Goal: Task Accomplishment & Management: Complete application form

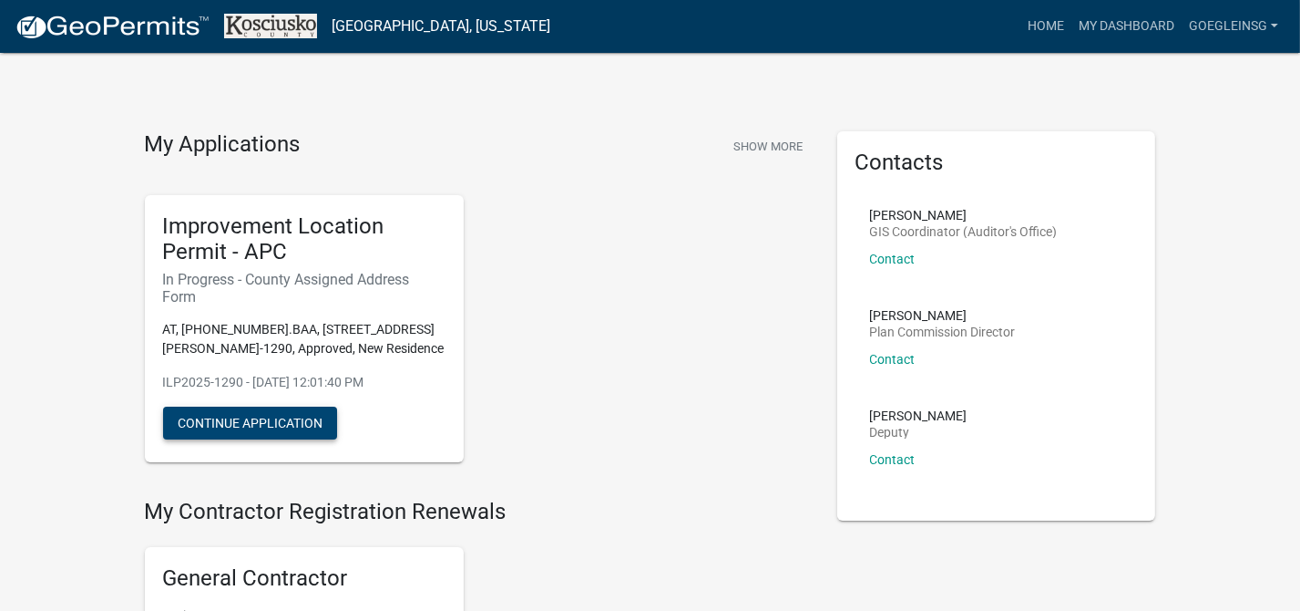
click at [227, 418] on button "Continue Application" at bounding box center [250, 422] width 174 height 33
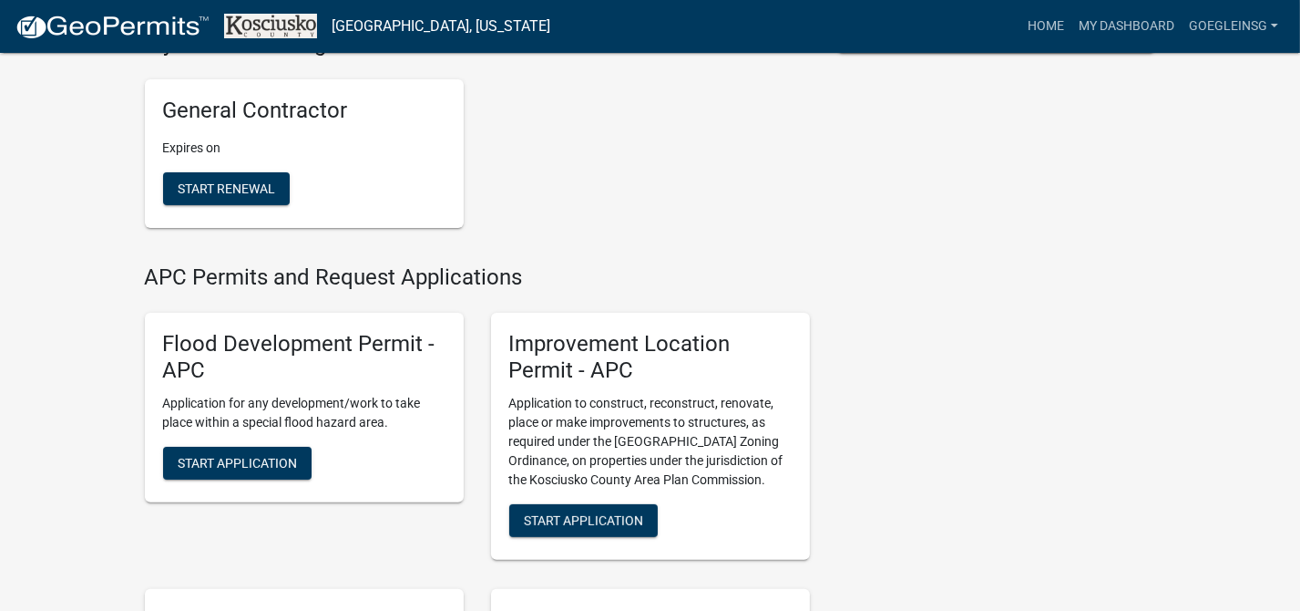
scroll to position [478, 0]
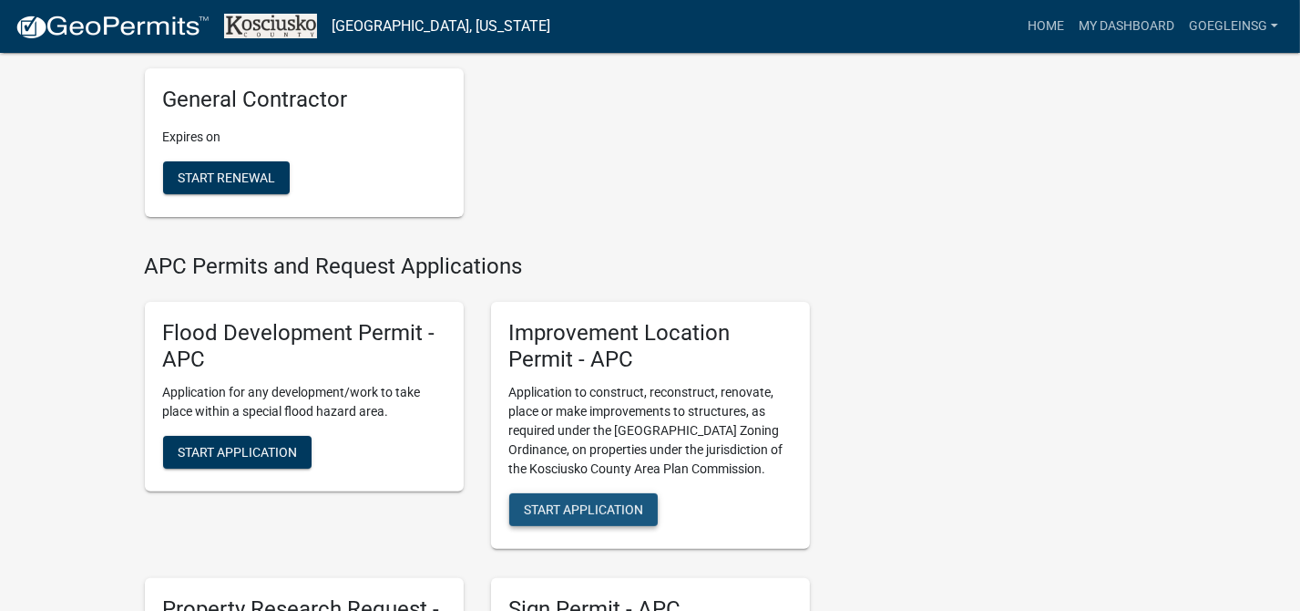
click at [629, 507] on span "Start Application" at bounding box center [583, 509] width 119 height 15
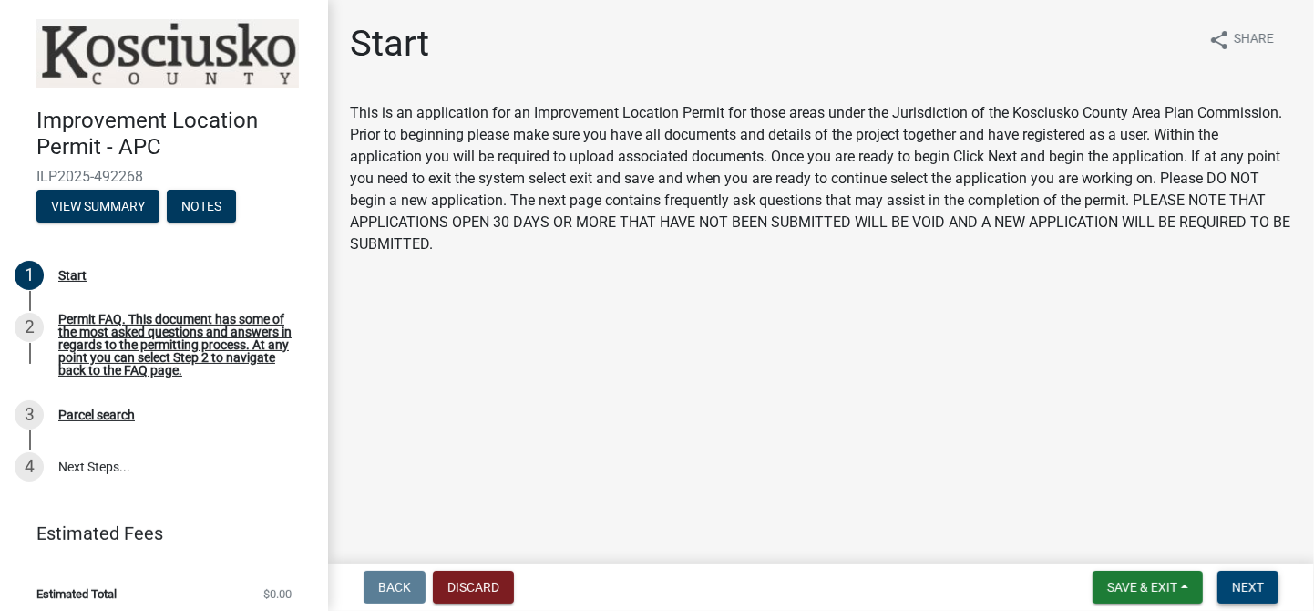
click at [1253, 581] on span "Next" at bounding box center [1248, 587] width 32 height 15
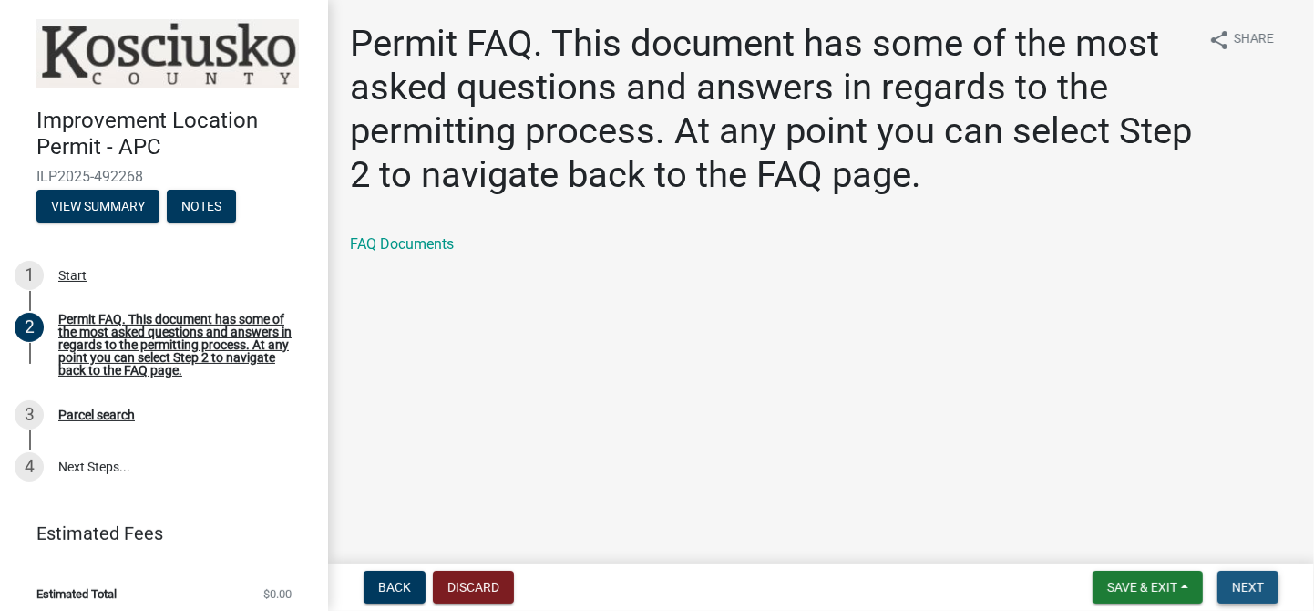
click at [1249, 585] on span "Next" at bounding box center [1248, 587] width 32 height 15
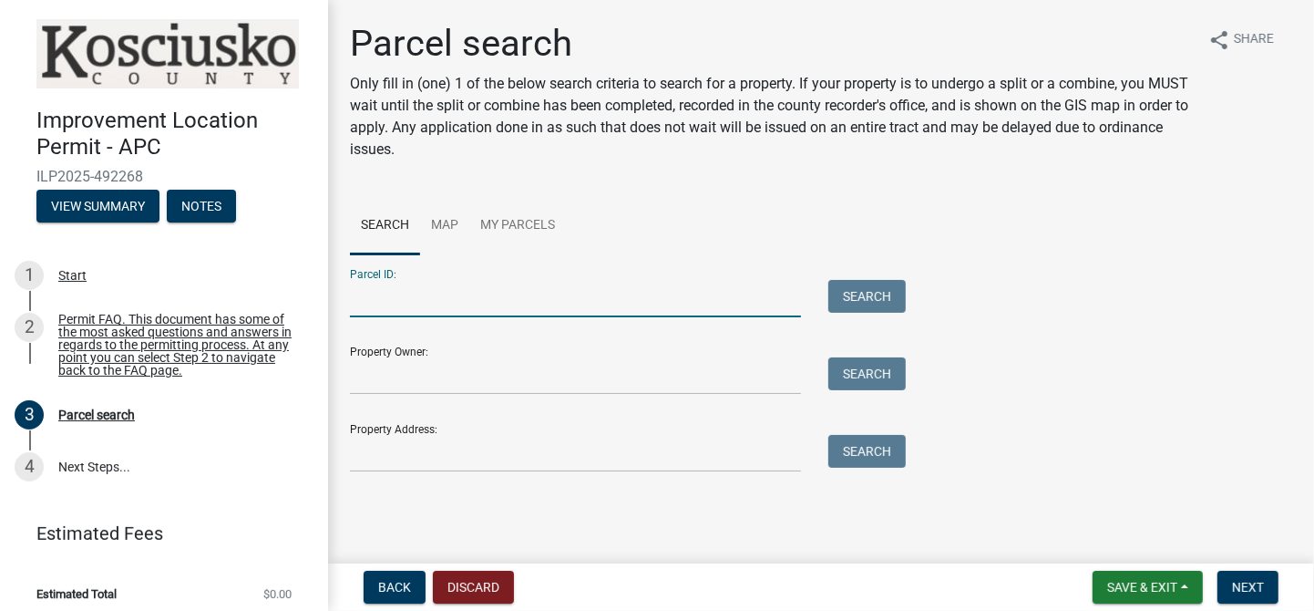
click at [396, 303] on input "Parcel ID:" at bounding box center [575, 298] width 451 height 37
type input "025084013"
click at [880, 289] on button "Search" at bounding box center [866, 296] width 77 height 33
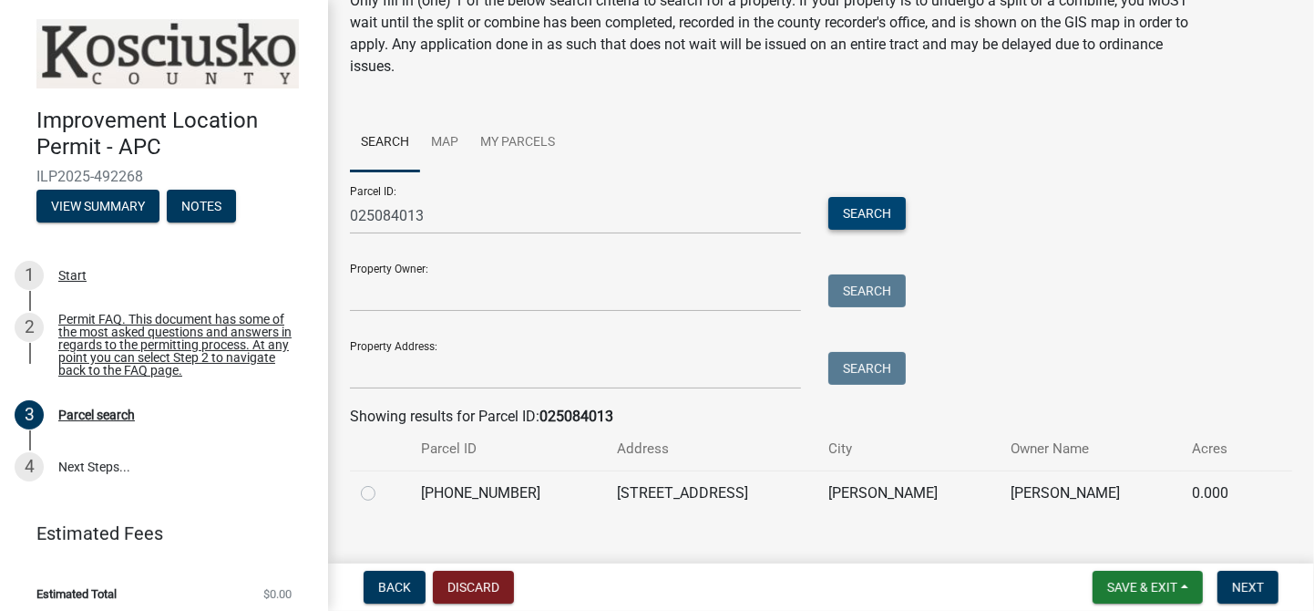
scroll to position [112, 0]
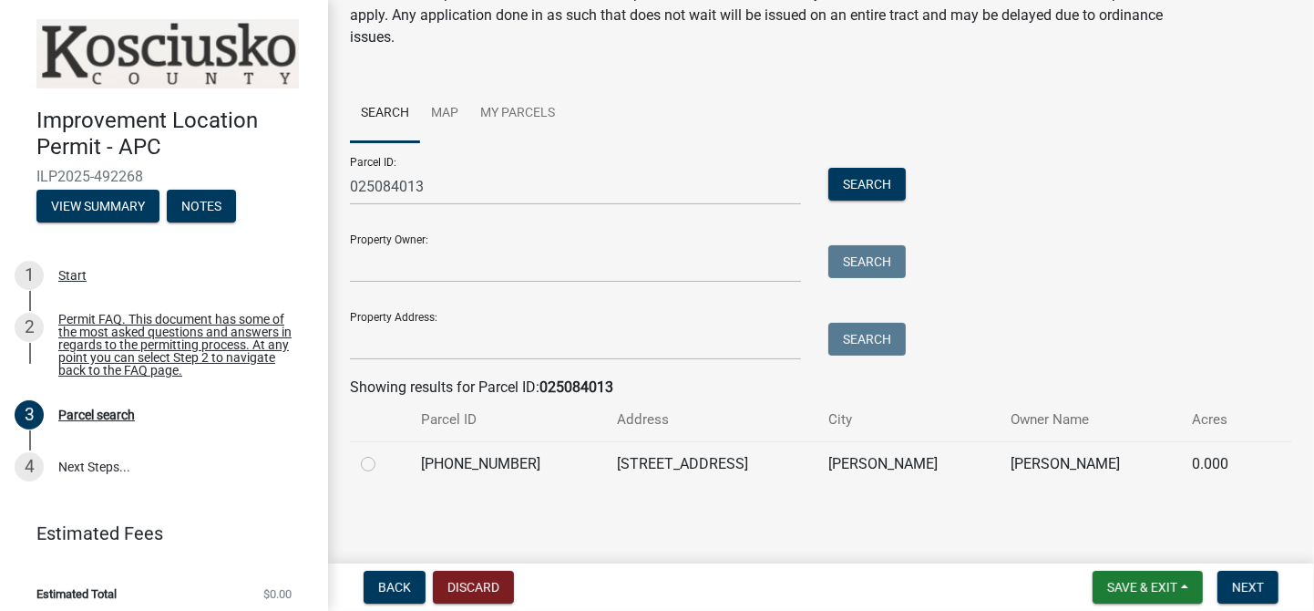
click at [383, 453] on label at bounding box center [383, 453] width 0 height 0
click at [383, 461] on input "radio" at bounding box center [389, 459] width 12 height 12
radio input "true"
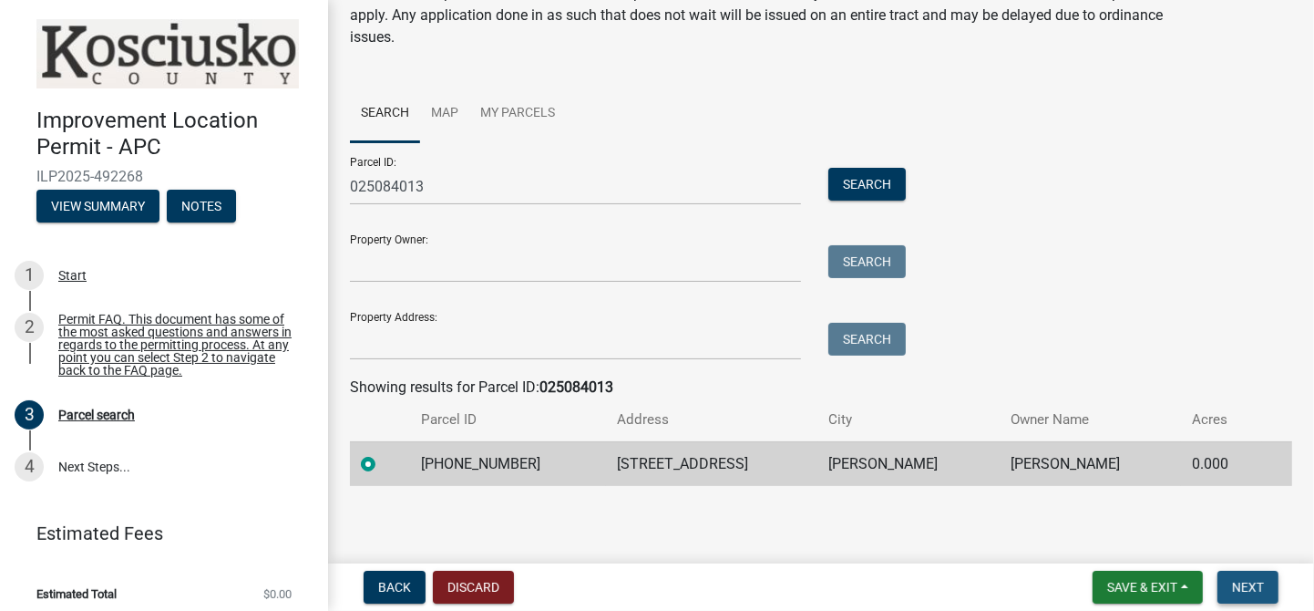
click at [1259, 588] on span "Next" at bounding box center [1248, 587] width 32 height 15
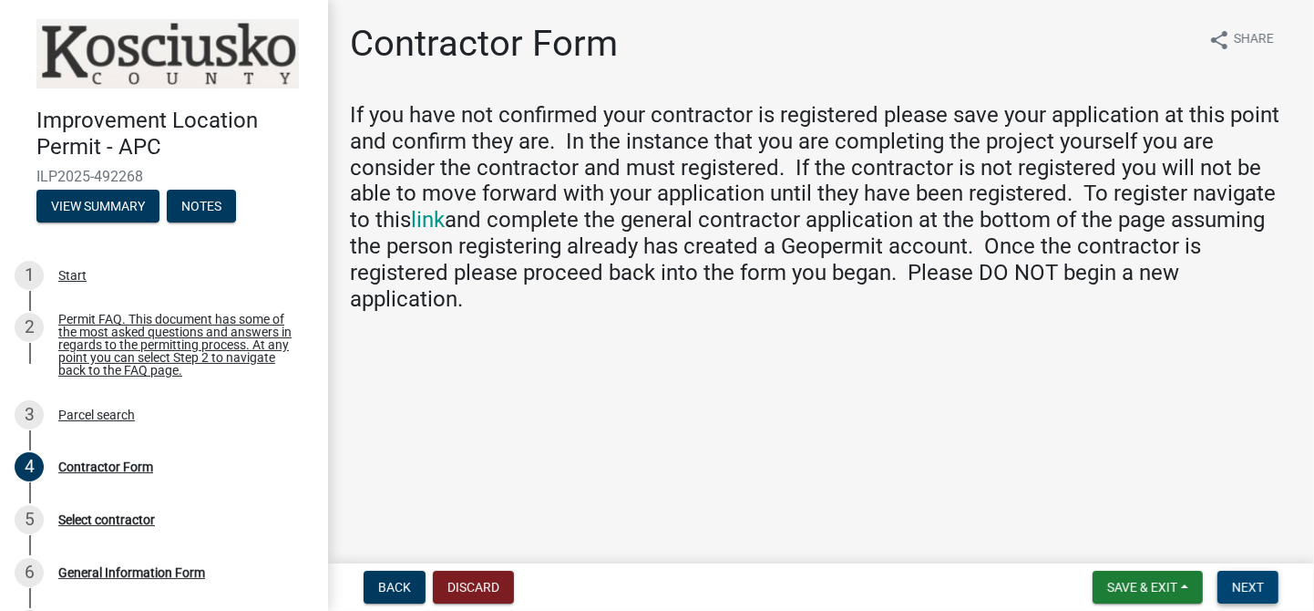
click at [1246, 590] on span "Next" at bounding box center [1248, 587] width 32 height 15
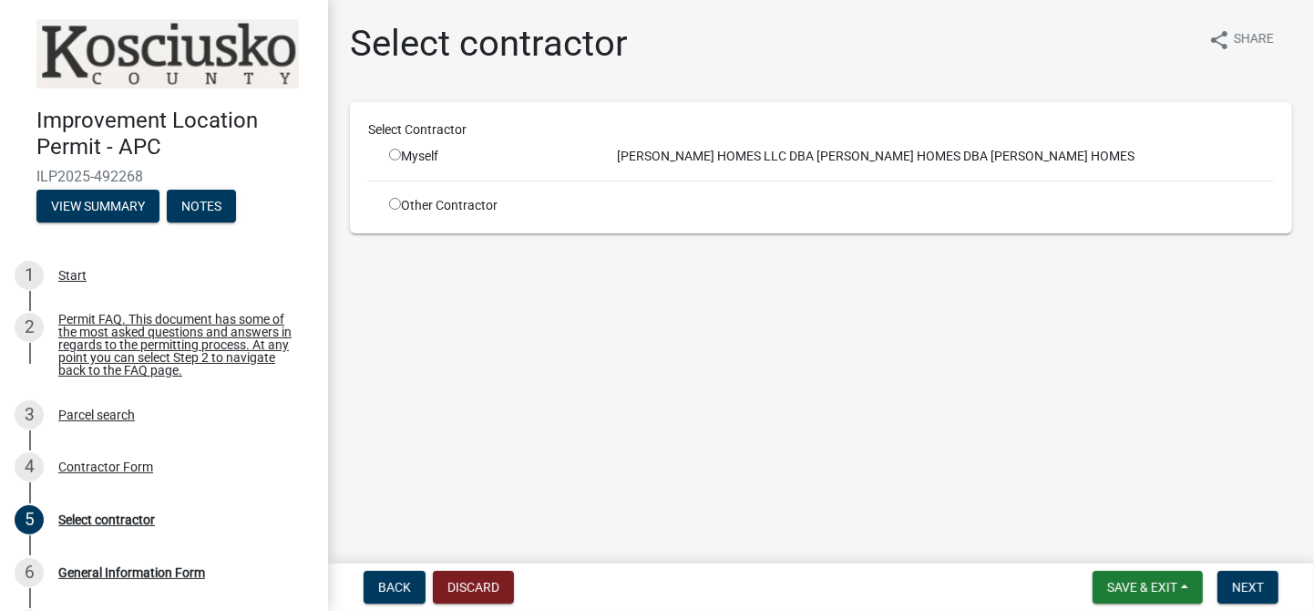
click at [396, 152] on input "radio" at bounding box center [395, 155] width 12 height 12
radio input "true"
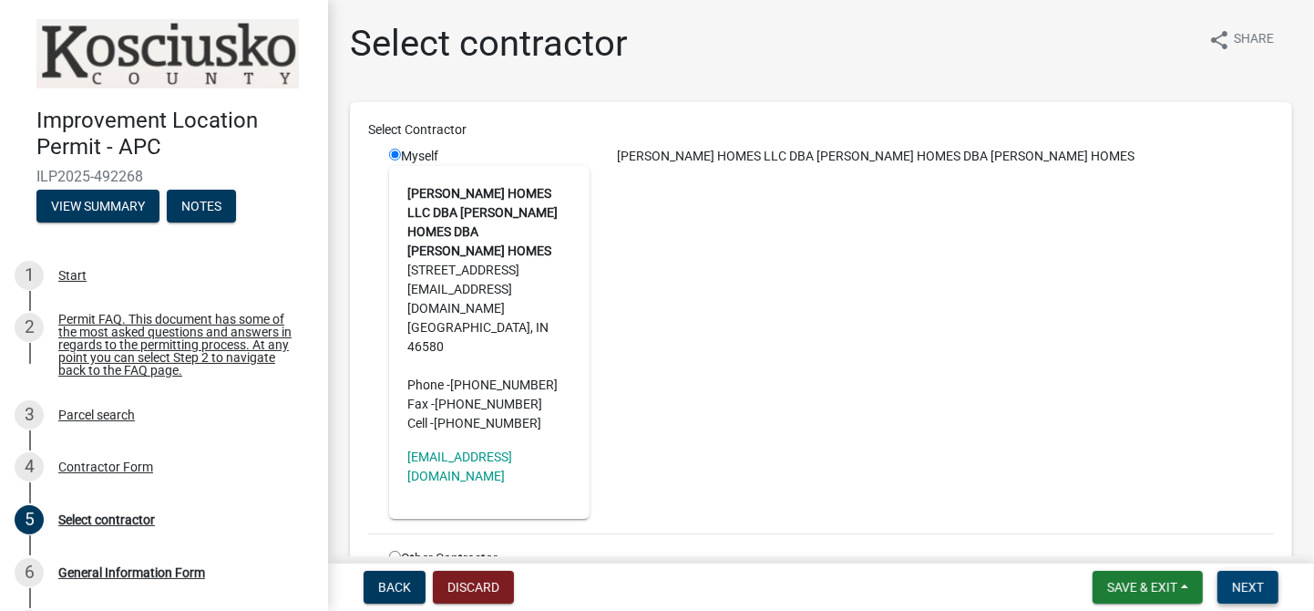
click at [1243, 588] on span "Next" at bounding box center [1248, 587] width 32 height 15
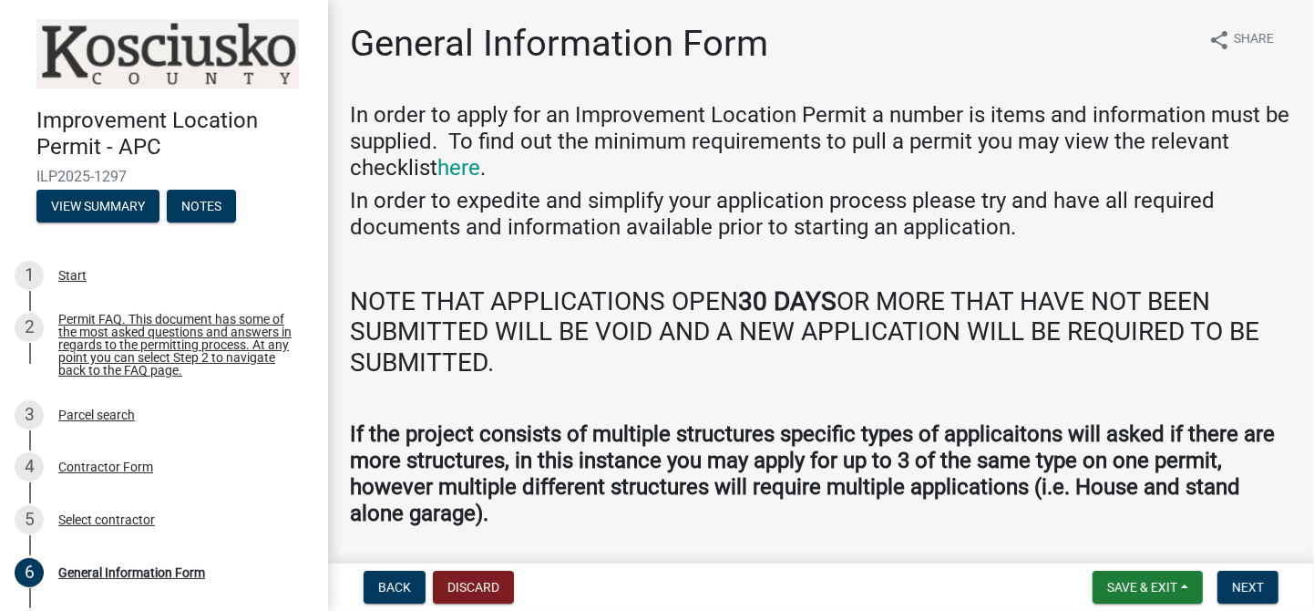
scroll to position [56, 0]
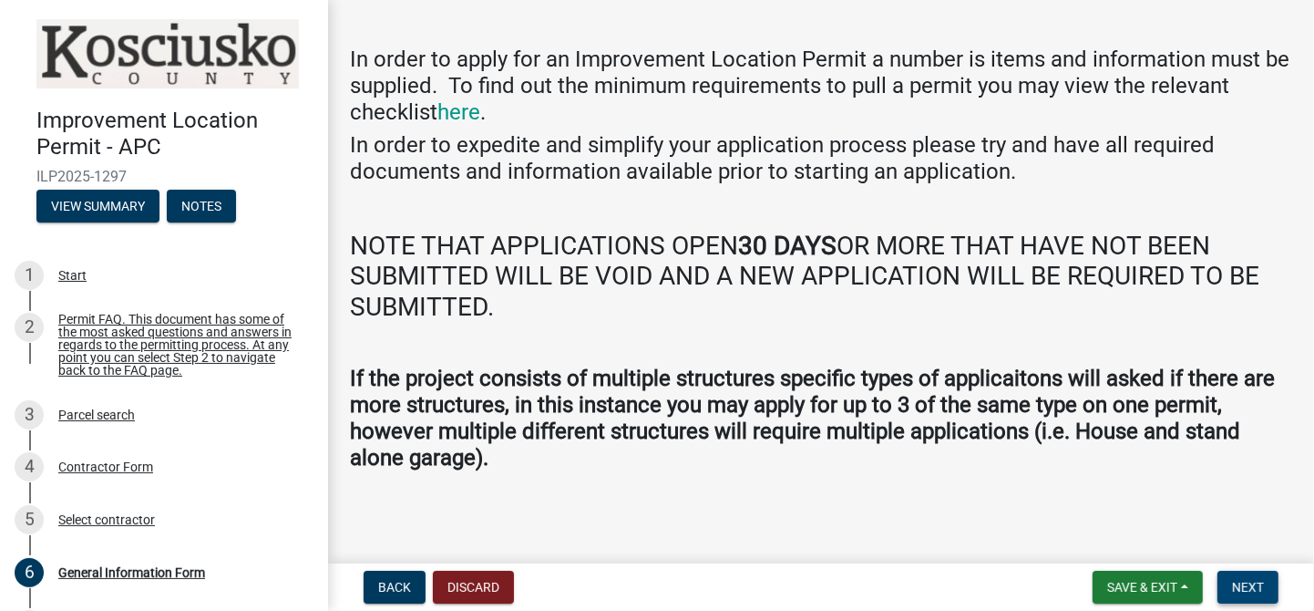
click at [1259, 586] on span "Next" at bounding box center [1248, 587] width 32 height 15
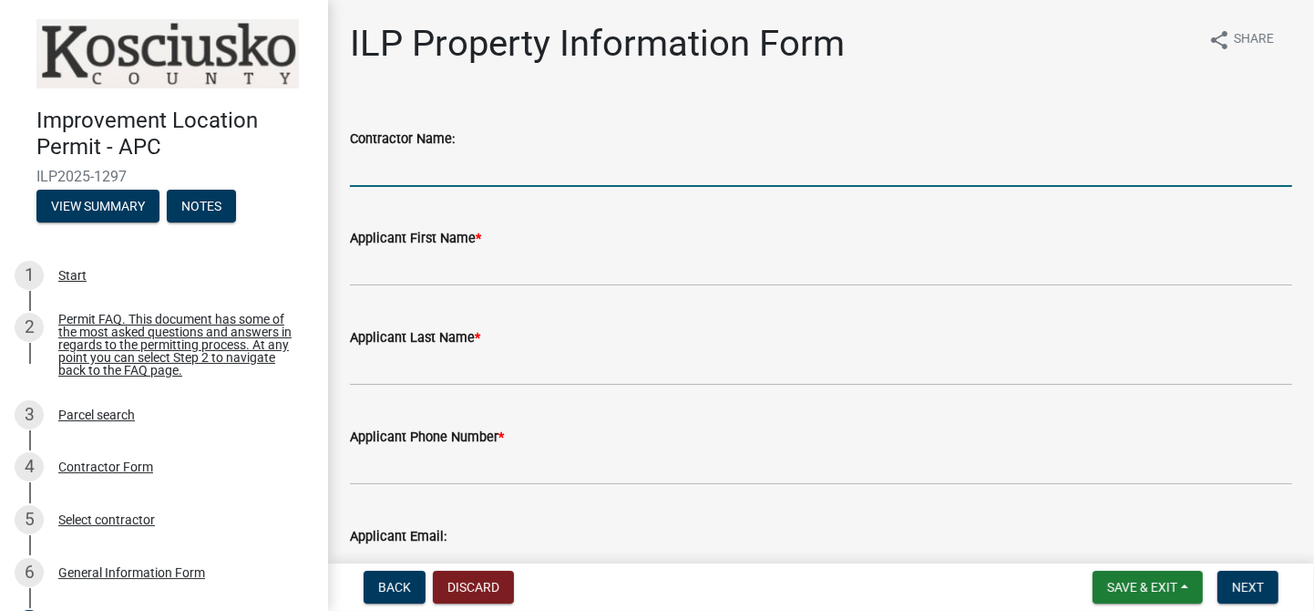
click at [376, 169] on input "Contractor Name:" at bounding box center [821, 167] width 942 height 37
type input "[PERSON_NAME] Homes LLC dba [PERSON_NAME] Homes"
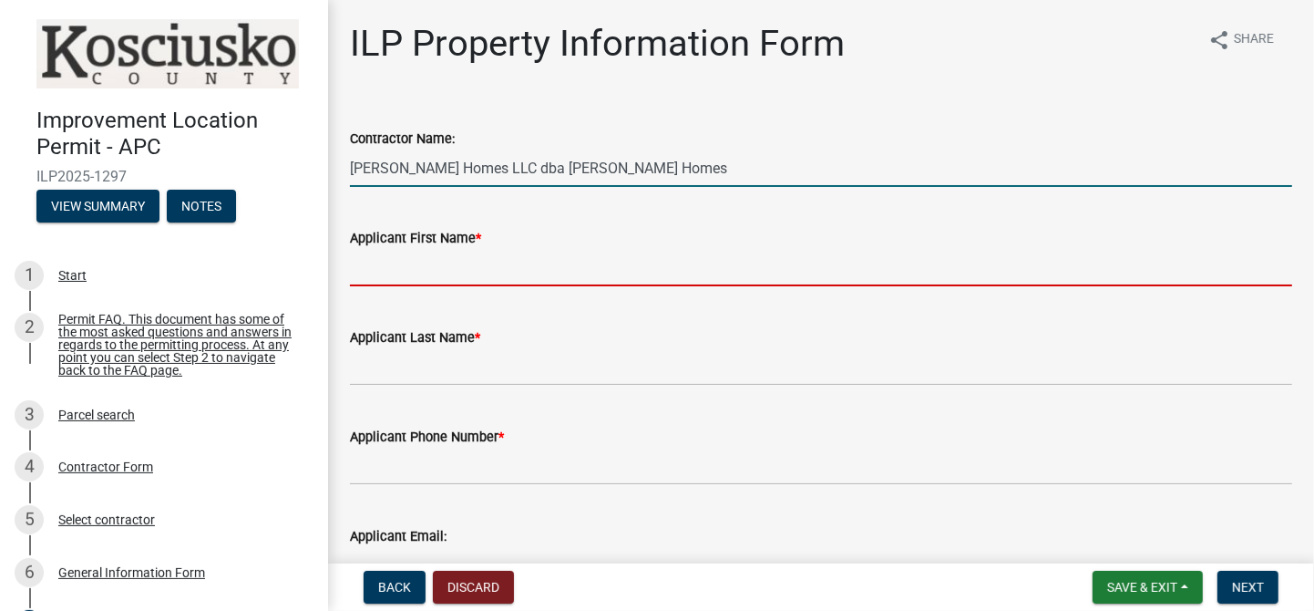
type input "[PERSON_NAME]"
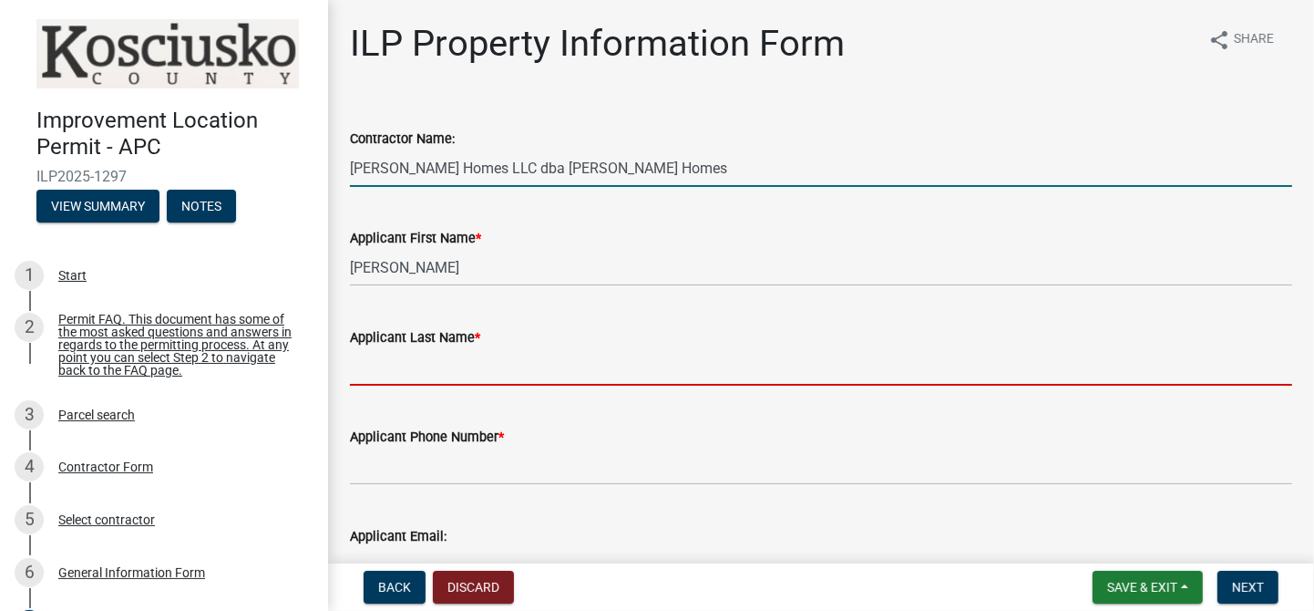
type input "Green"
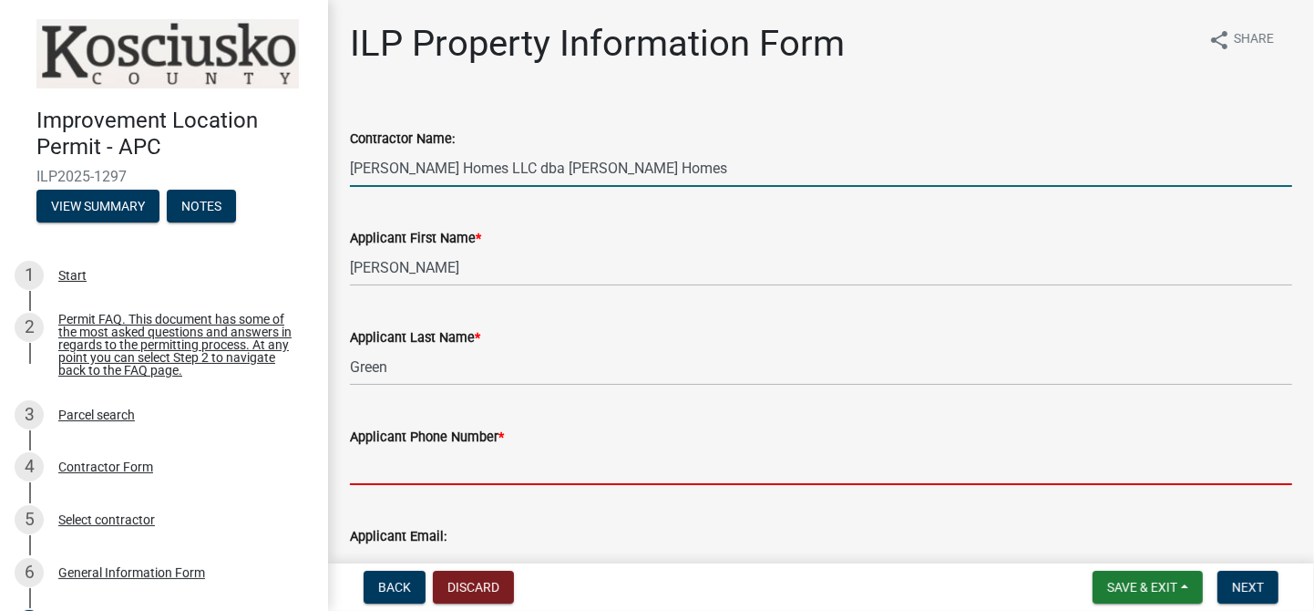
type input "[PHONE_NUMBER]"
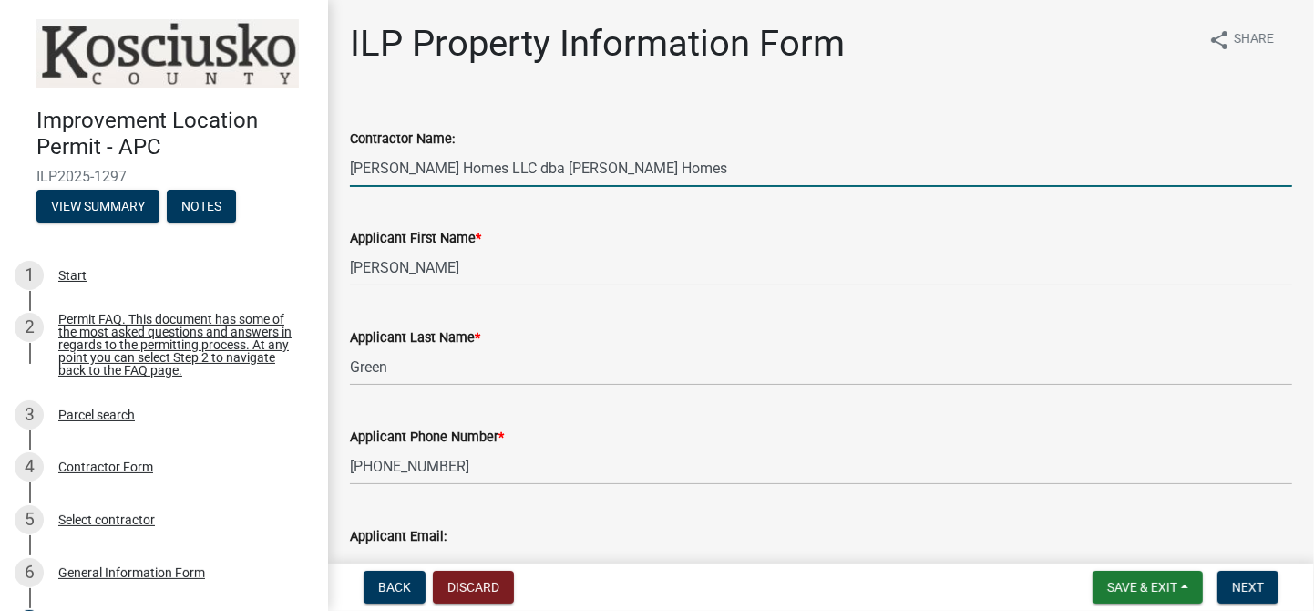
type input "[EMAIL_ADDRESS][DOMAIN_NAME]"
type input "[PERSON_NAME]"
select select "64828b0b-a73a-4b16-bea5-02223c020af0"
type input "N/A"
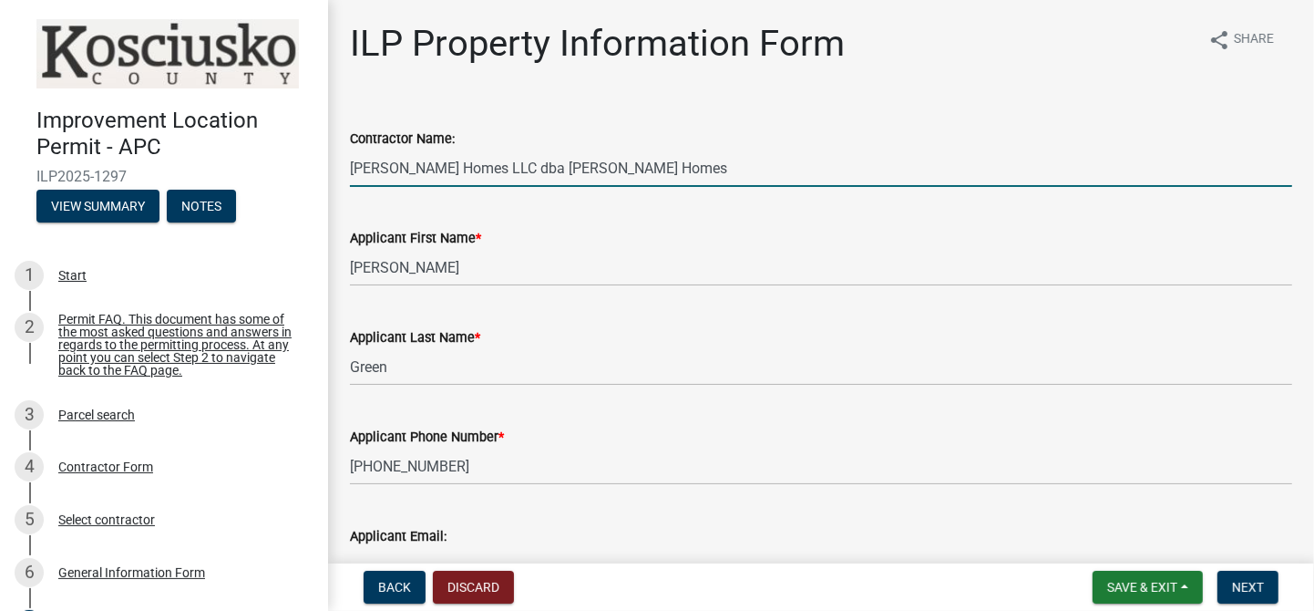
select select "64828b0b-a73a-4b16-bea5-02223c020af0"
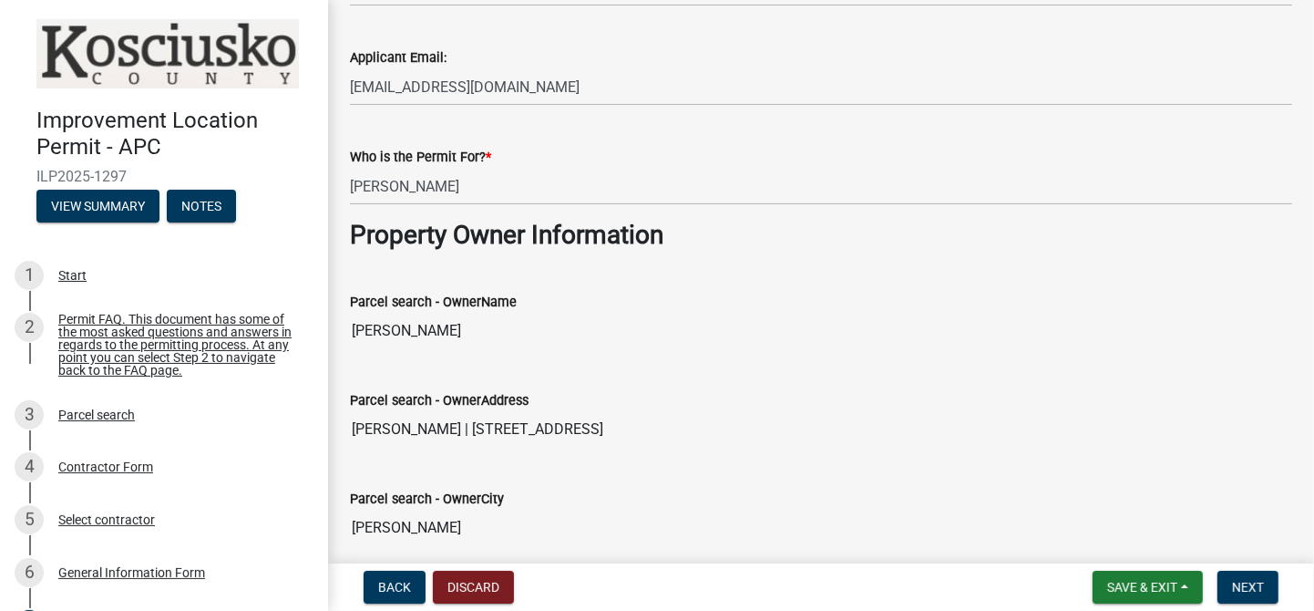
scroll to position [319, 0]
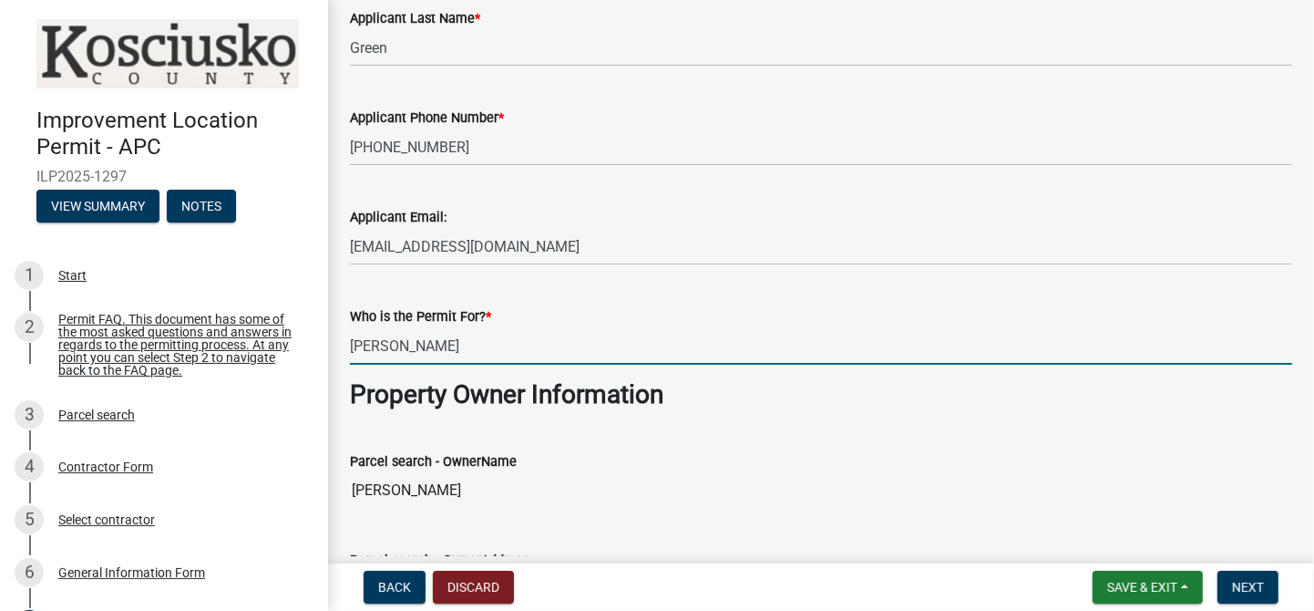
click at [472, 344] on input "[PERSON_NAME]" at bounding box center [821, 345] width 942 height 37
type input "D"
type input "[PERSON_NAME]"
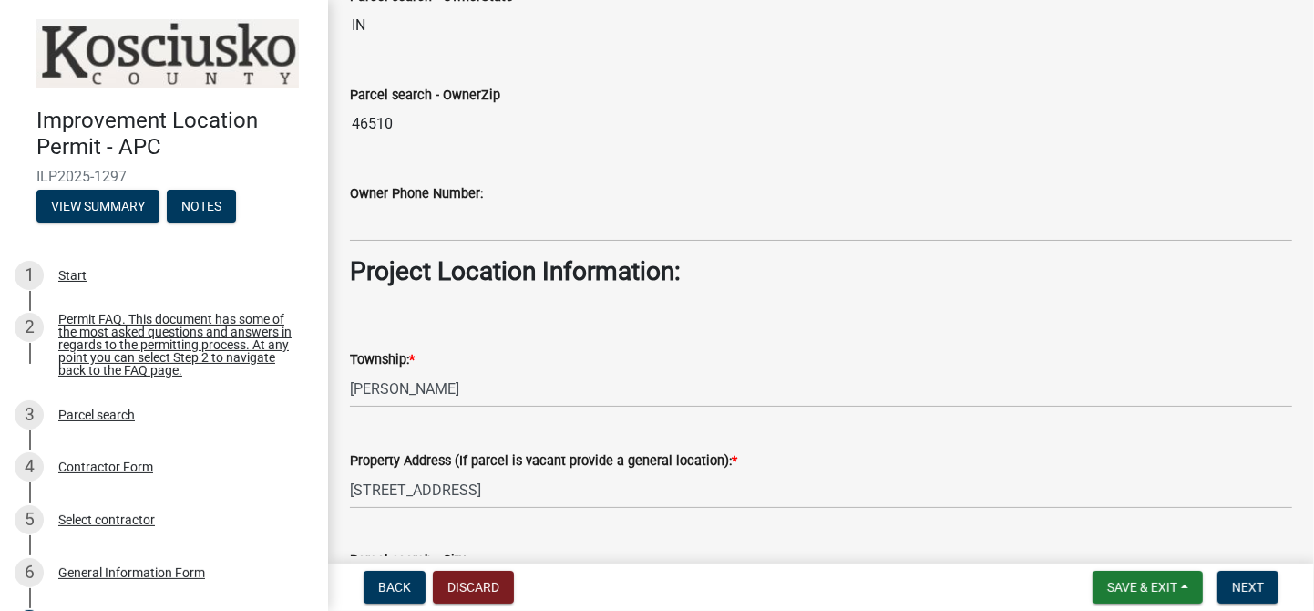
scroll to position [1115, 0]
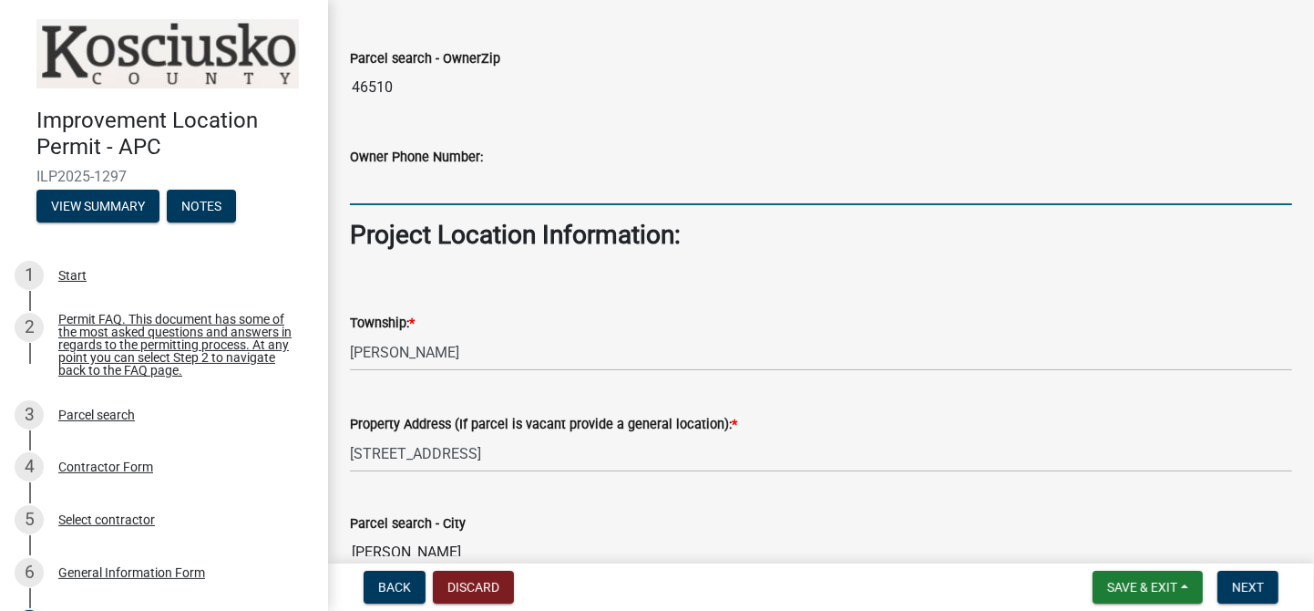
click at [366, 185] on input "Owner Phone Number:" at bounding box center [821, 186] width 942 height 37
type input "[PHONE_NUMBER]"
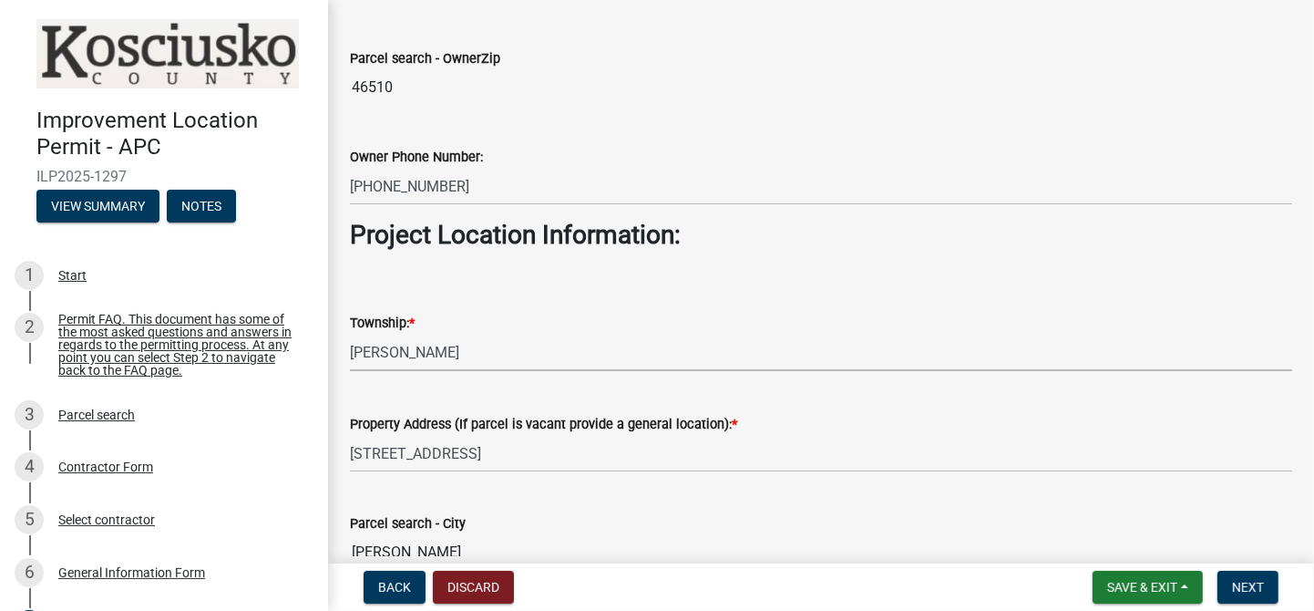
click at [422, 347] on select "Select Item... [PERSON_NAME] - Elkhart Co Clay Etna [GEOGRAPHIC_DATA][PERSON_NA…" at bounding box center [821, 352] width 942 height 37
click at [350, 334] on select "Select Item... [PERSON_NAME] - Elkhart Co Clay Etna [GEOGRAPHIC_DATA][PERSON_NA…" at bounding box center [821, 352] width 942 height 37
select select "6767052d-73c5-45b7-afaf-b7f308d8ed50"
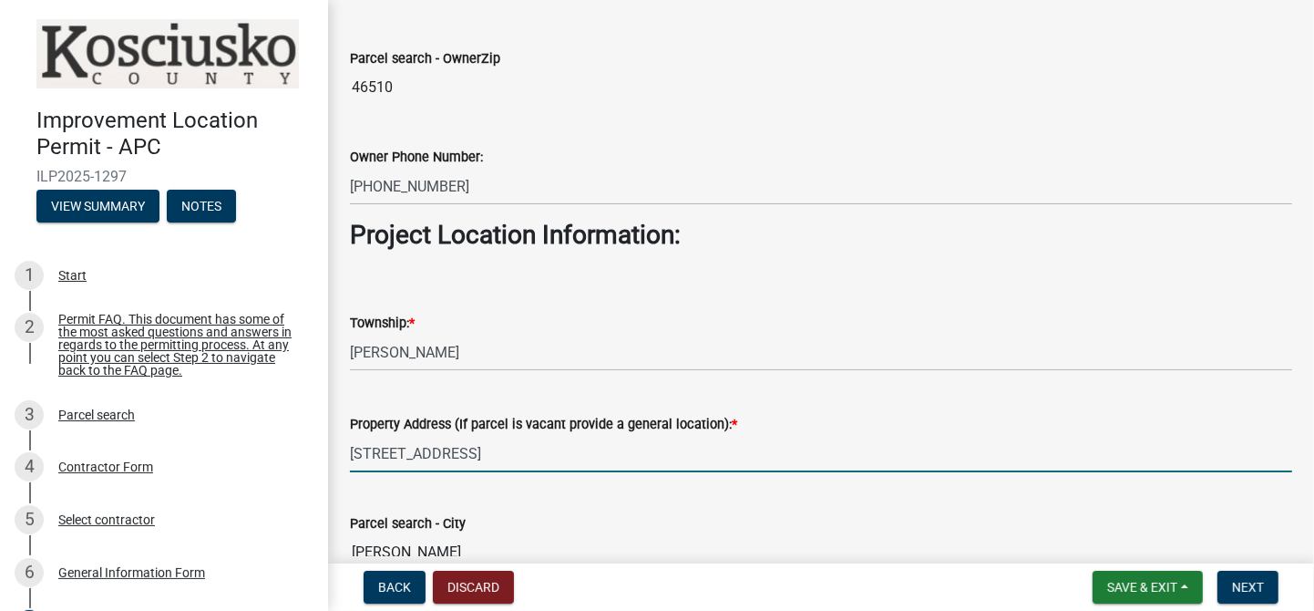
click at [519, 459] on input "[STREET_ADDRESS]" at bounding box center [821, 453] width 942 height 37
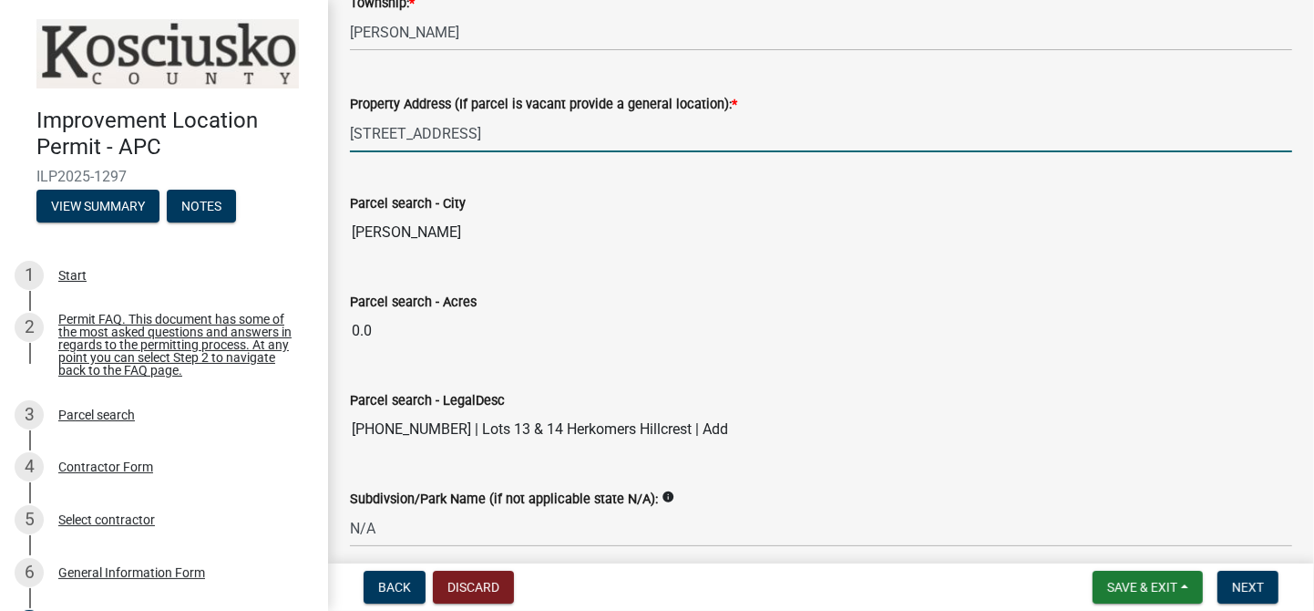
scroll to position [1607, 0]
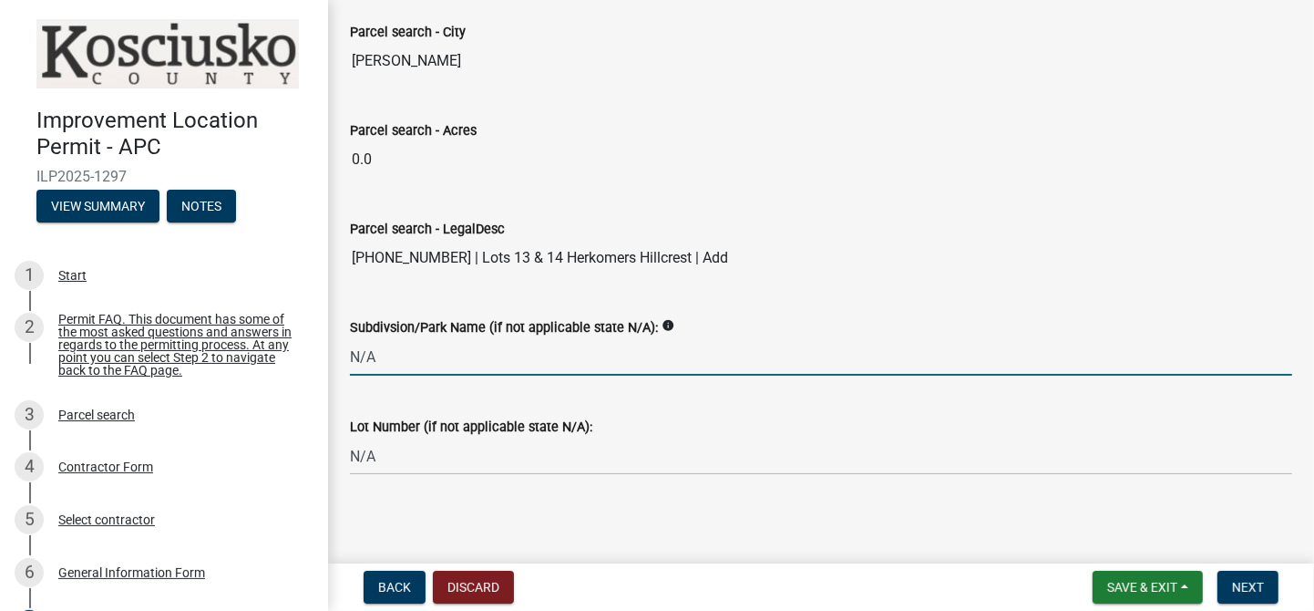
click at [381, 349] on input "N/A" at bounding box center [821, 356] width 942 height 37
type input "N"
type input "Herkomers Hillcrest"
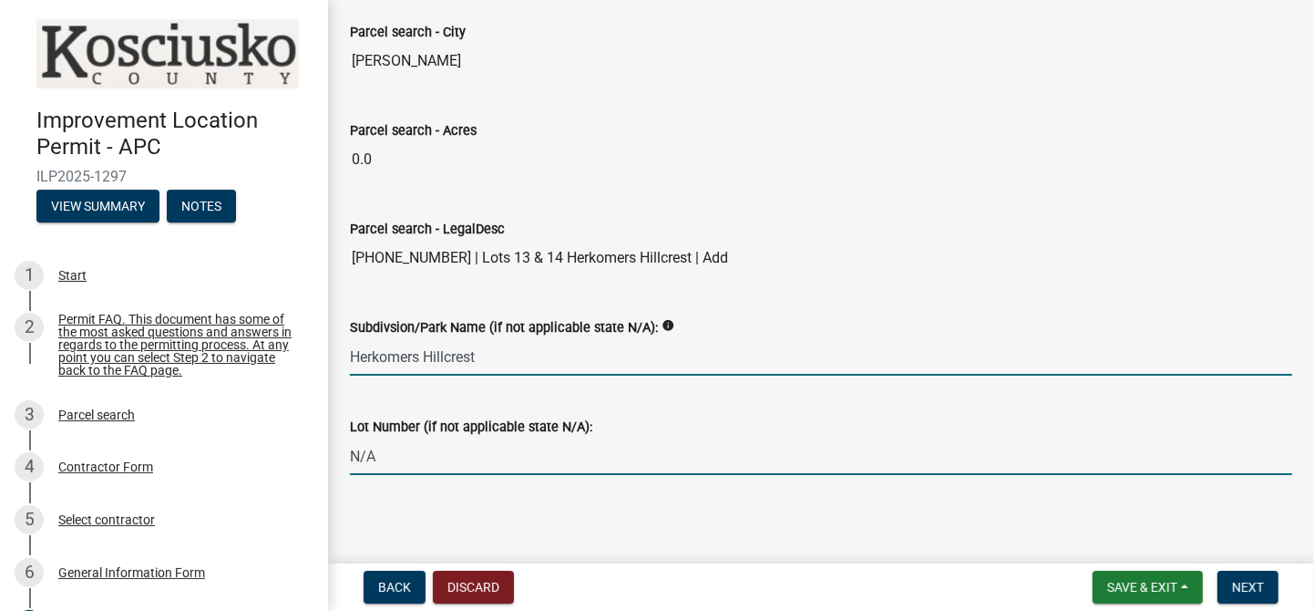
click at [382, 452] on input "N/A" at bounding box center [821, 455] width 942 height 37
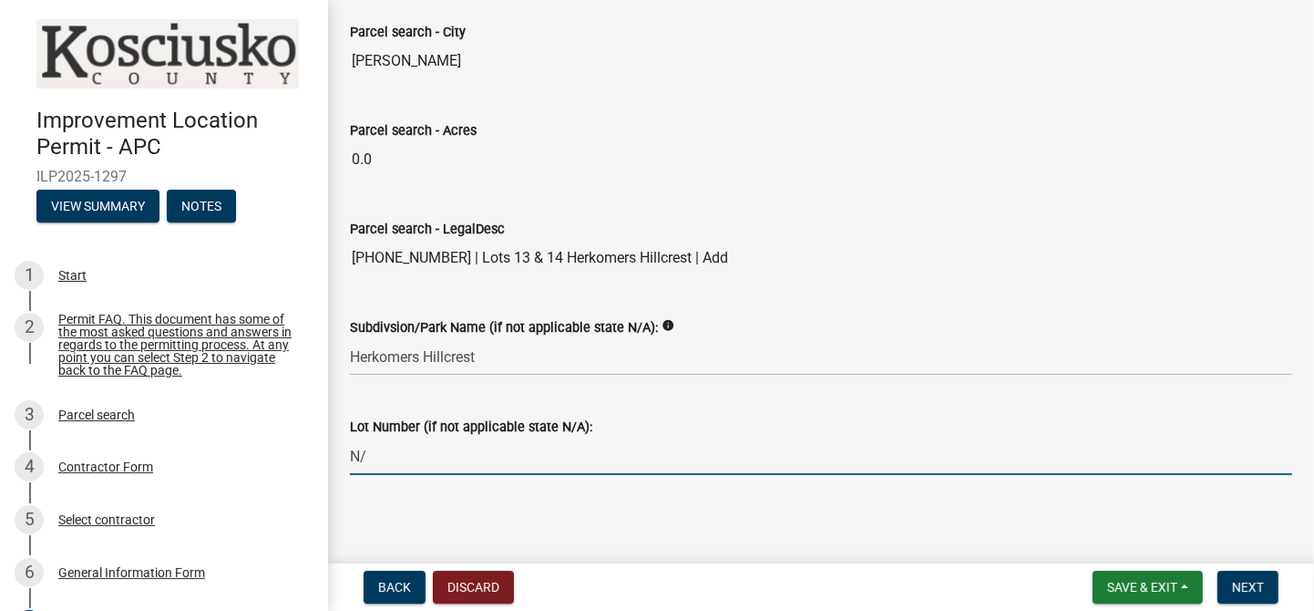
type input "N"
type input "13 & 14"
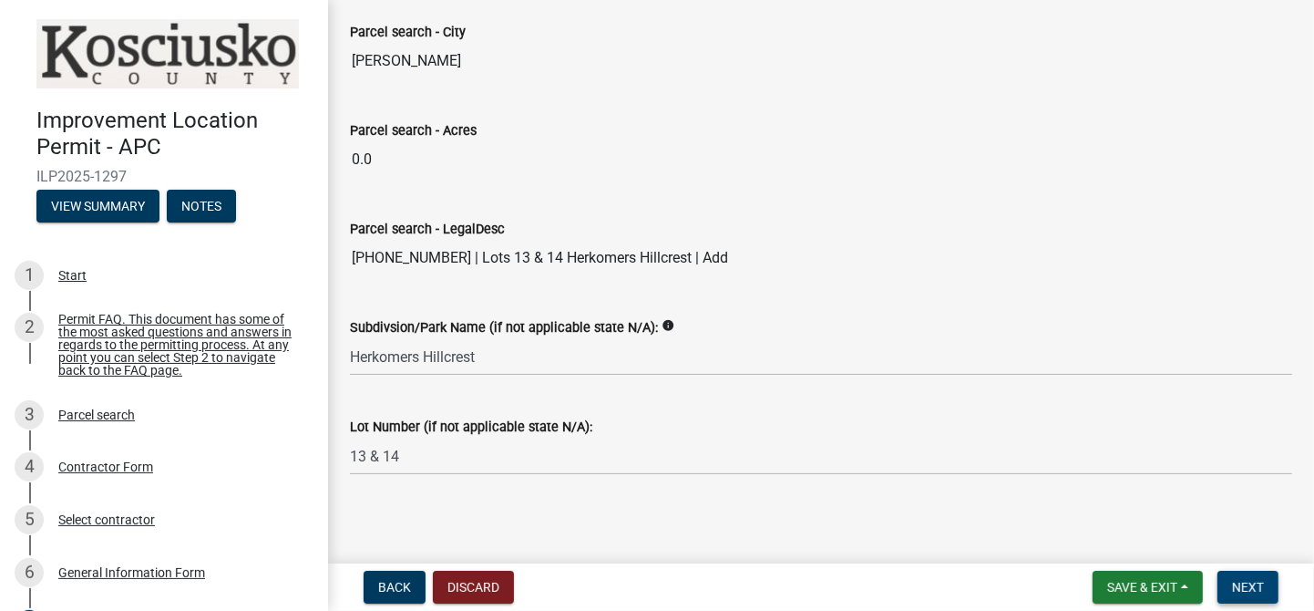
click at [1247, 582] on span "Next" at bounding box center [1248, 587] width 32 height 15
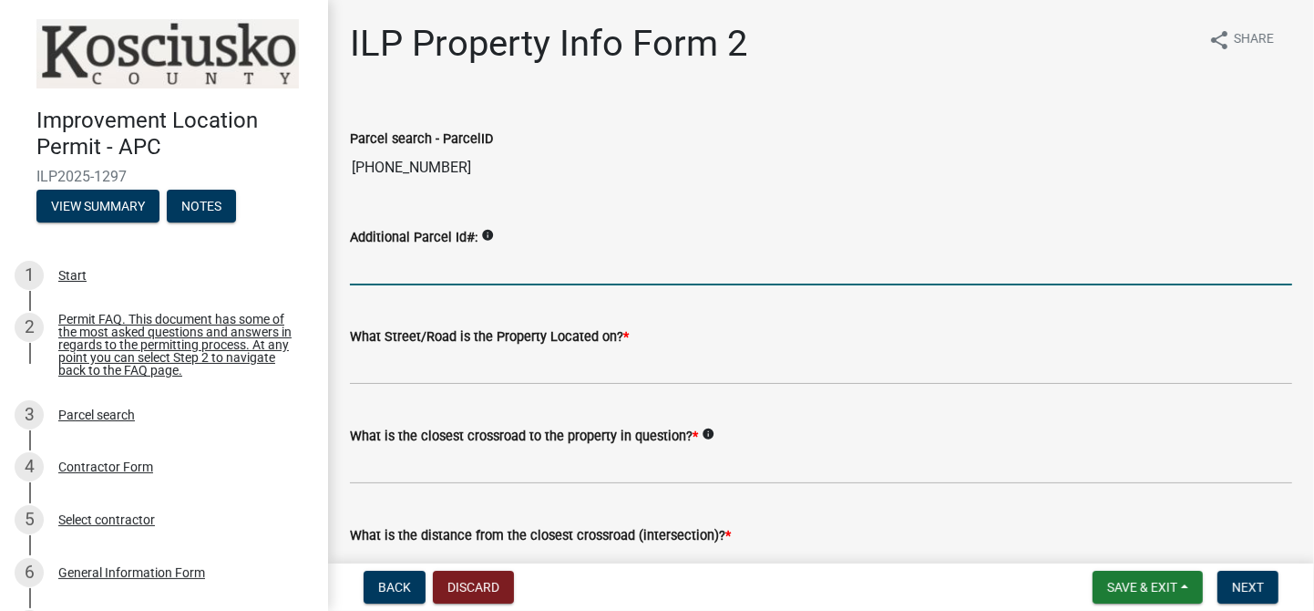
click at [355, 266] on input "Additional Parcel Id#:" at bounding box center [821, 266] width 942 height 37
type input "[PHONE_NUMBER]"
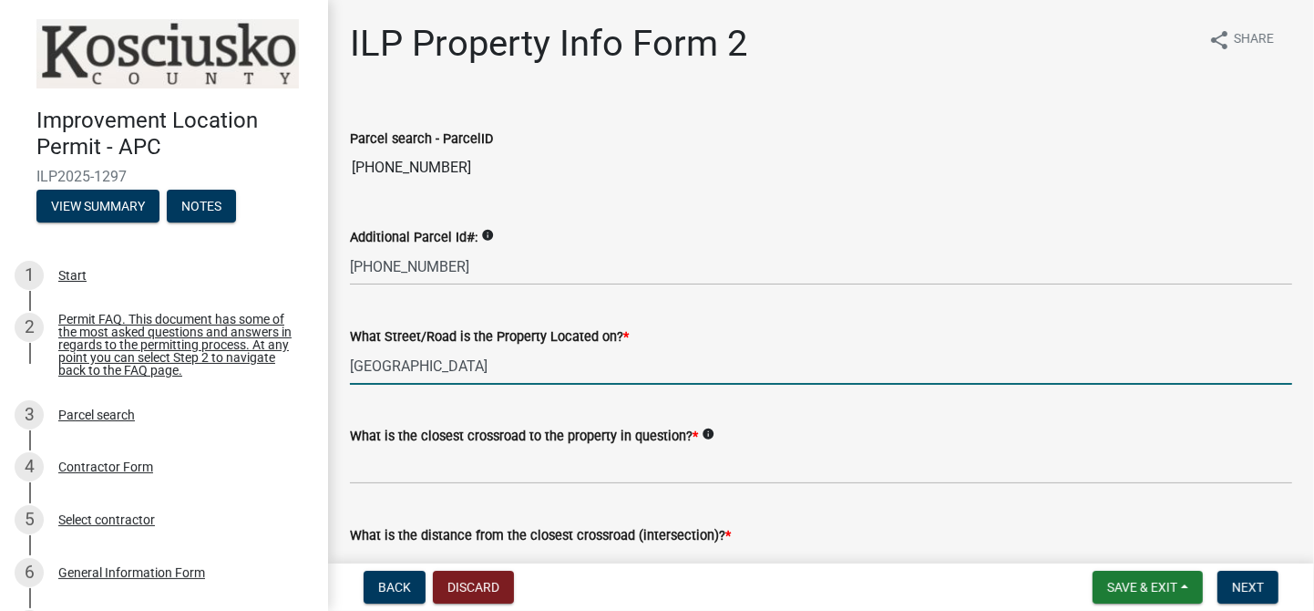
type input "[GEOGRAPHIC_DATA]"
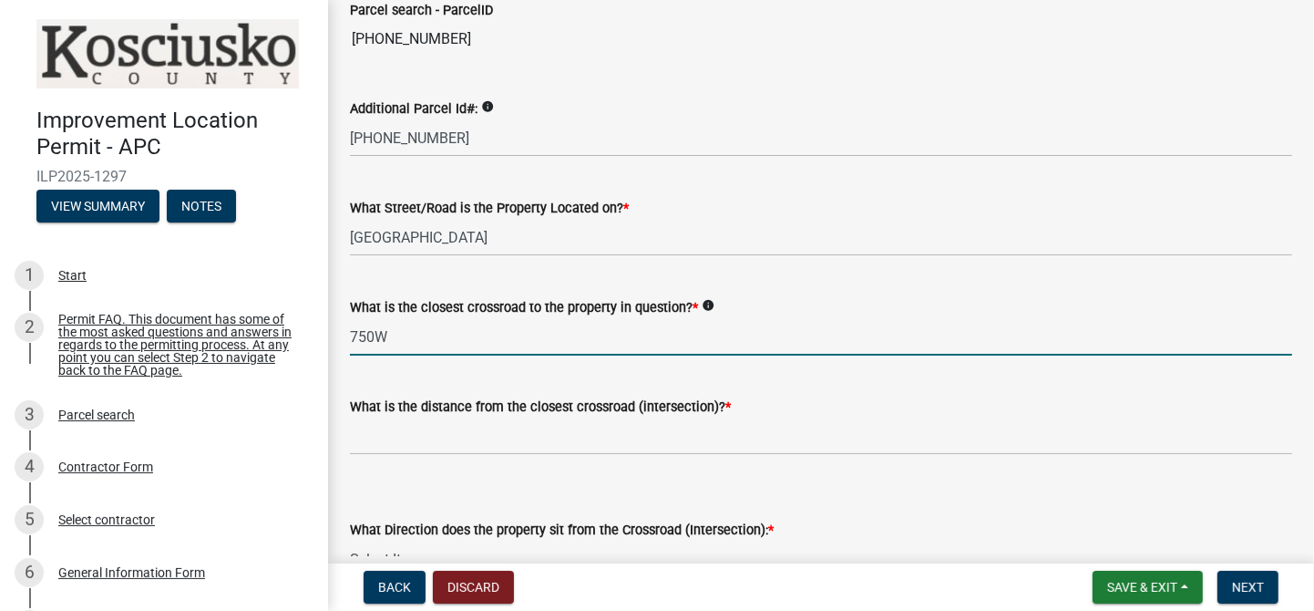
scroll to position [159, 0]
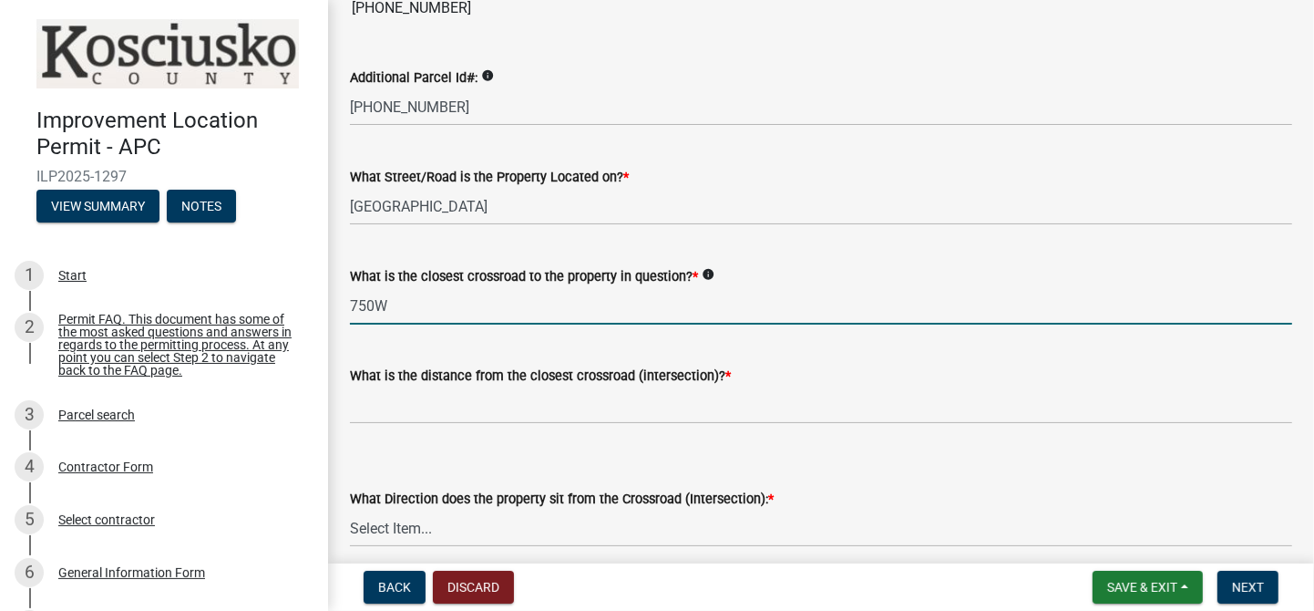
type input "750W"
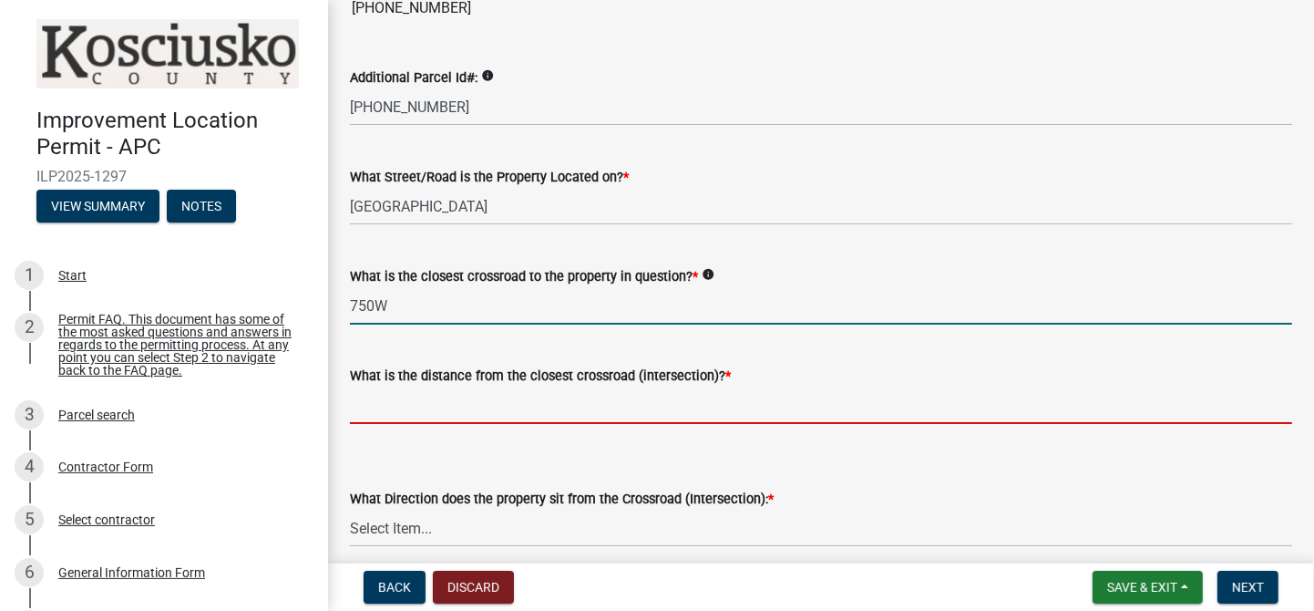
click at [380, 405] on input "text" at bounding box center [821, 404] width 942 height 37
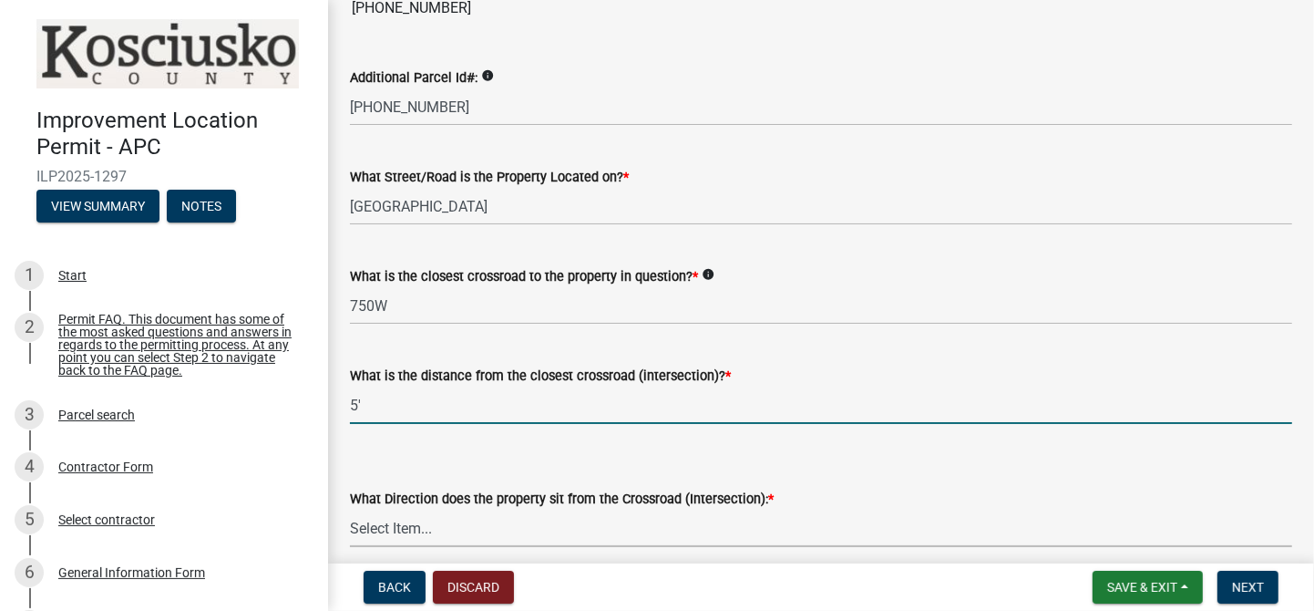
type input "5"
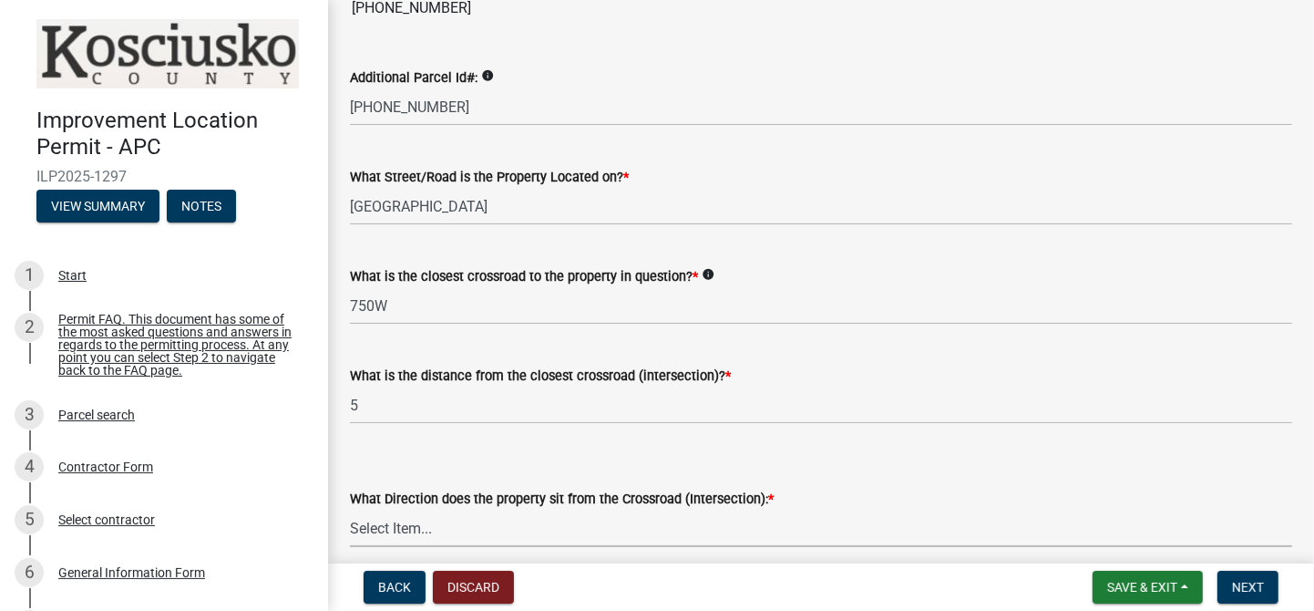
scroll to position [319, 0]
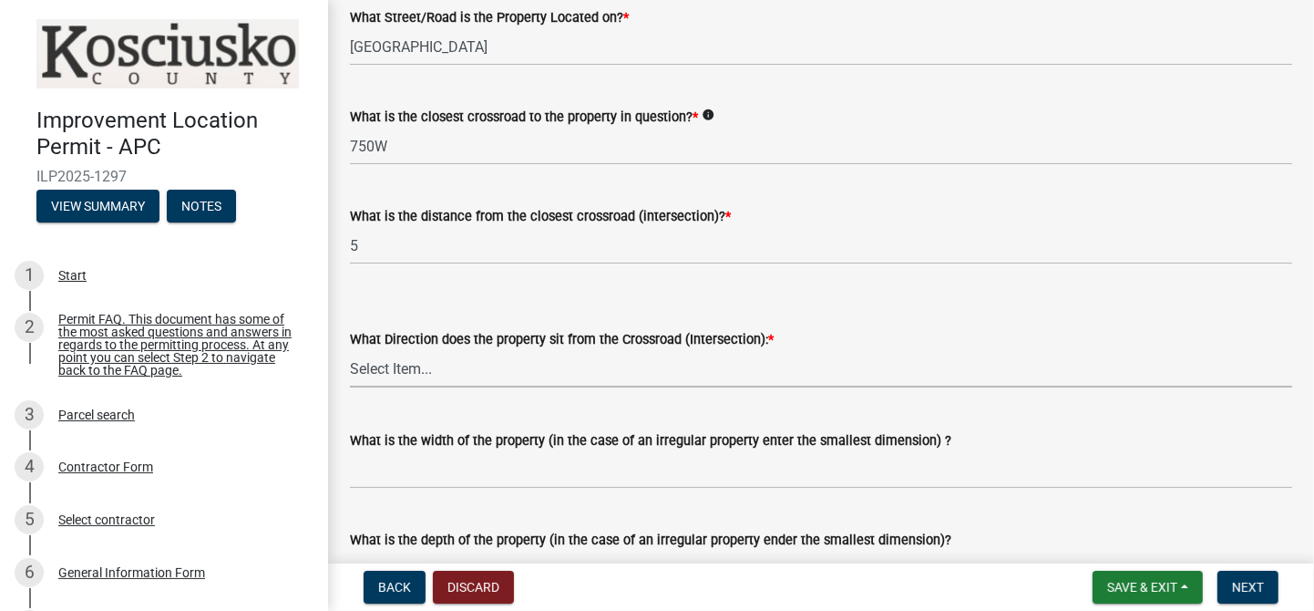
click at [372, 377] on select "Select Item... N NE NW S SE SW E W" at bounding box center [821, 368] width 942 height 37
click at [350, 350] on select "Select Item... N NE NW S SE SW E W" at bounding box center [821, 368] width 942 height 37
select select "5d8d9a6f-68f4-4910-b8ad-905844ed2da1"
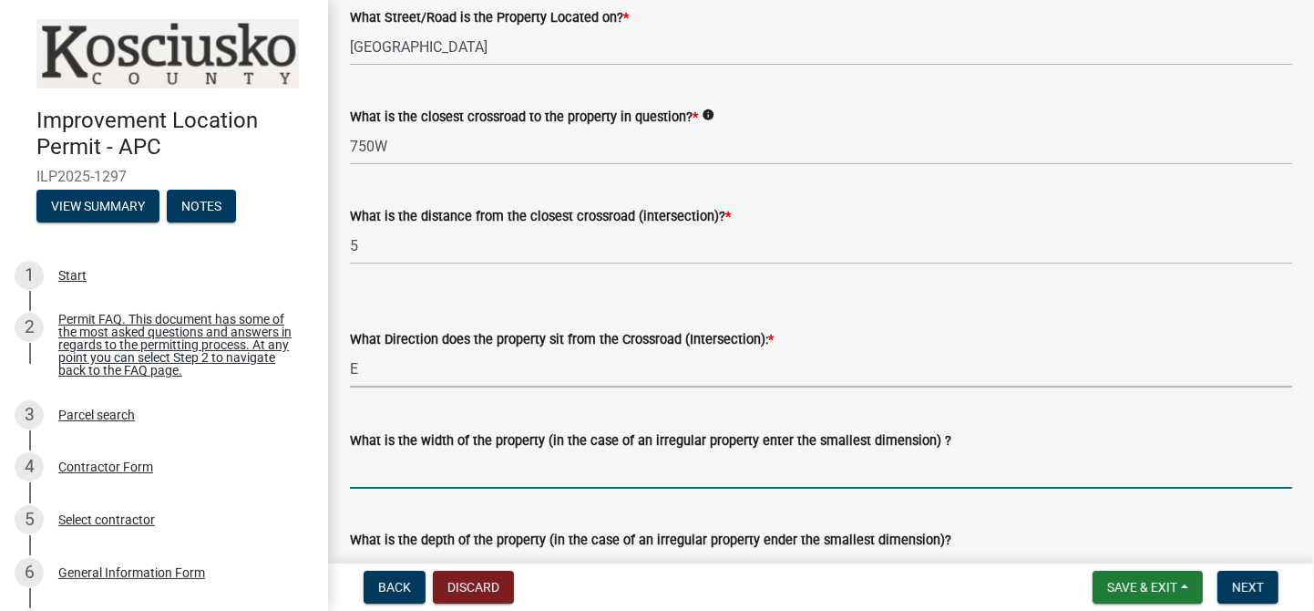
click at [361, 477] on input "What is the width of the property (in the case of an irregular property enter t…" at bounding box center [821, 469] width 942 height 37
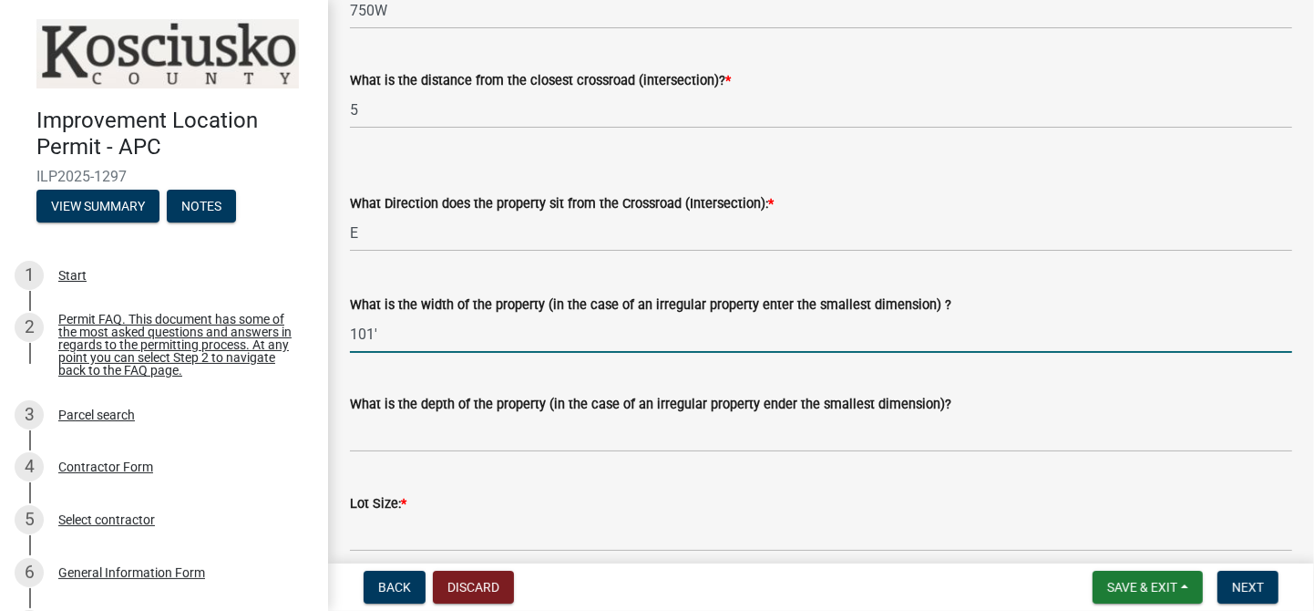
scroll to position [478, 0]
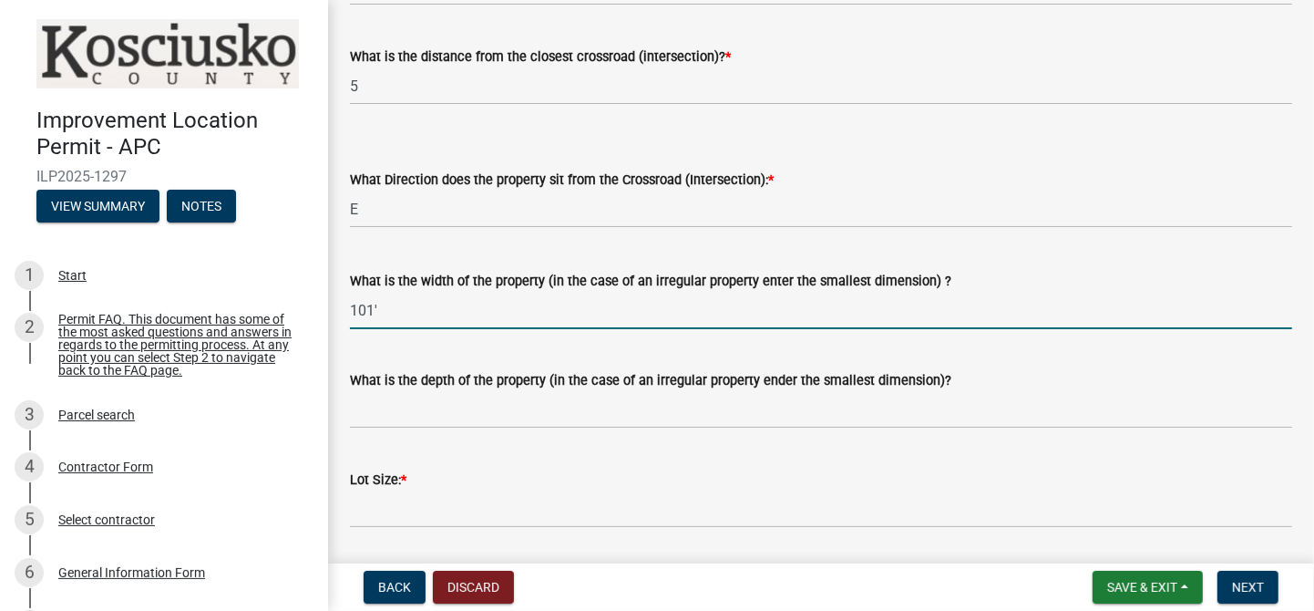
type input "101'"
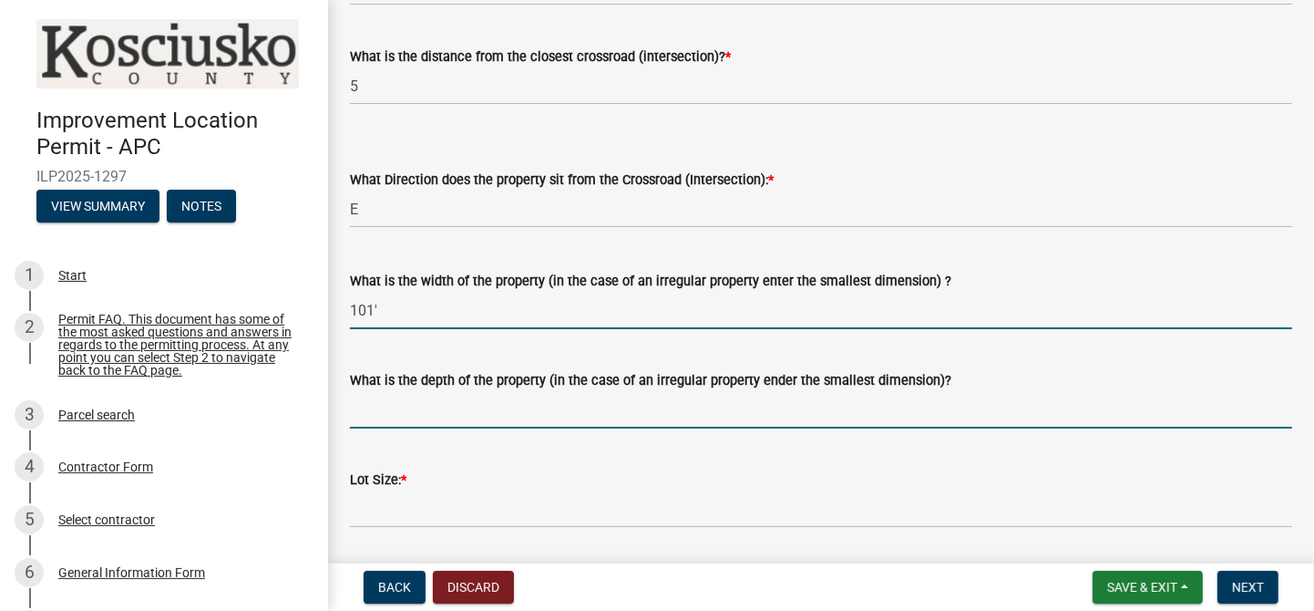
click at [376, 412] on input "What is the depth of the property (in the case of an irregular property ender t…" at bounding box center [821, 409] width 942 height 37
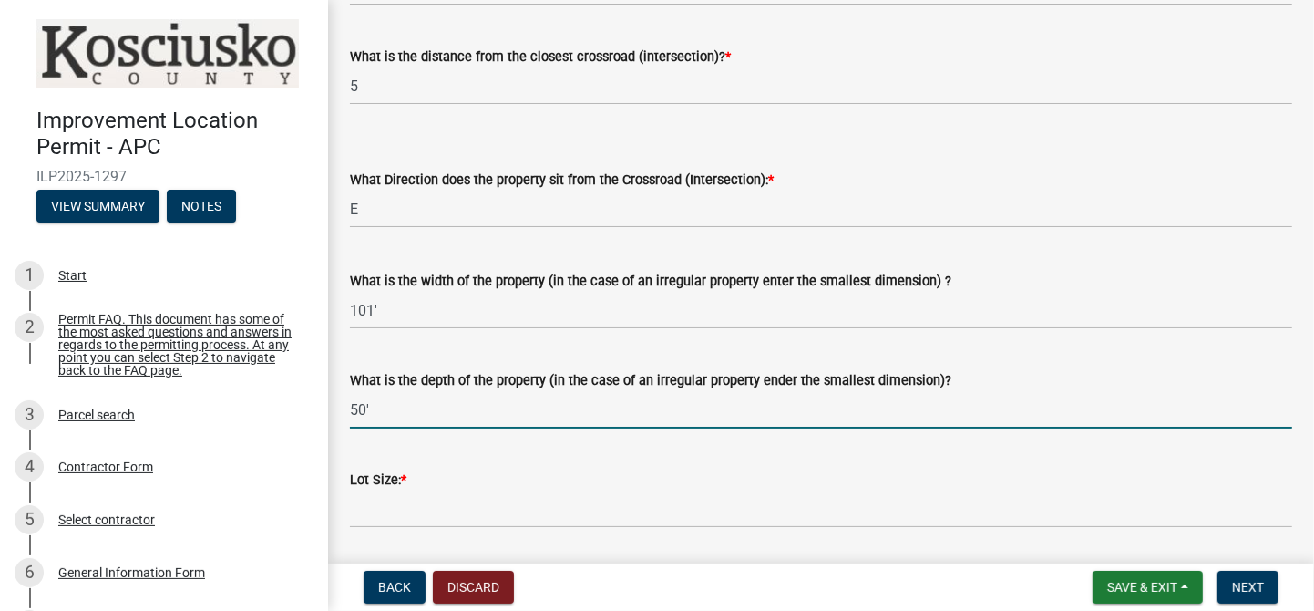
type input "50'"
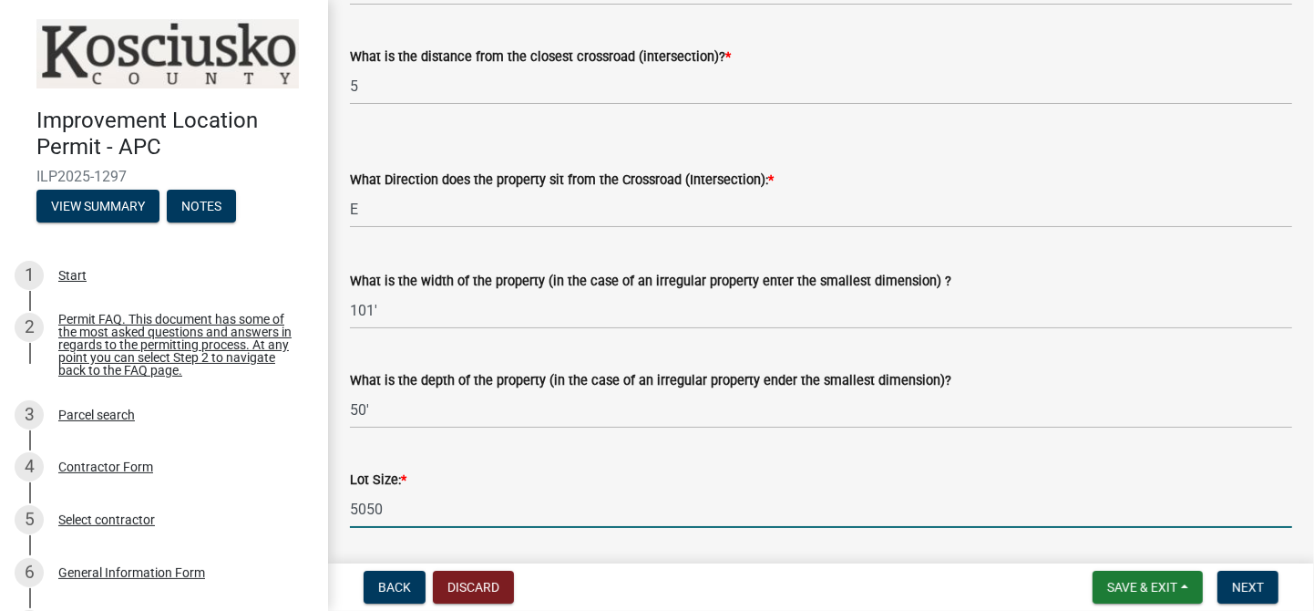
type input "5050"
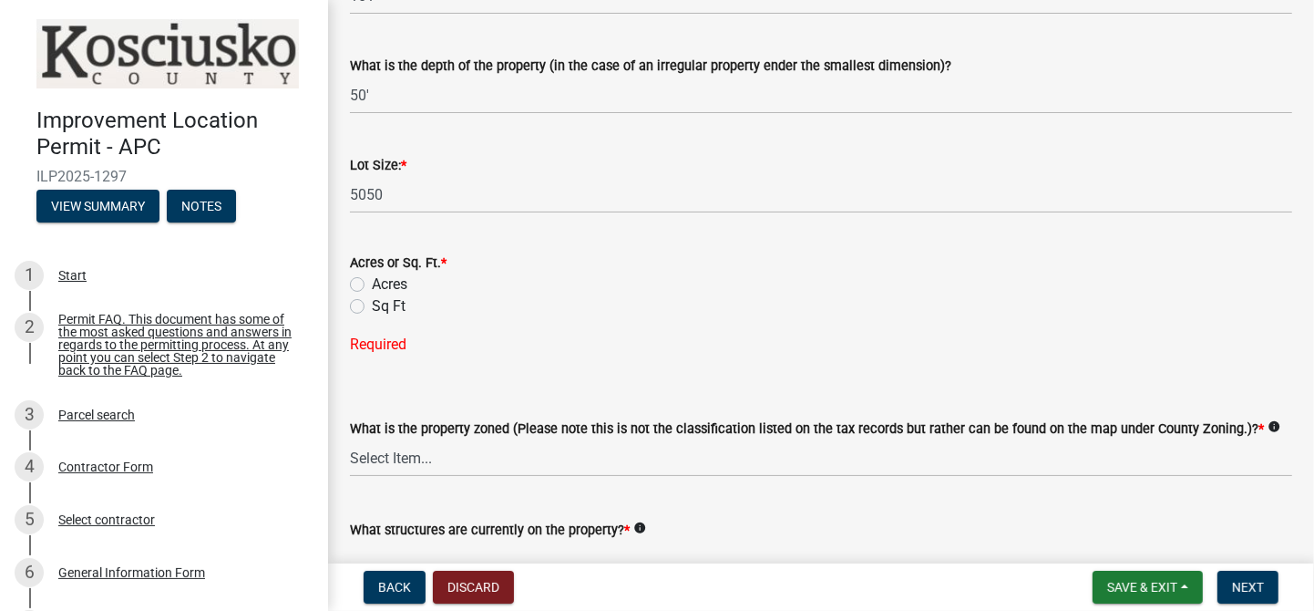
click at [372, 300] on label "Sq Ft" at bounding box center [389, 306] width 34 height 22
click at [372, 300] on input "Sq Ft" at bounding box center [378, 301] width 12 height 12
radio input "true"
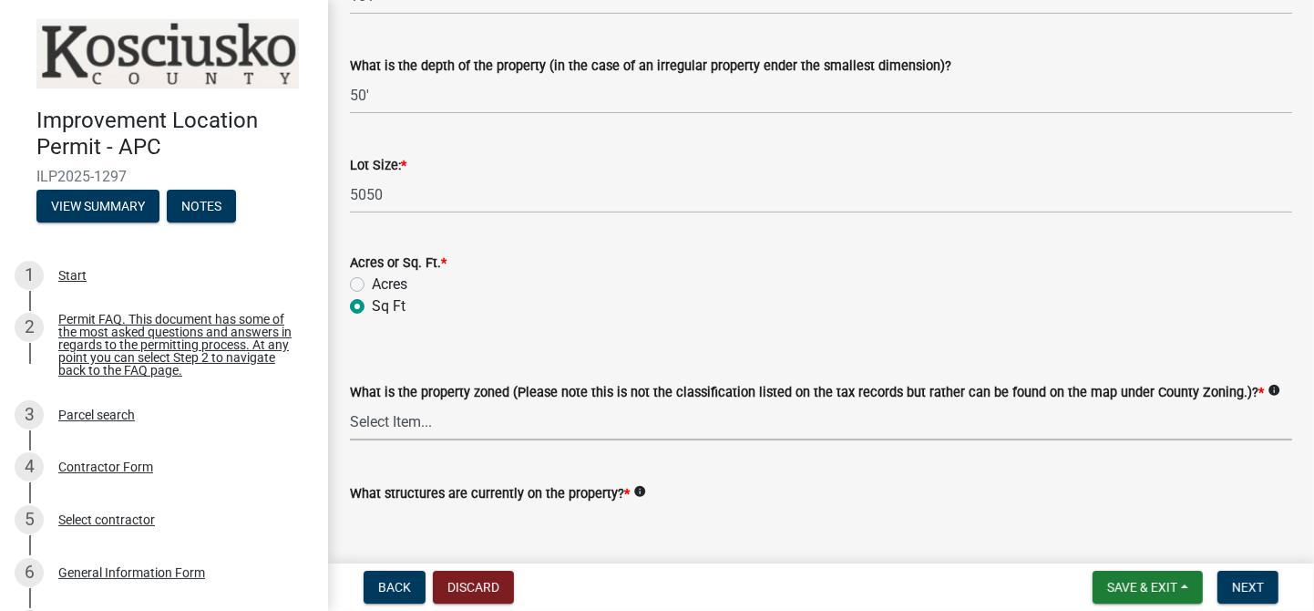
click at [396, 417] on select "Select Item... Agricultural Agricultural 2 Commercial Environmental Industrial …" at bounding box center [821, 421] width 942 height 37
click at [350, 403] on select "Select Item... Agricultural Agricultural 2 Commercial Environmental Industrial …" at bounding box center [821, 421] width 942 height 37
select select "1146270b-2111-4e23-bf7f-74ce85cf7041"
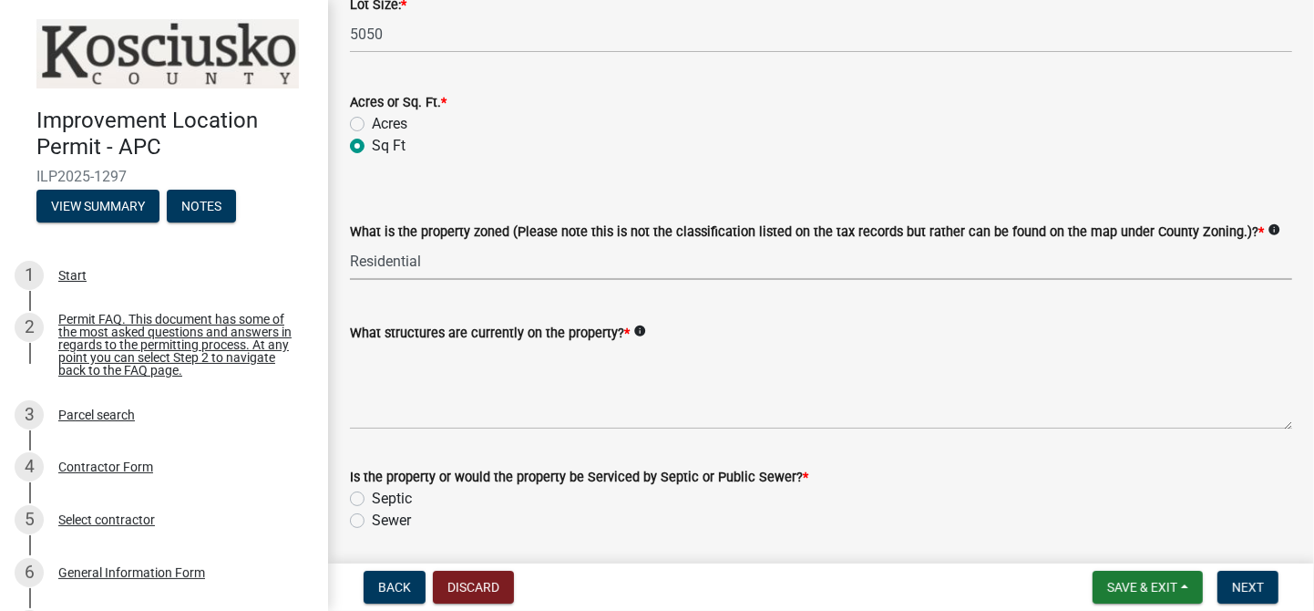
scroll to position [1014, 0]
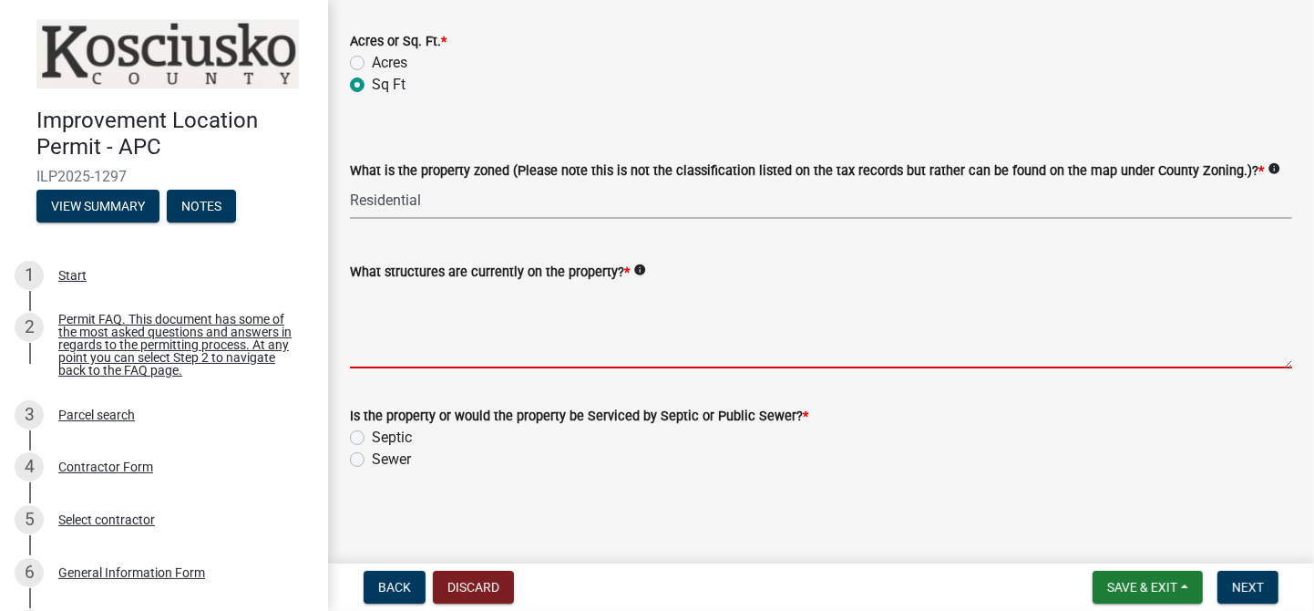
click at [357, 320] on textarea "What structures are currently on the property? *" at bounding box center [821, 326] width 942 height 86
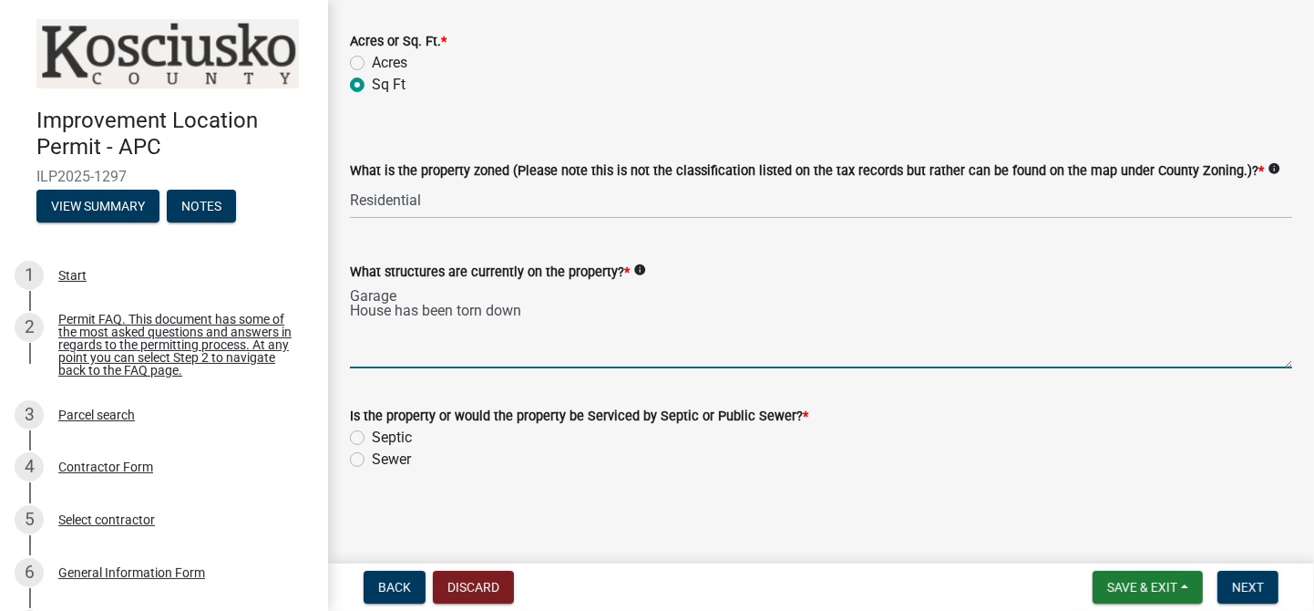
type textarea "Garage House has been torn down"
click at [372, 433] on label "Septic" at bounding box center [392, 438] width 40 height 22
click at [372, 433] on input "Septic" at bounding box center [378, 433] width 12 height 12
radio input "true"
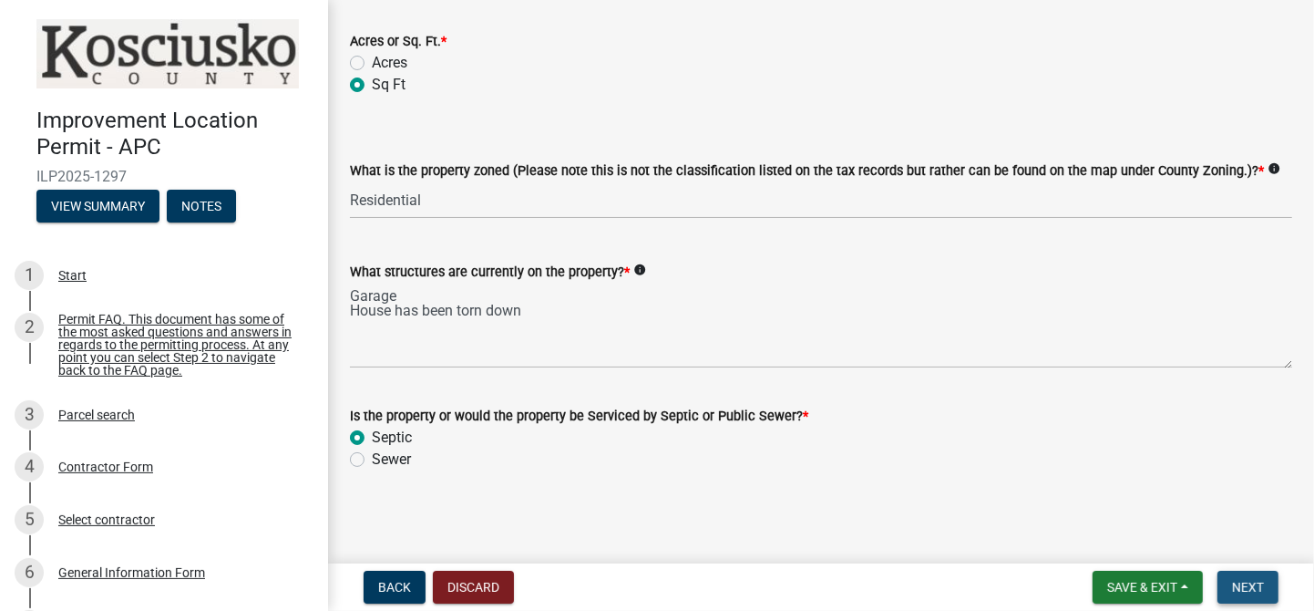
click at [1255, 589] on span "Next" at bounding box center [1248, 587] width 32 height 15
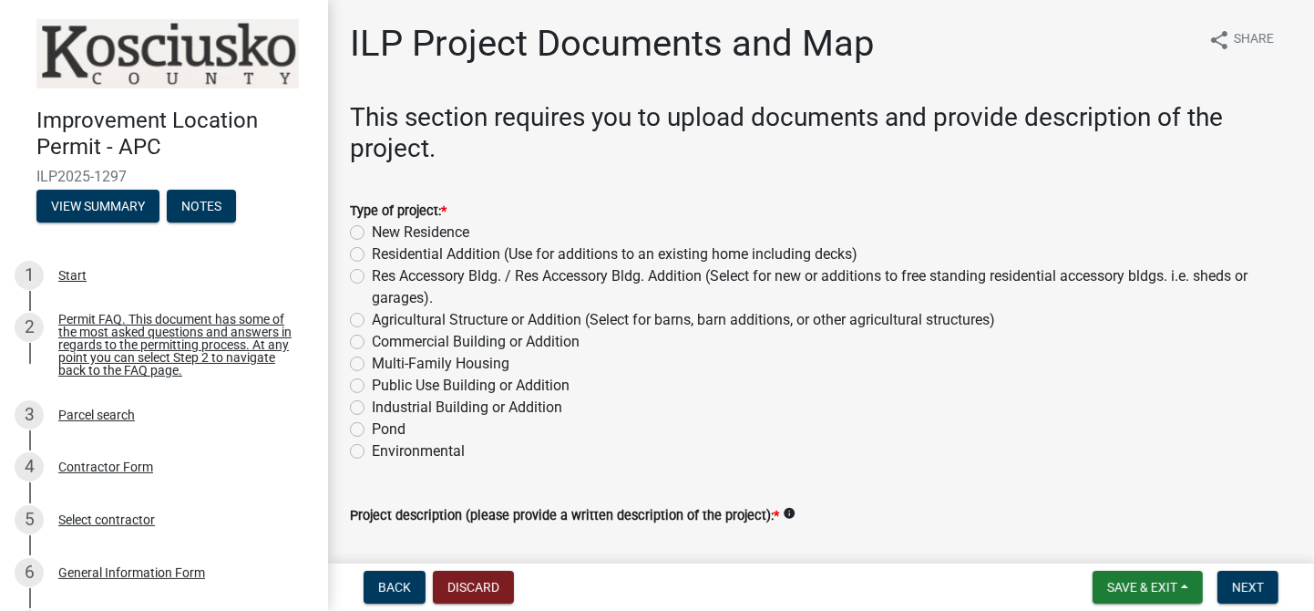
click at [372, 231] on label "New Residence" at bounding box center [421, 232] width 98 height 22
click at [372, 231] on input "New Residence" at bounding box center [378, 227] width 12 height 12
radio input "true"
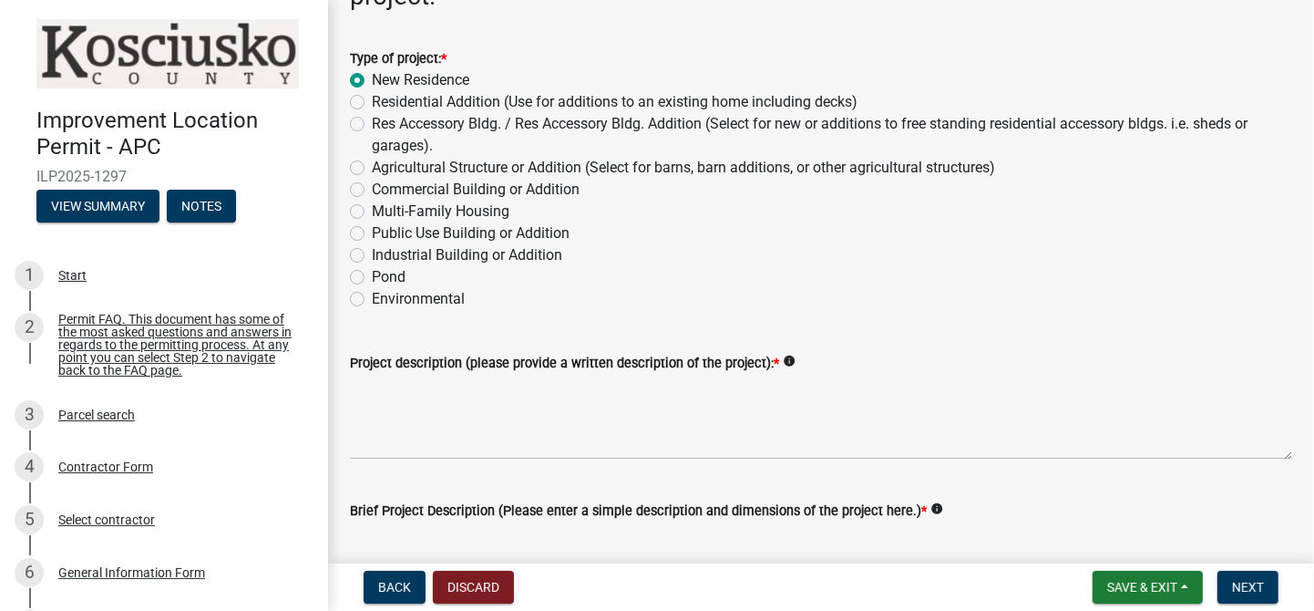
scroll to position [319, 0]
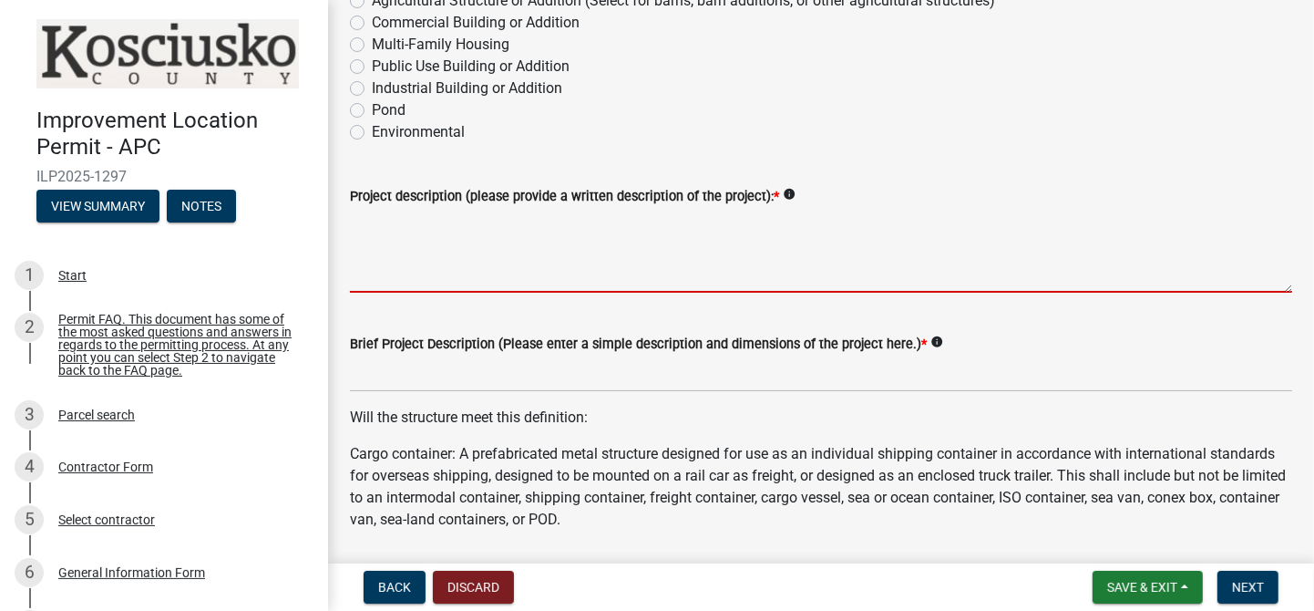
click at [360, 219] on textarea "Project description (please provide a written description of the project): *" at bounding box center [821, 250] width 942 height 86
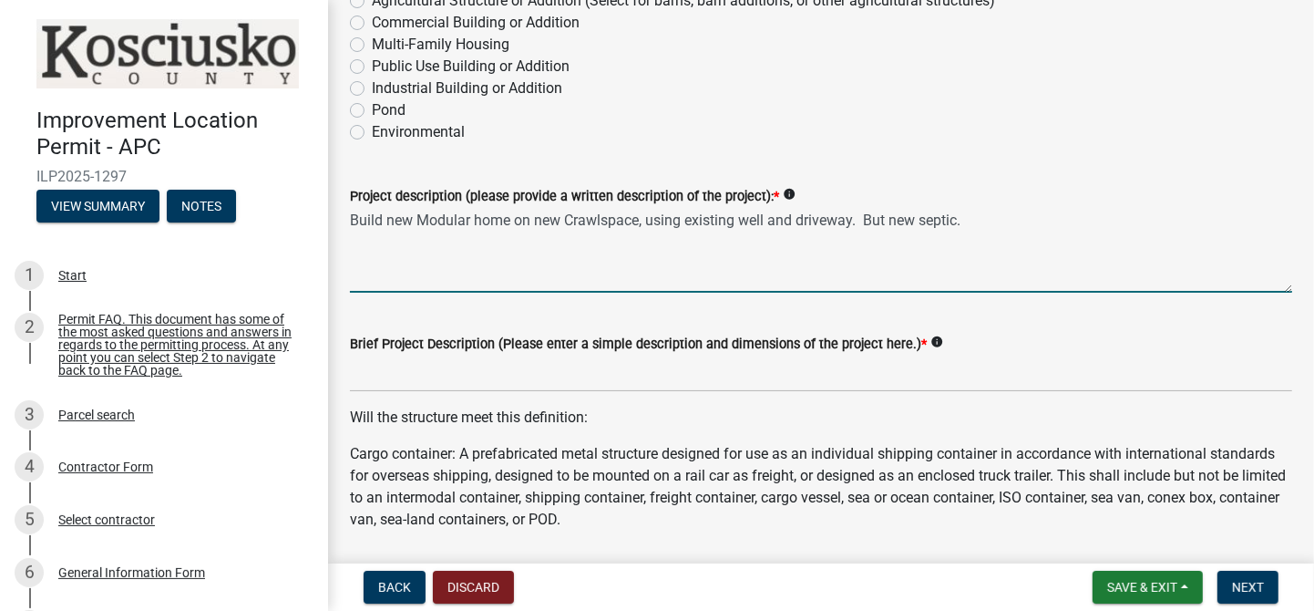
type textarea "Build new Modular home on new Crawlspace, using existing well and driveway. But…"
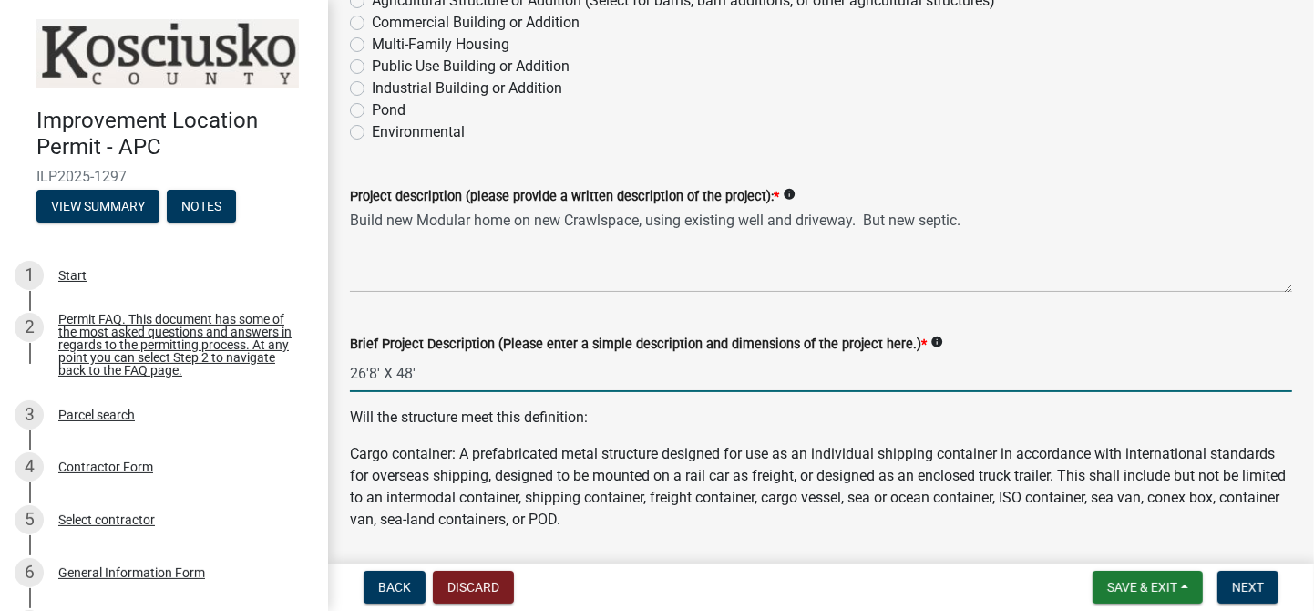
type input "26'8' X 48'"
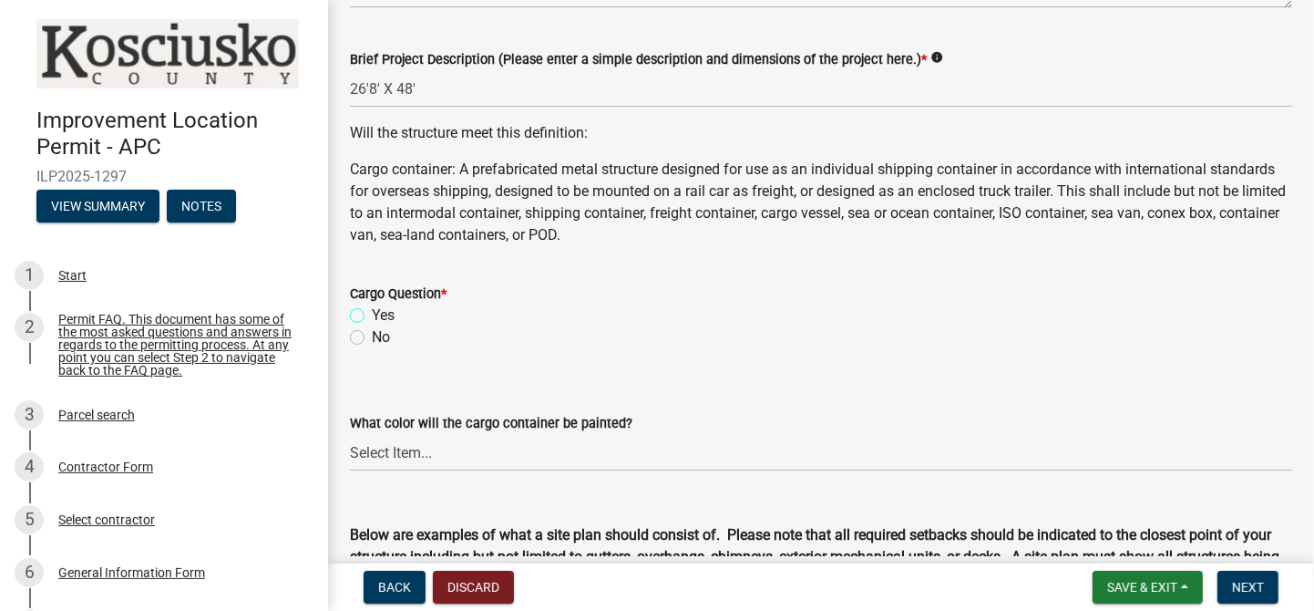
scroll to position [635, 0]
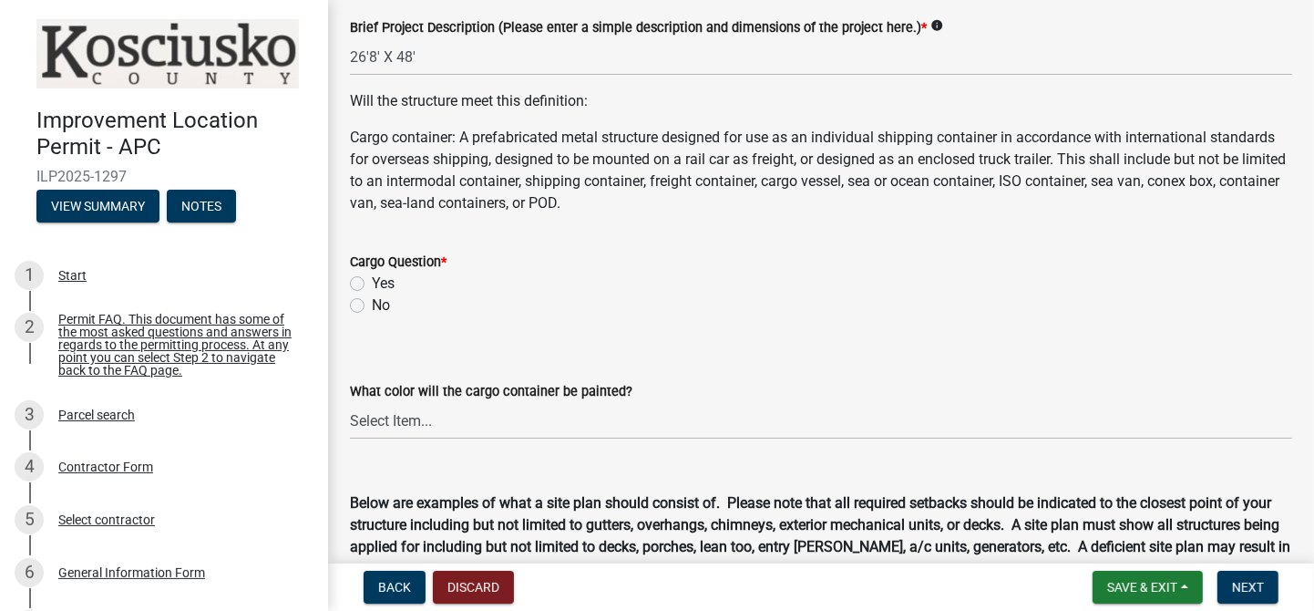
click at [372, 305] on label "No" at bounding box center [381, 305] width 18 height 22
click at [372, 305] on input "No" at bounding box center [378, 300] width 12 height 12
radio input "true"
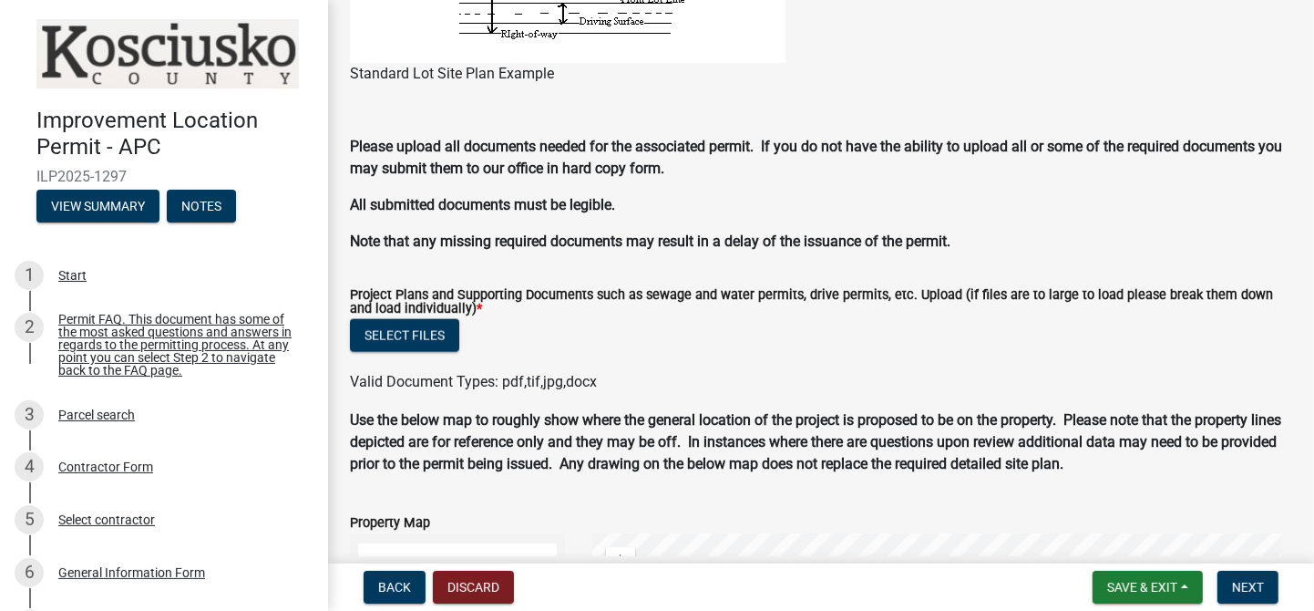
scroll to position [1592, 0]
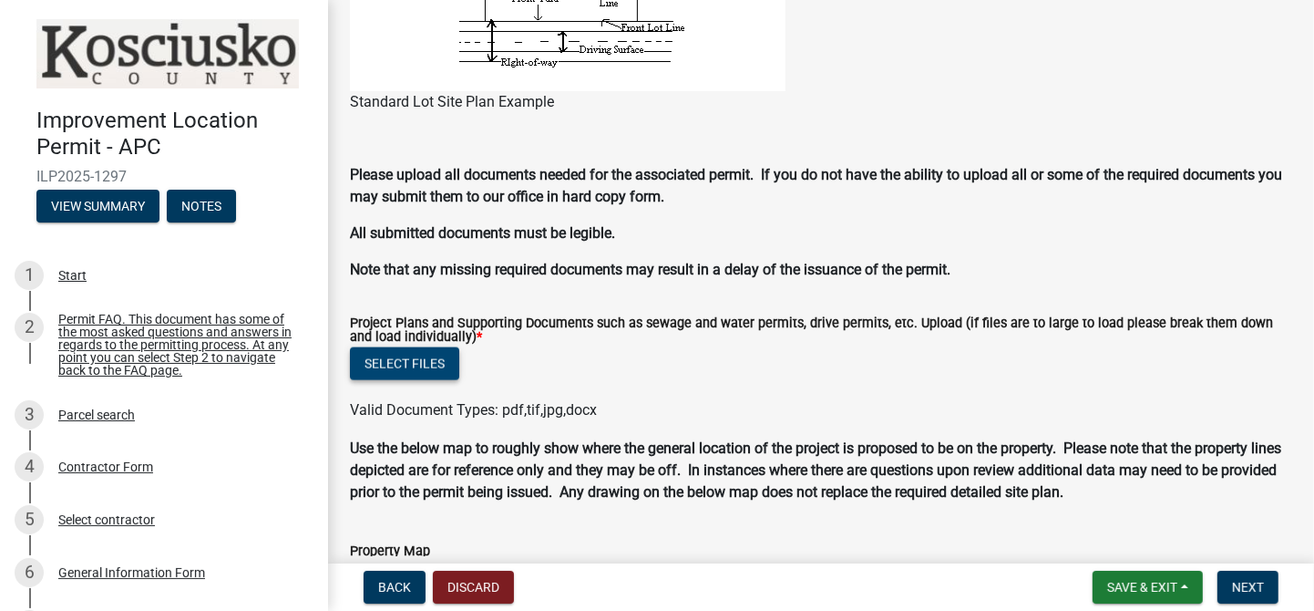
click at [416, 364] on button "Select files" at bounding box center [404, 363] width 109 height 33
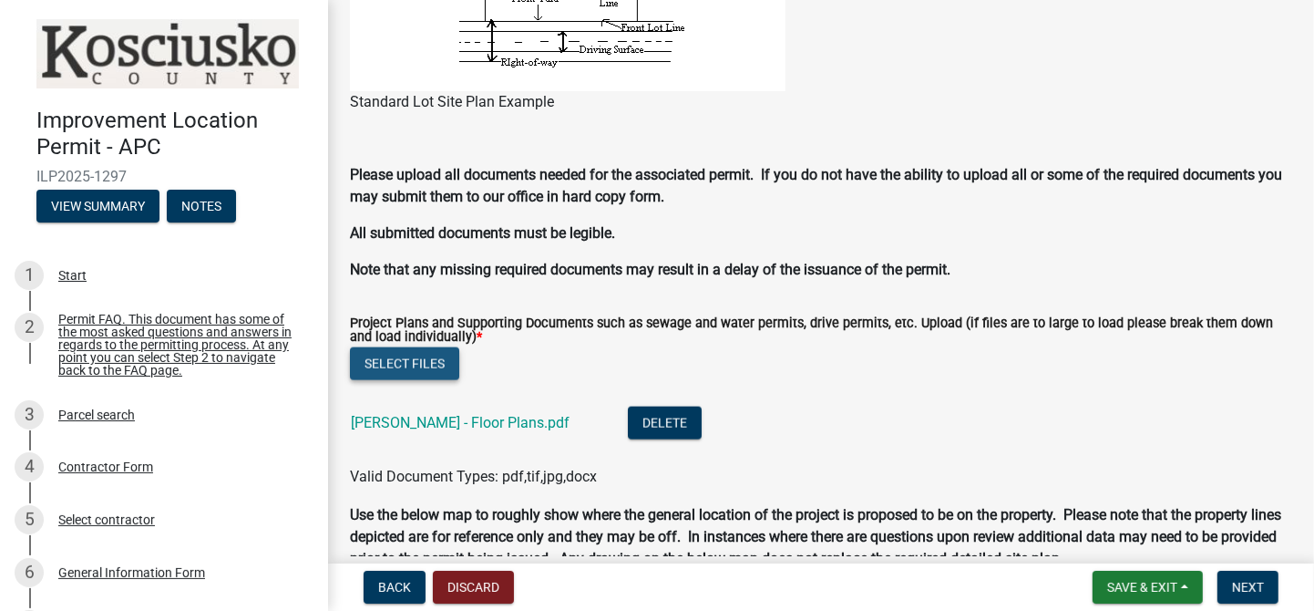
click at [369, 365] on button "Select files" at bounding box center [404, 363] width 109 height 33
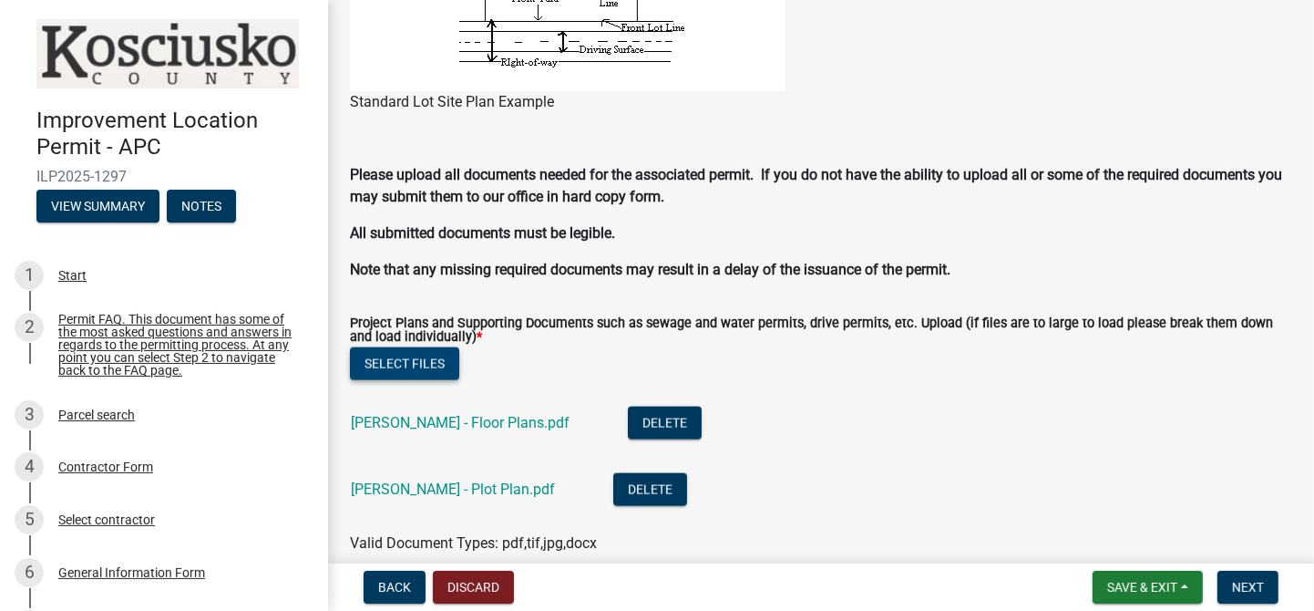
click at [396, 363] on button "Select files" at bounding box center [404, 363] width 109 height 33
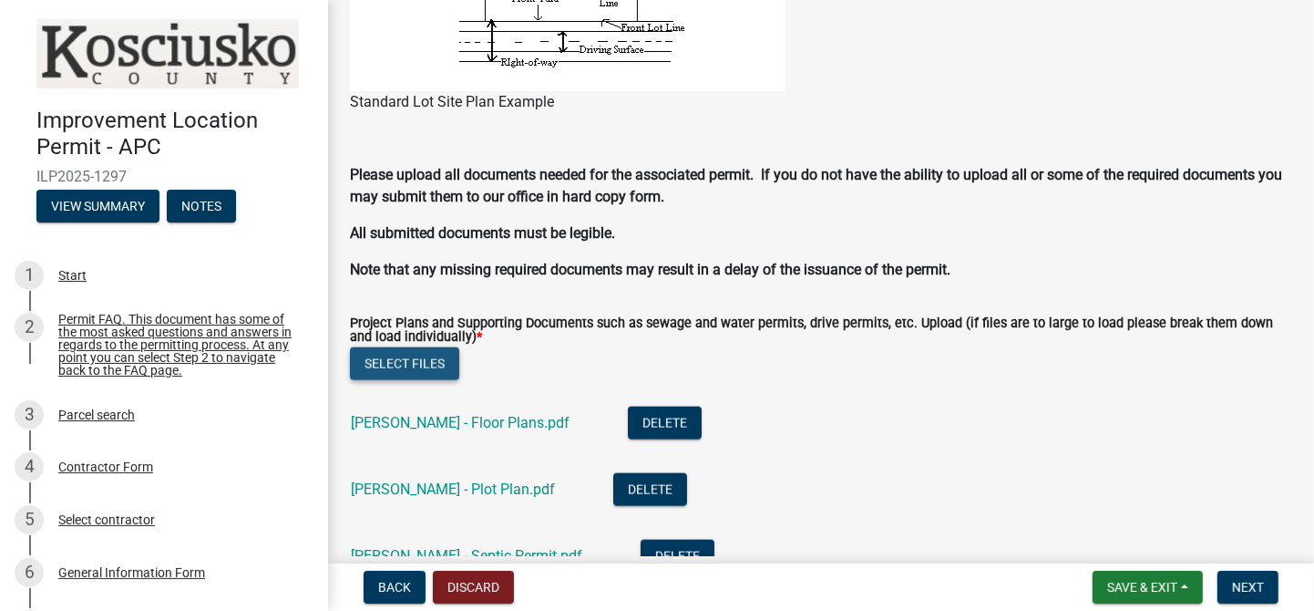
click at [444, 365] on button "Select files" at bounding box center [404, 363] width 109 height 33
click at [396, 357] on button "Select files" at bounding box center [404, 363] width 109 height 33
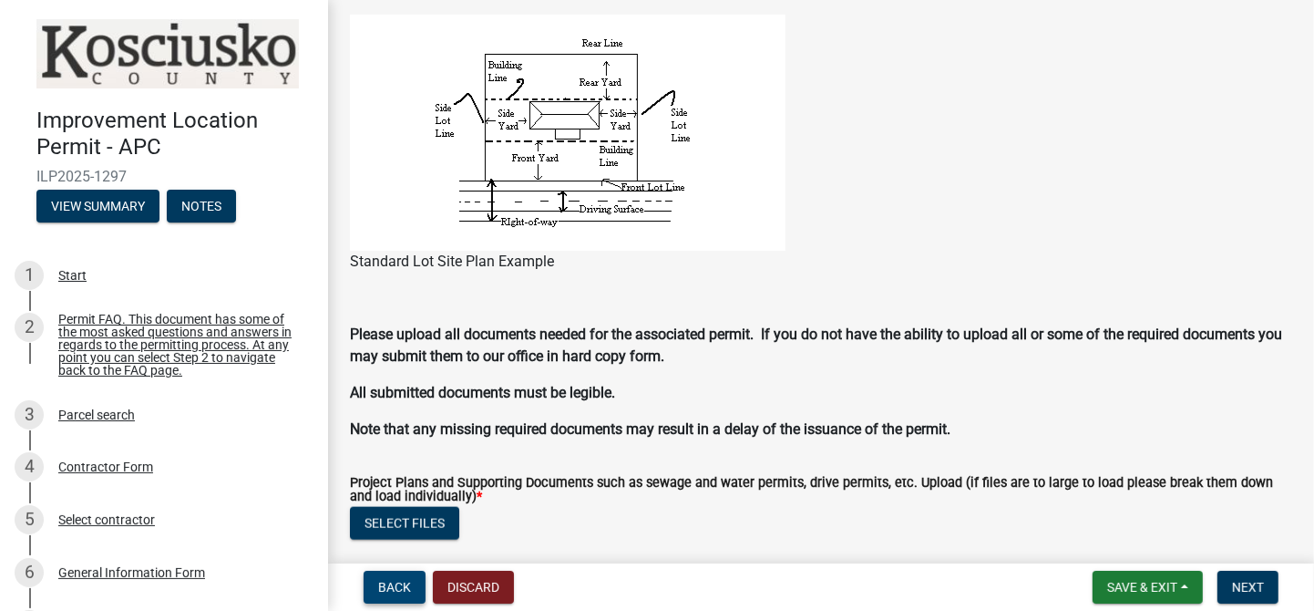
click at [390, 582] on span "Back" at bounding box center [394, 587] width 33 height 15
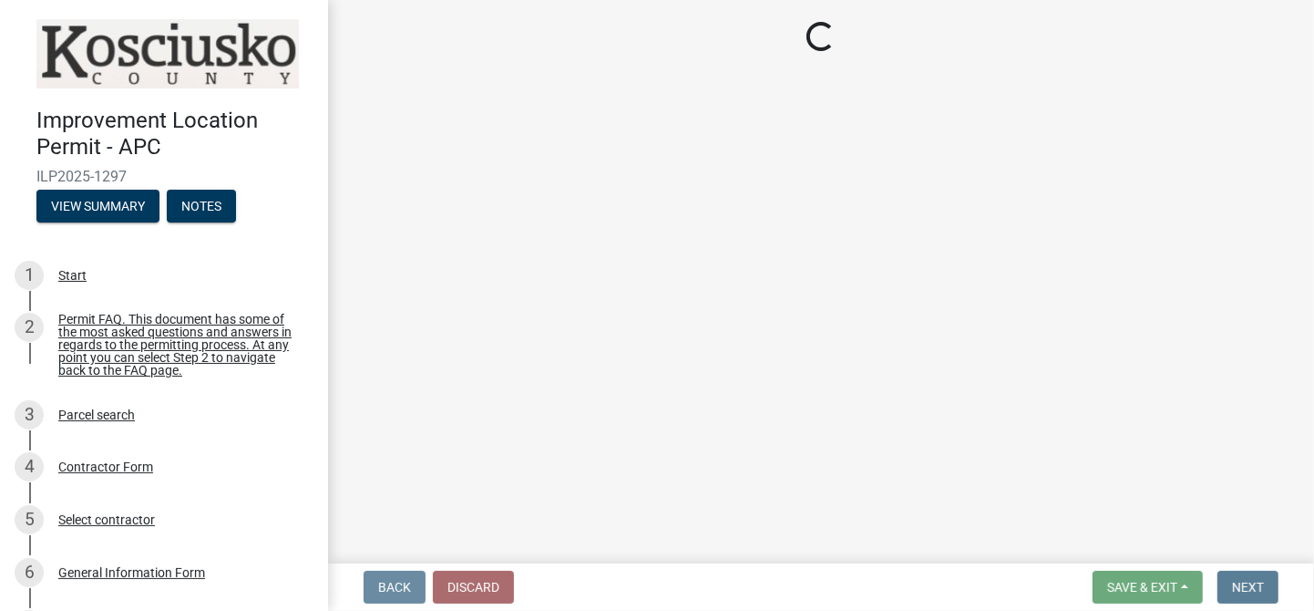
scroll to position [0, 0]
select select "5d8d9a6f-68f4-4910-b8ad-905844ed2da1"
select select "1146270b-2111-4e23-bf7f-74ce85cf7041"
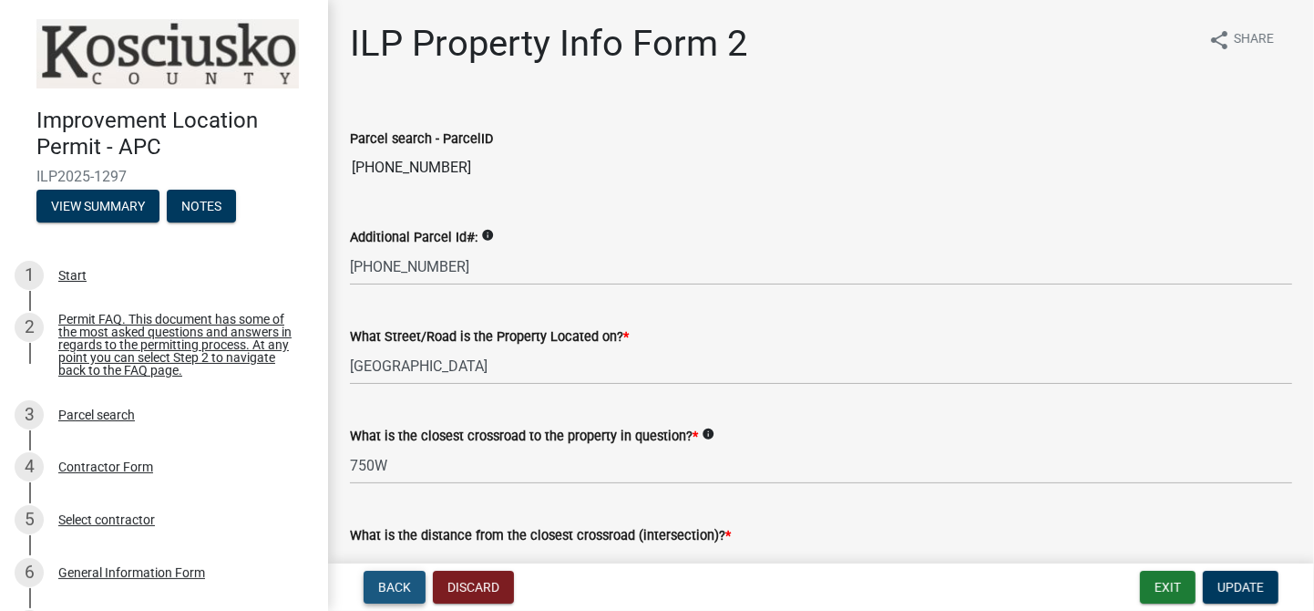
click at [406, 584] on span "Back" at bounding box center [394, 587] width 33 height 15
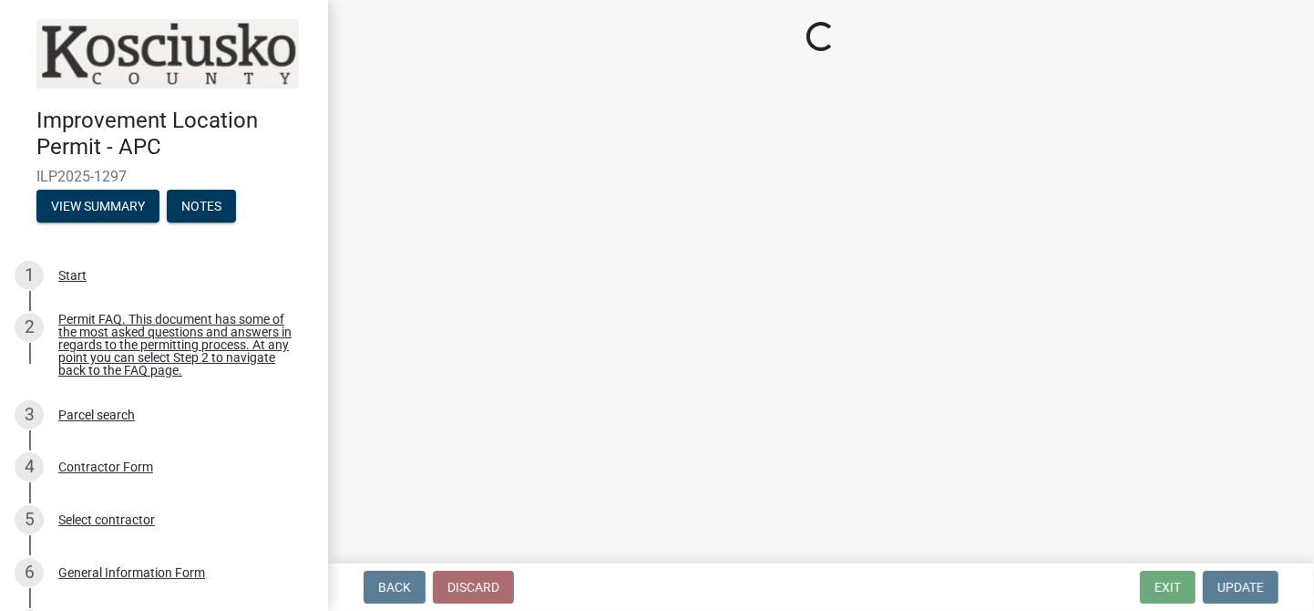
select select "6767052d-73c5-45b7-afaf-b7f308d8ed50"
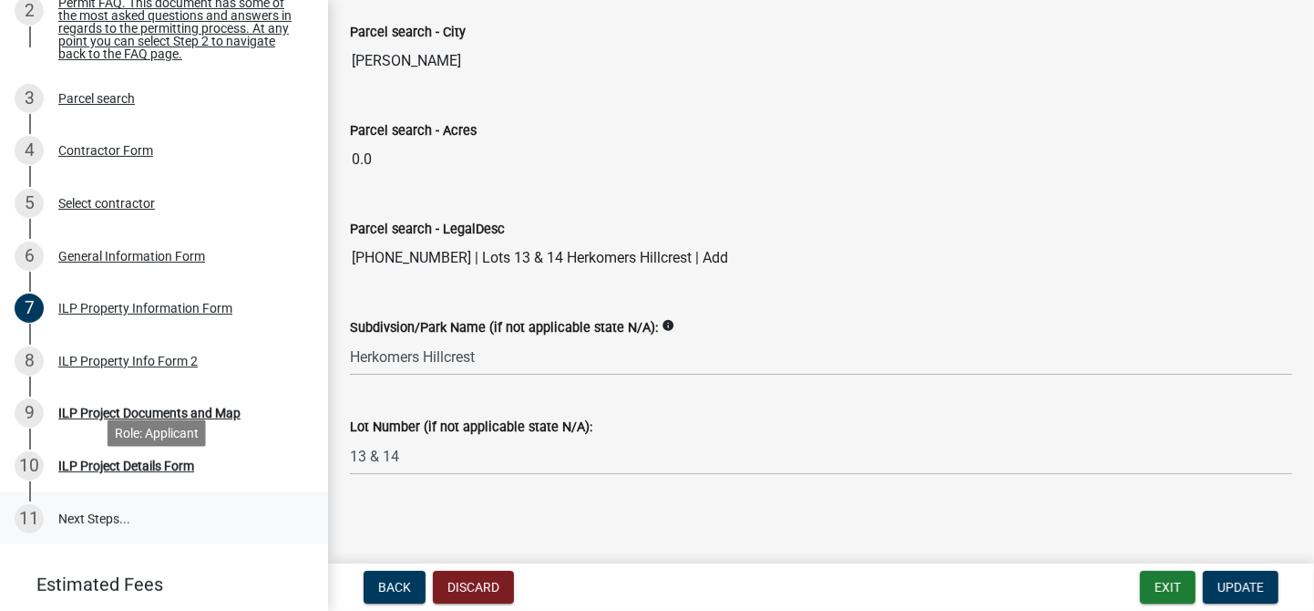
scroll to position [319, 0]
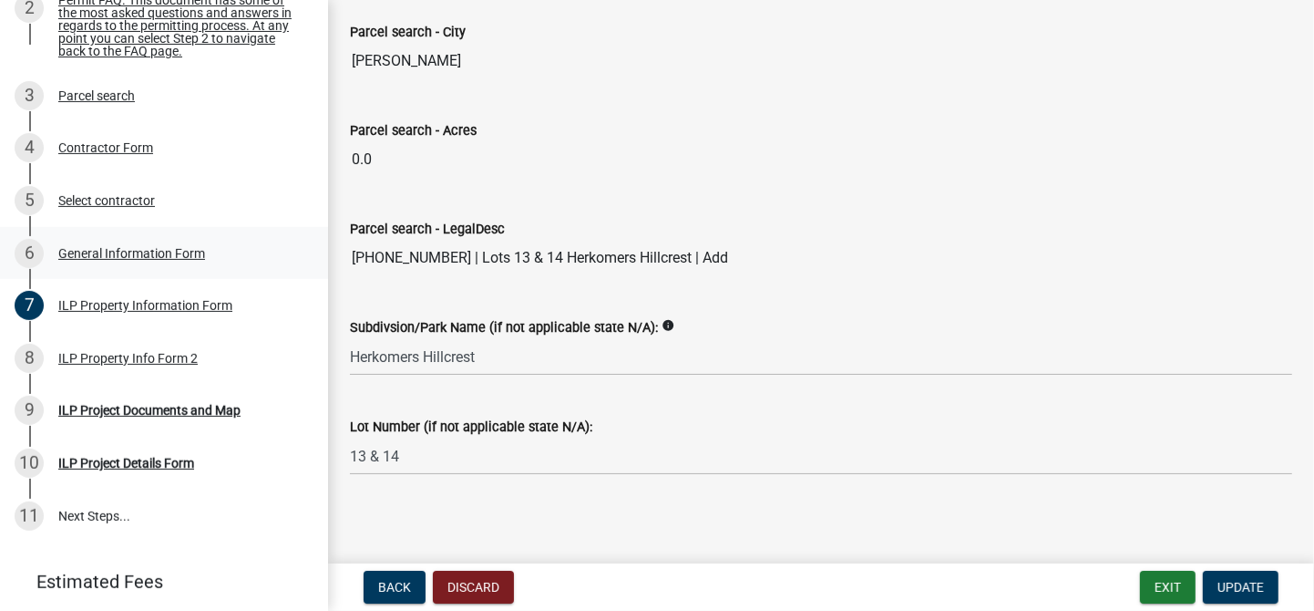
click at [108, 259] on div "General Information Form" at bounding box center [131, 253] width 147 height 13
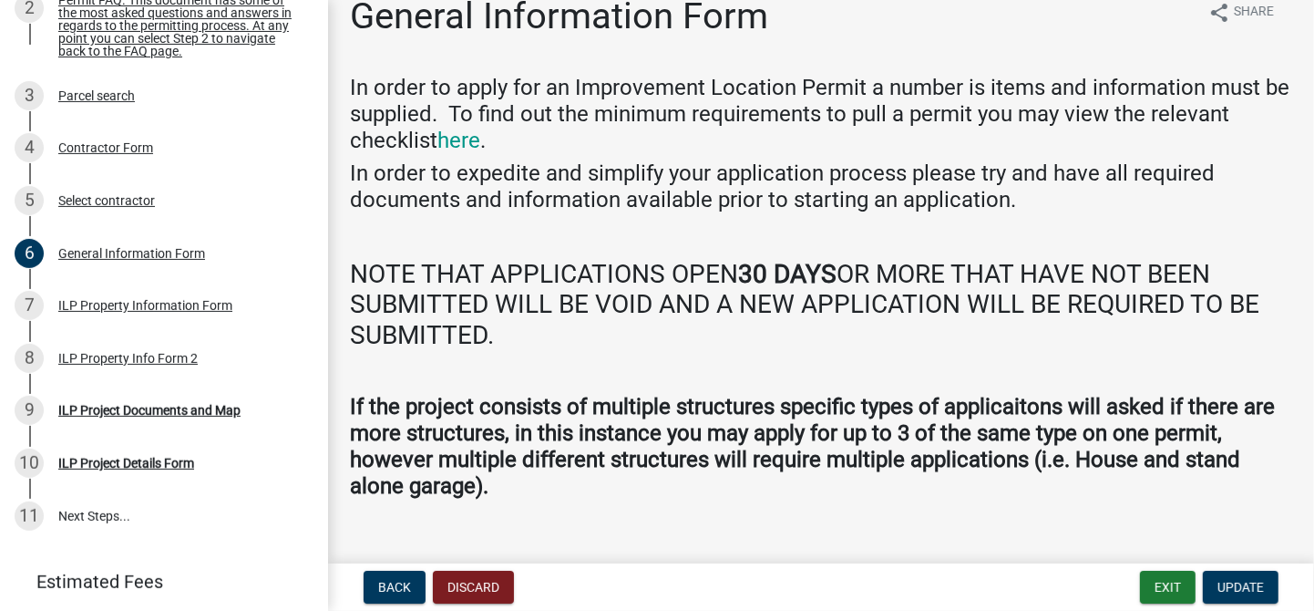
scroll to position [0, 0]
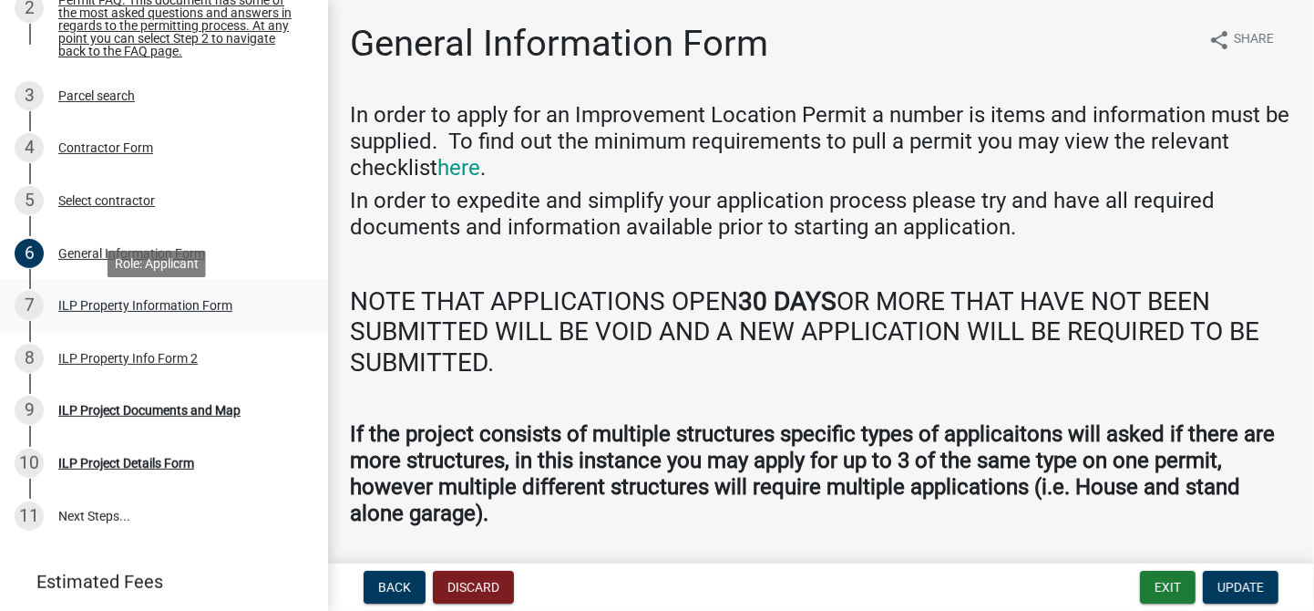
click at [156, 312] on div "ILP Property Information Form" at bounding box center [145, 305] width 174 height 13
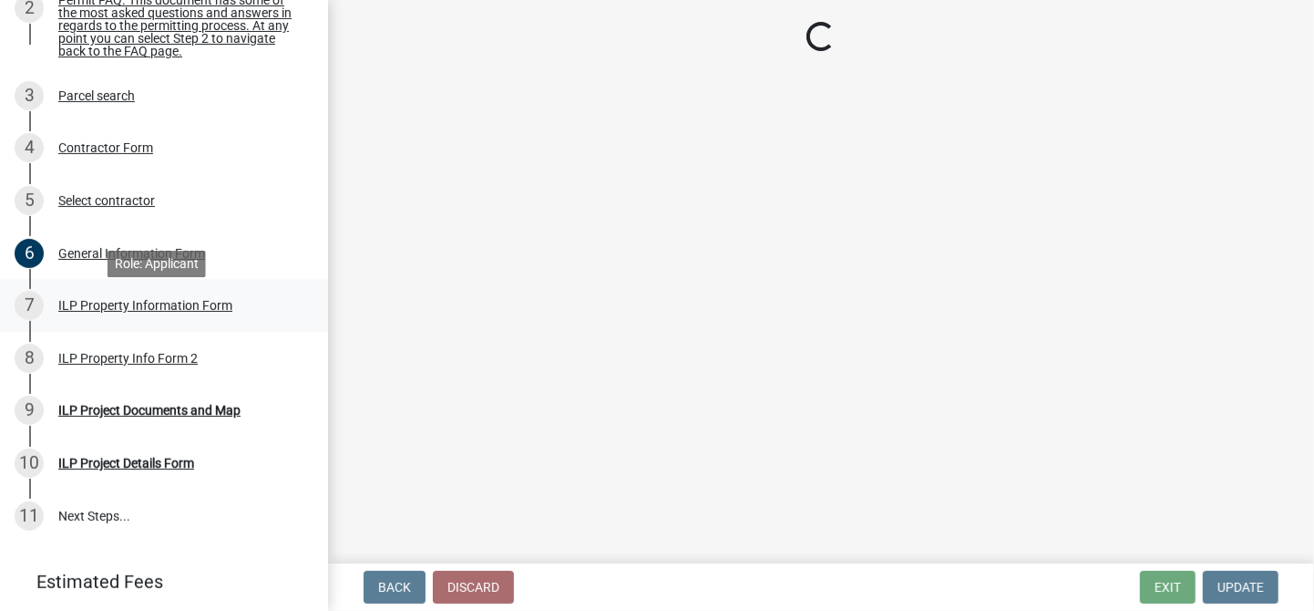
select select "6767052d-73c5-45b7-afaf-b7f308d8ed50"
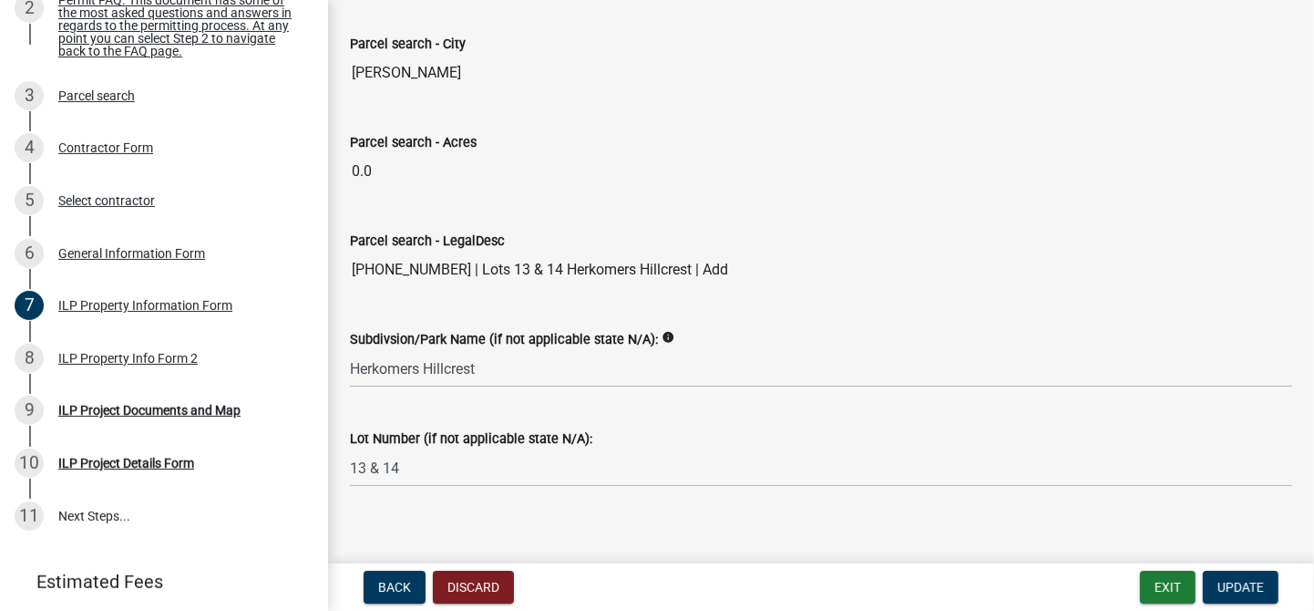
scroll to position [1607, 0]
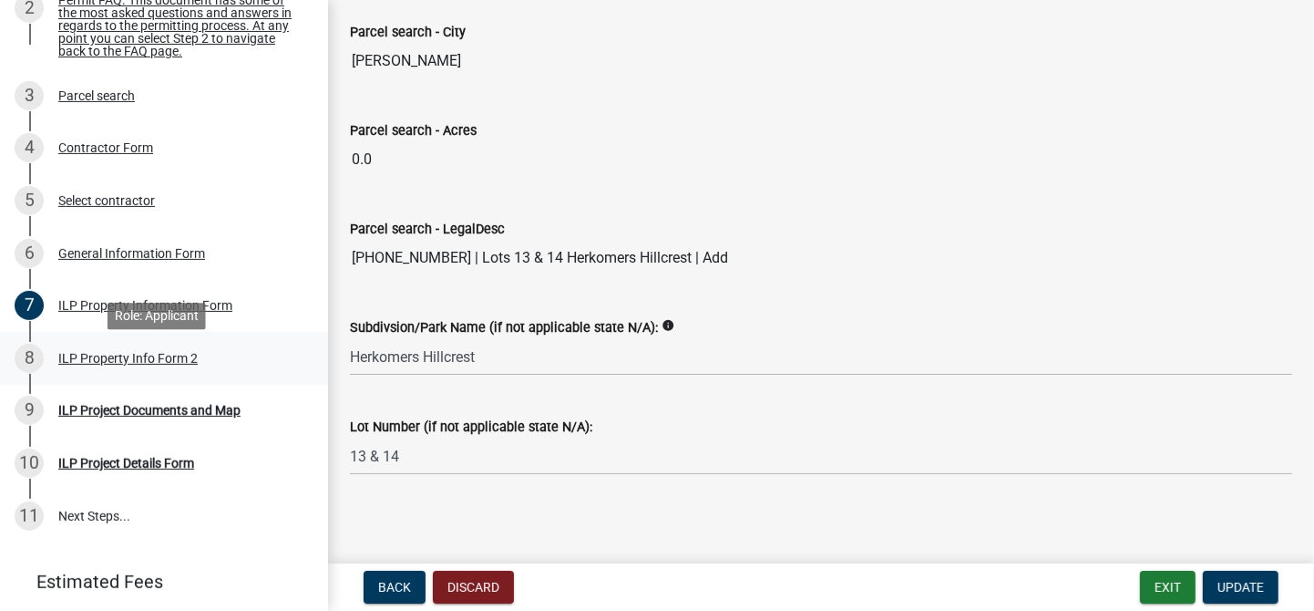
click at [198, 367] on div "8 ILP Property Info Form 2" at bounding box center [157, 358] width 284 height 29
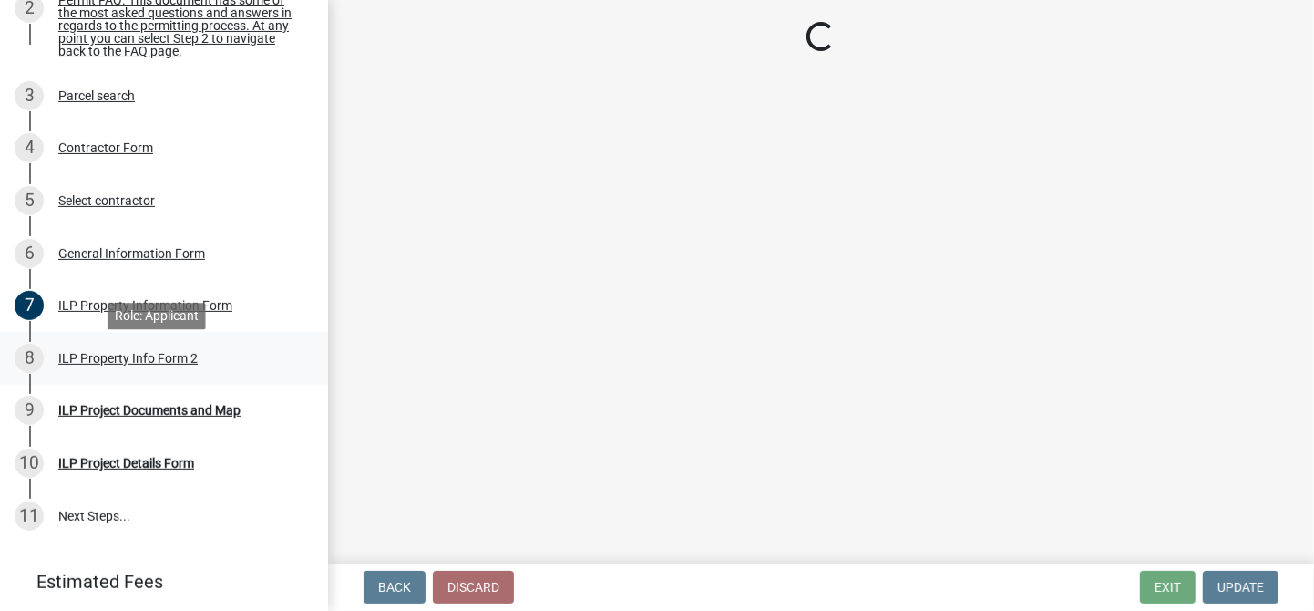
select select "5d8d9a6f-68f4-4910-b8ad-905844ed2da1"
select select "1146270b-2111-4e23-bf7f-74ce85cf7041"
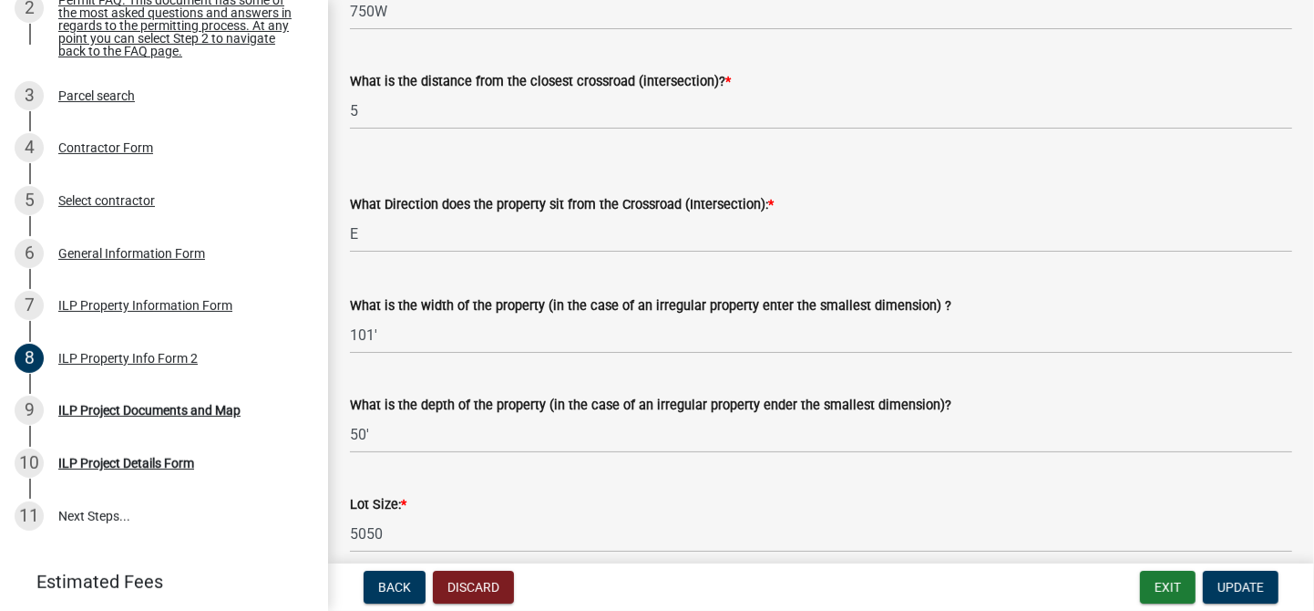
scroll to position [478, 0]
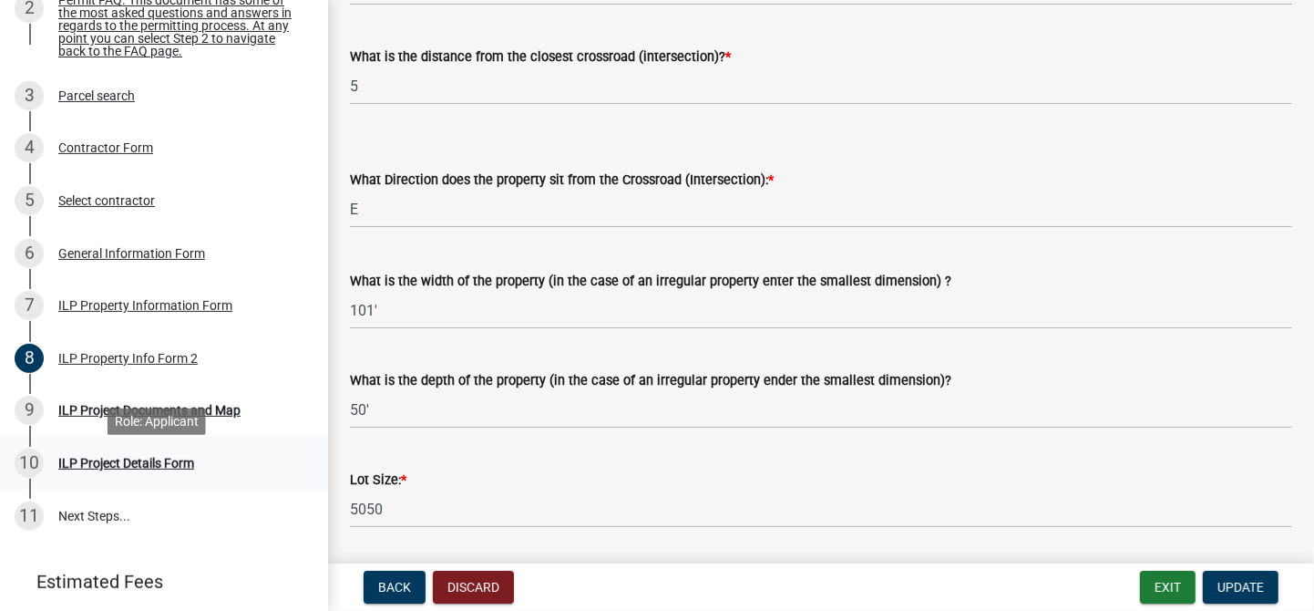
click at [144, 469] on div "ILP Project Details Form" at bounding box center [126, 463] width 136 height 13
click at [136, 469] on div "ILP Project Details Form" at bounding box center [126, 463] width 136 height 13
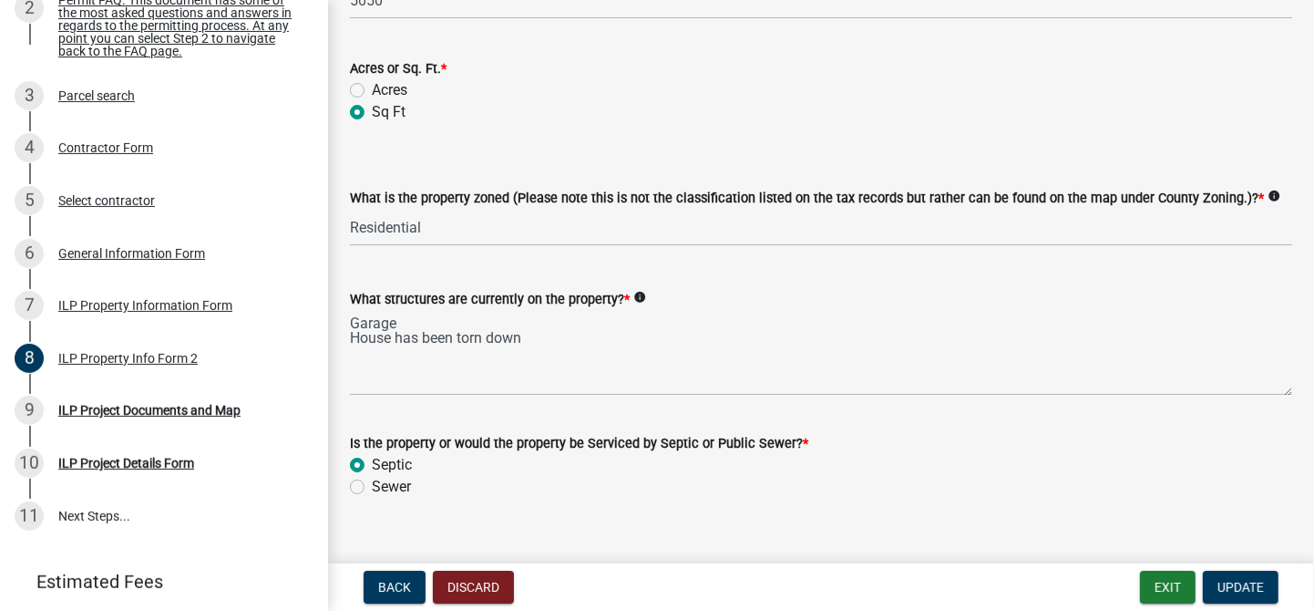
scroll to position [1014, 0]
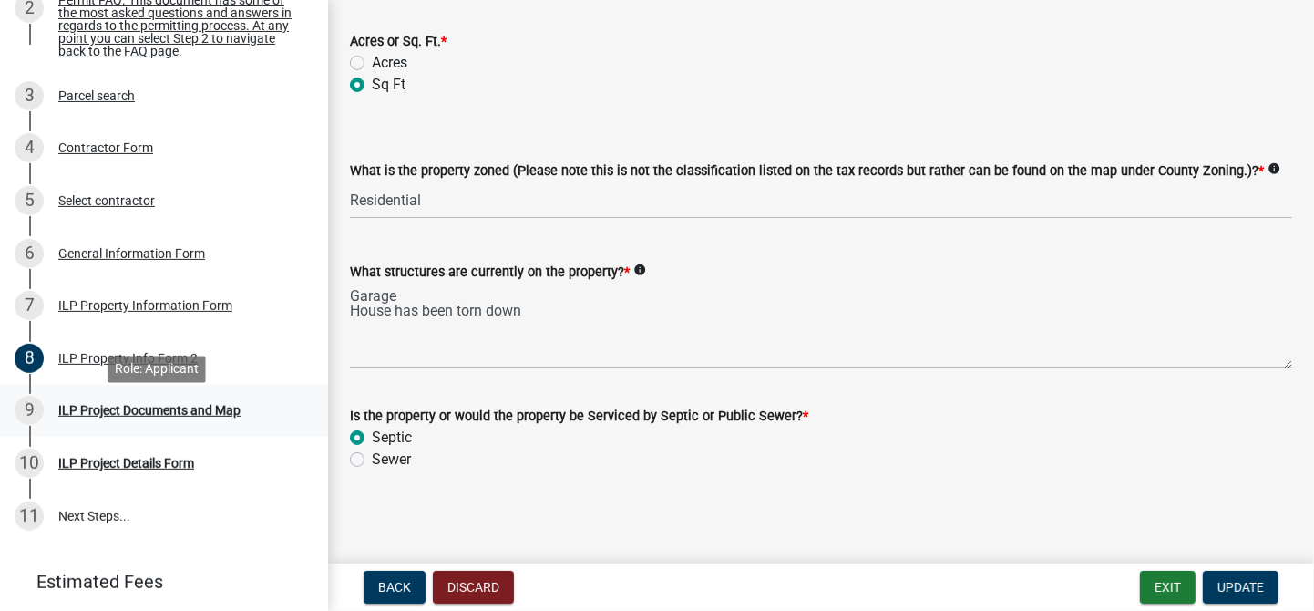
click at [28, 421] on div "9" at bounding box center [29, 410] width 29 height 29
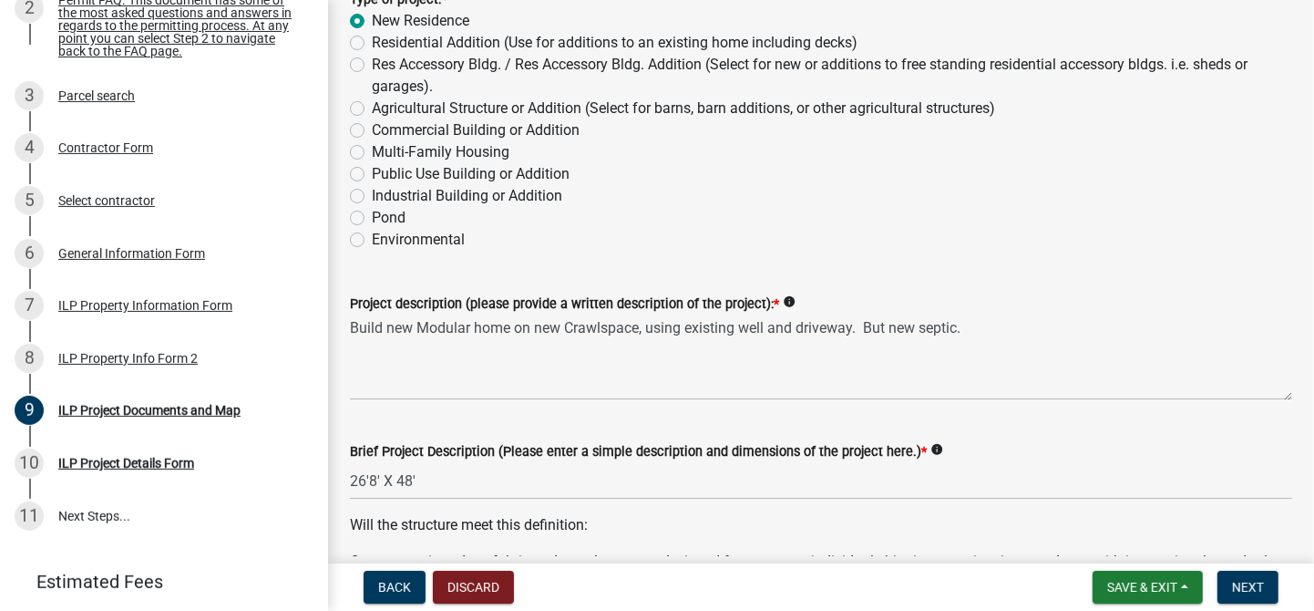
scroll to position [319, 0]
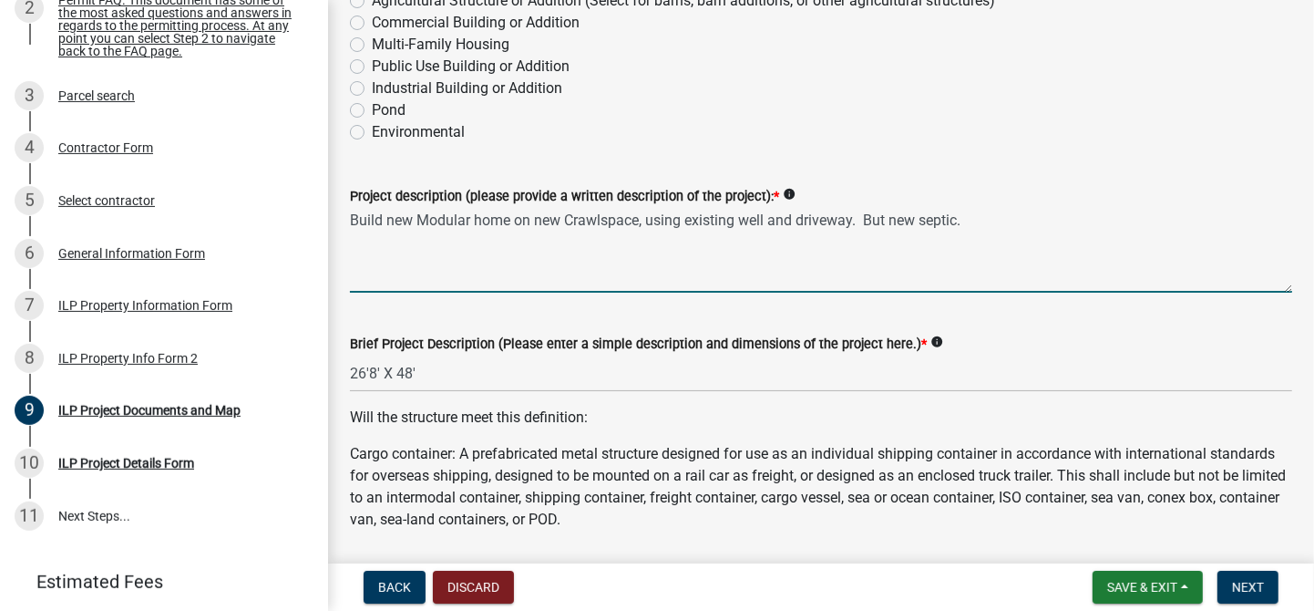
click at [765, 217] on textarea "Build new Modular home on new Crawlspace, using existing well and driveway. But…" at bounding box center [821, 250] width 942 height 86
click at [740, 213] on textarea "Build new Modular home on new Crawlspace, using driveway. But new septic." at bounding box center [821, 250] width 942 height 86
drag, startPoint x: 972, startPoint y: 223, endPoint x: 878, endPoint y: 227, distance: 94.8
click at [878, 227] on textarea "Build new Modular home on new Crawlspace, using driveway to Existing Garage. Bu…" at bounding box center [821, 250] width 942 height 86
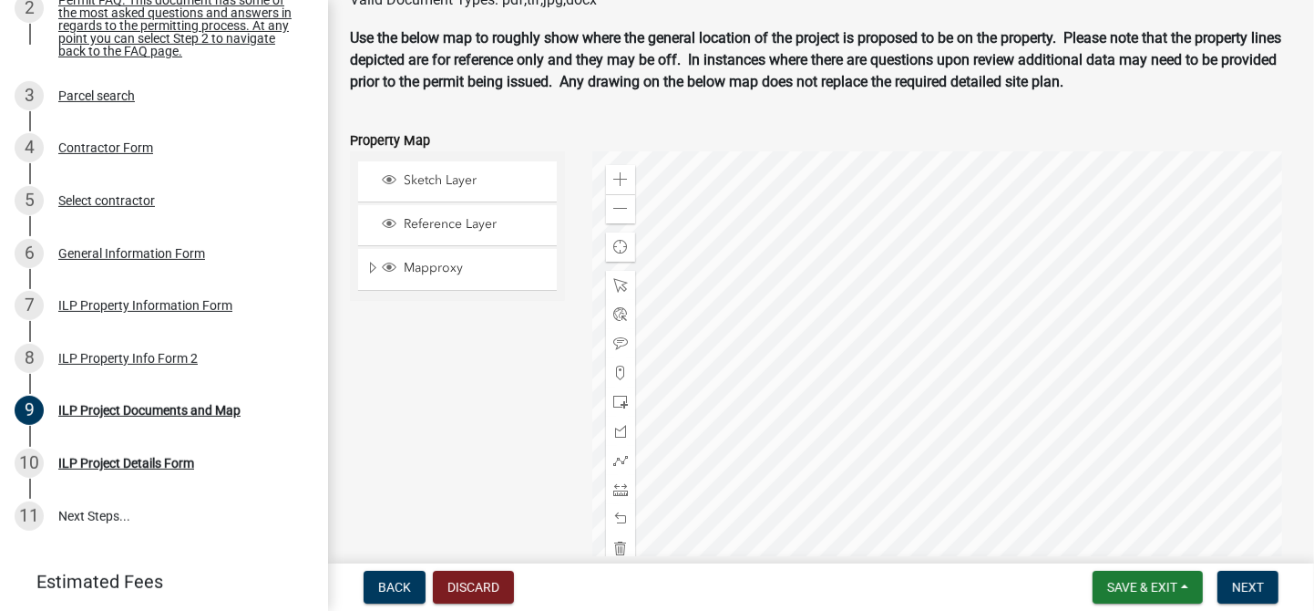
scroll to position [2529, 0]
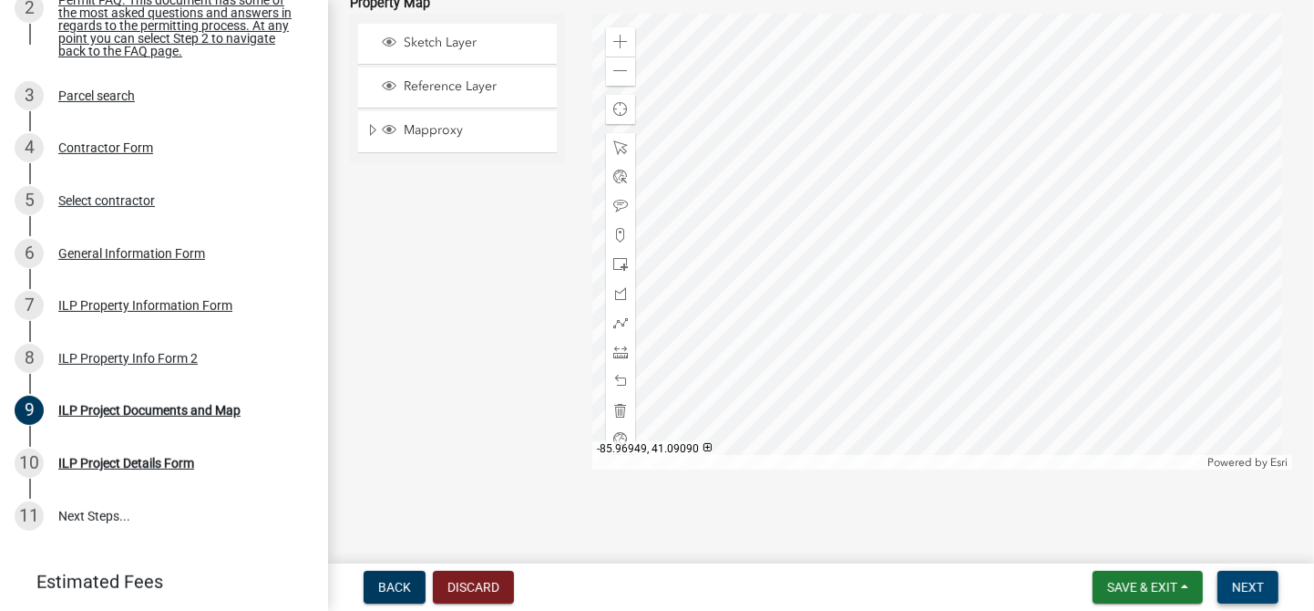
type textarea "Build new Modular home on new Crawlspace, using driveway to Existing Garage. Ne…"
click at [1251, 578] on button "Next" at bounding box center [1248, 586] width 61 height 33
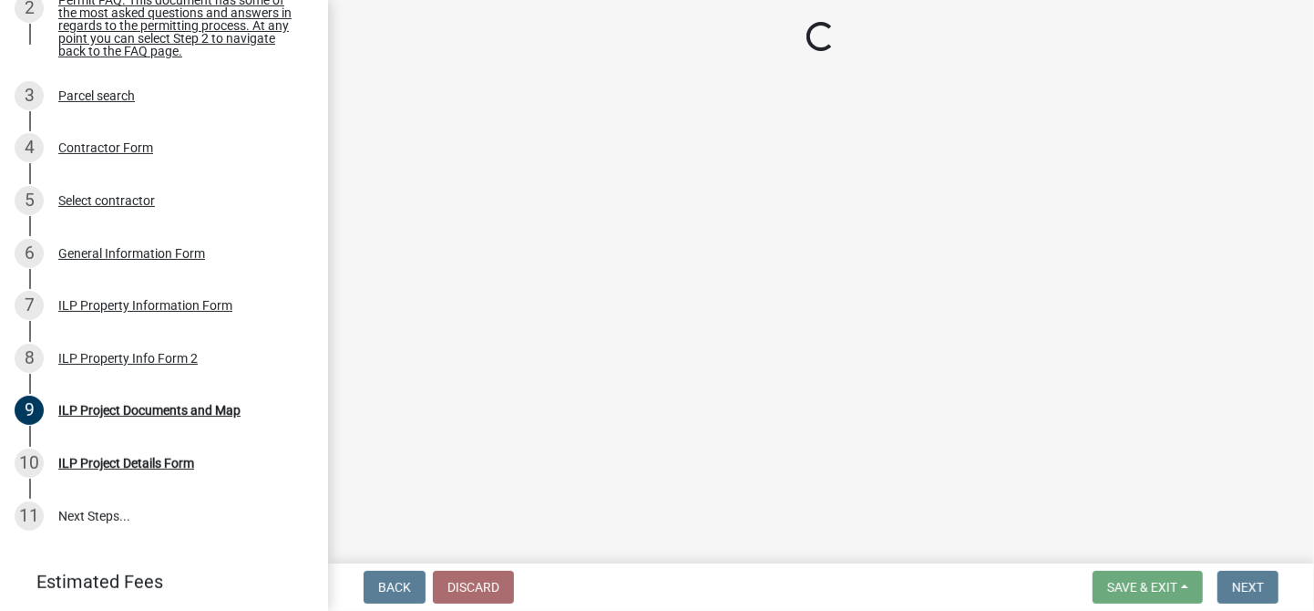
scroll to position [477, 0]
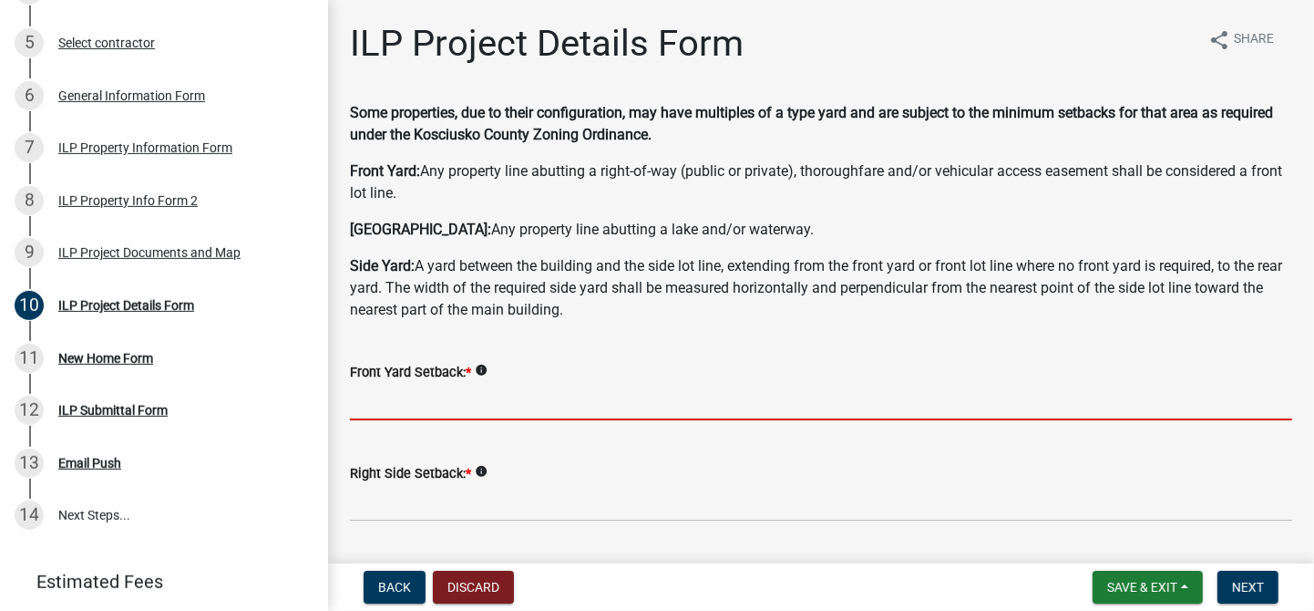
click at [427, 401] on input "text" at bounding box center [821, 401] width 942 height 37
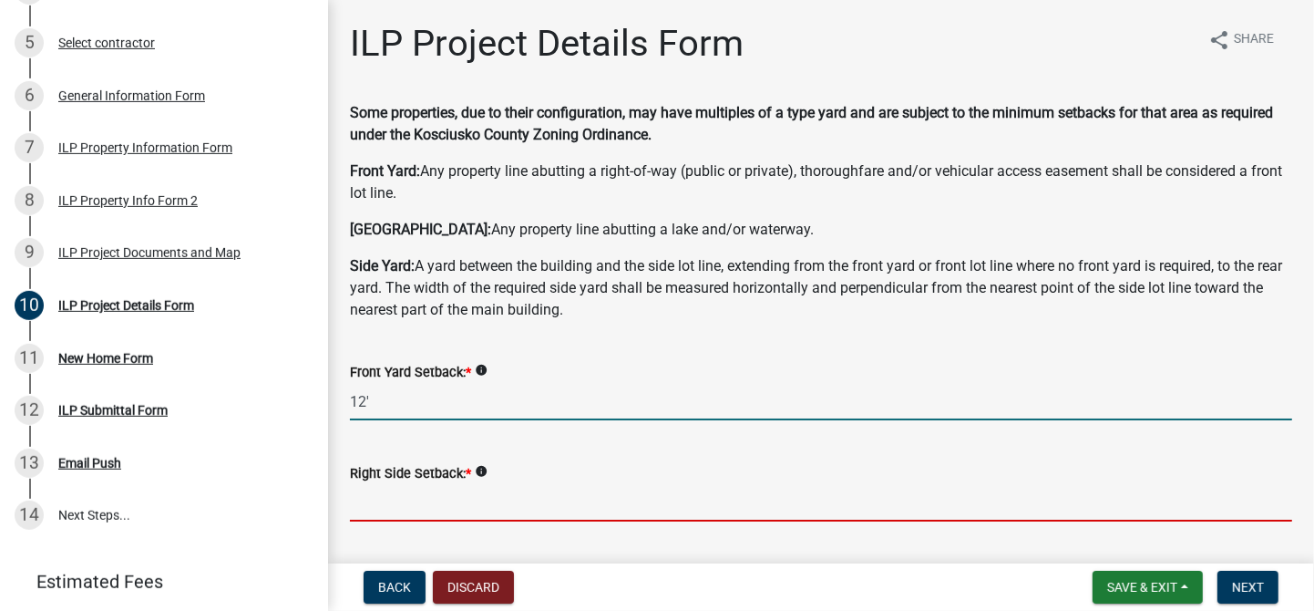
type input "12.0"
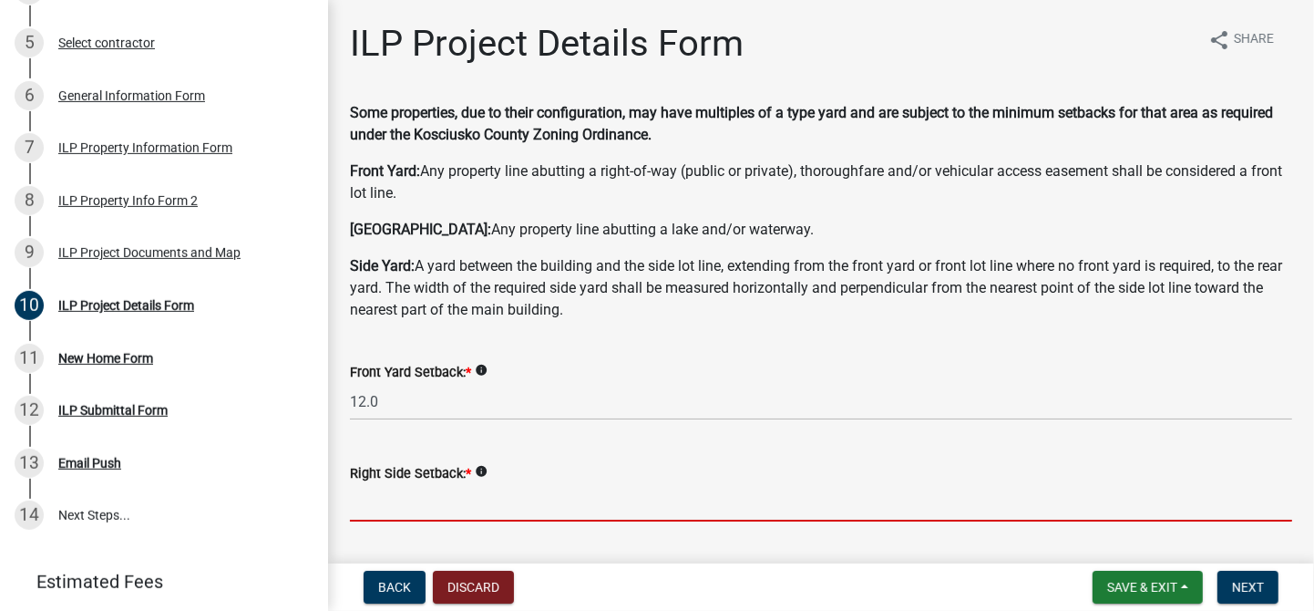
click at [366, 499] on input "text" at bounding box center [821, 502] width 942 height 37
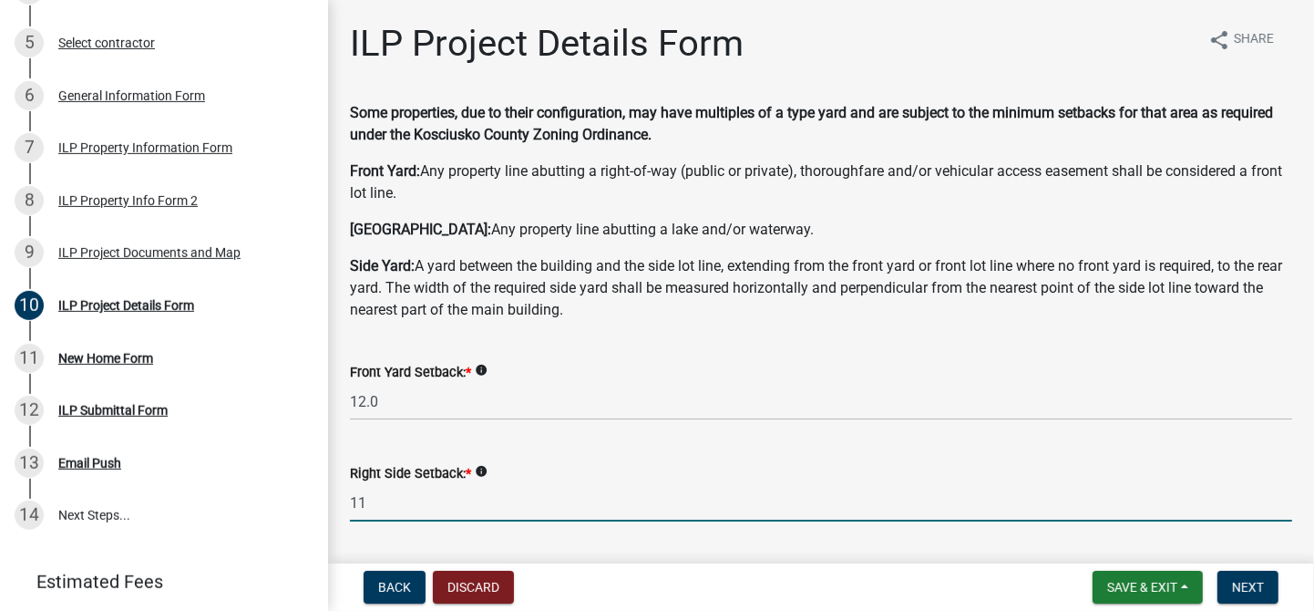
type input "1"
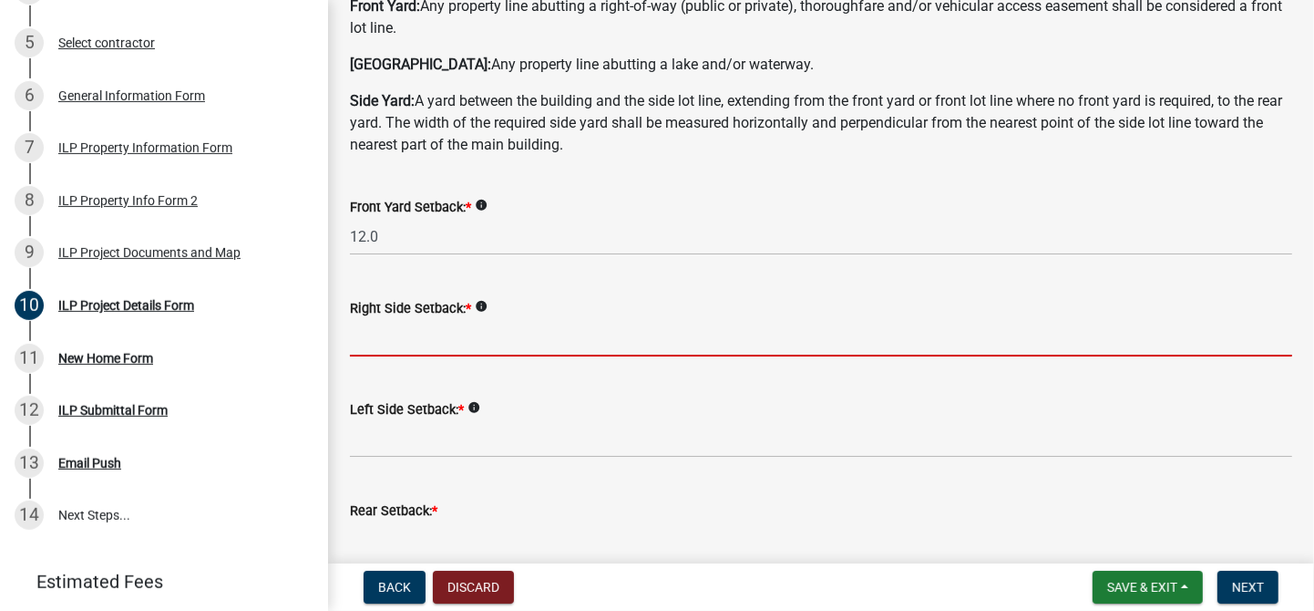
scroll to position [319, 0]
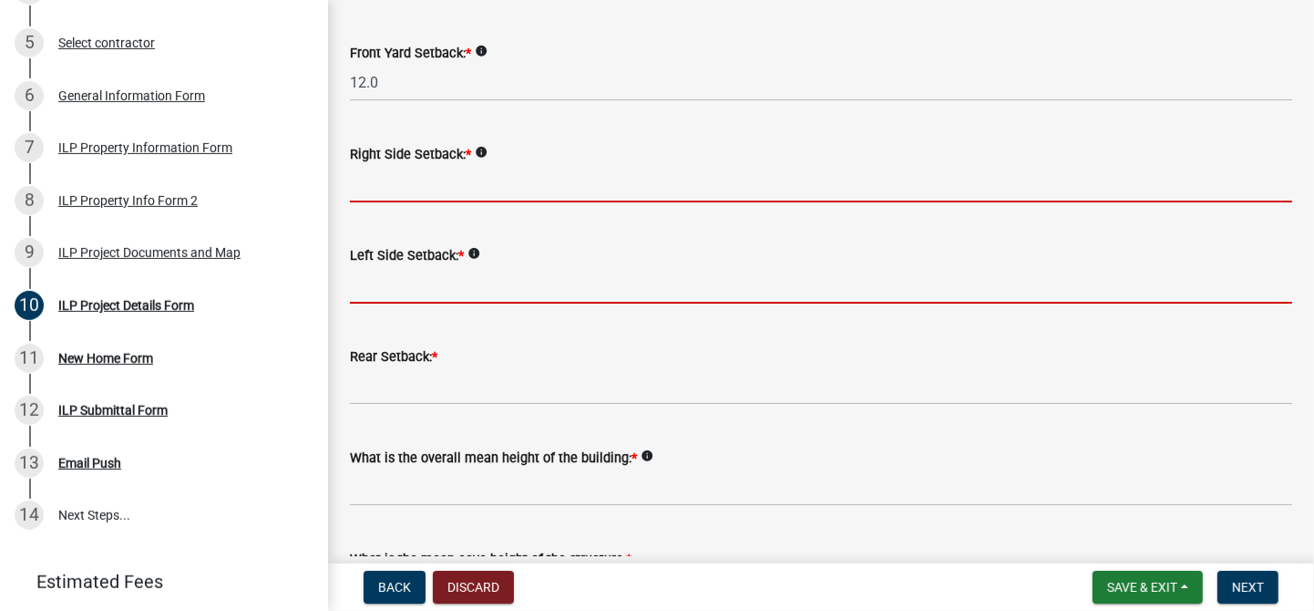
click at [372, 285] on form "Left Side Setback: * info" at bounding box center [821, 273] width 942 height 59
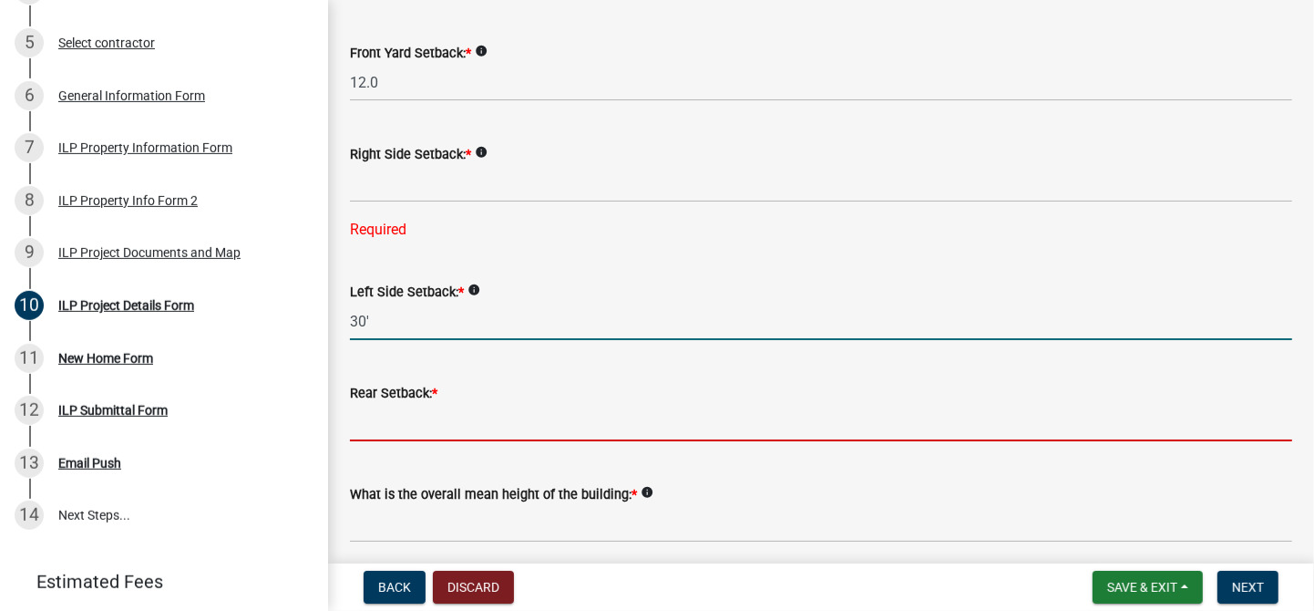
type input "30.0"
click at [355, 427] on input "text" at bounding box center [821, 422] width 942 height 37
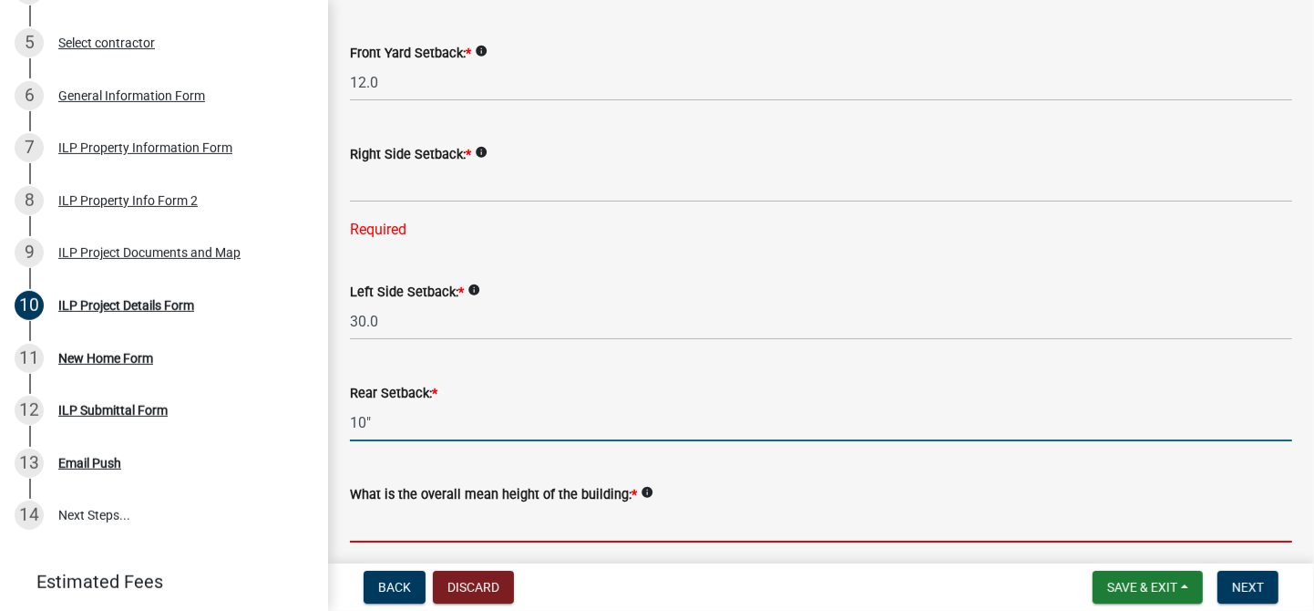
type input "10.0"
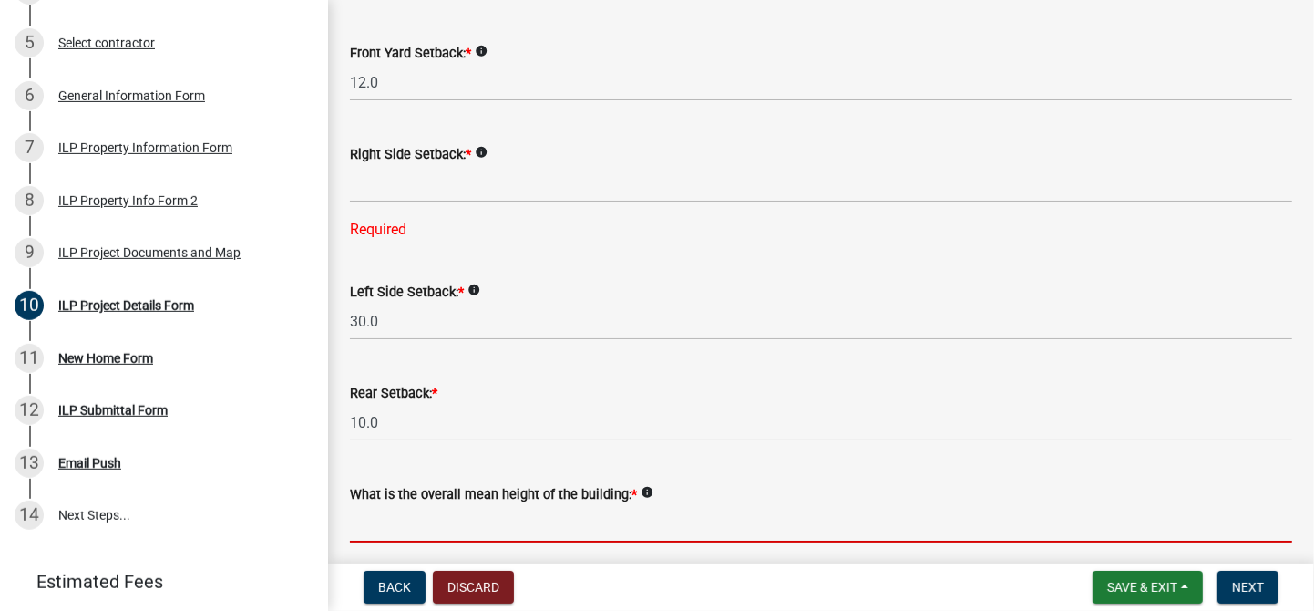
click at [358, 525] on input "text" at bounding box center [821, 523] width 942 height 37
type input "15.0"
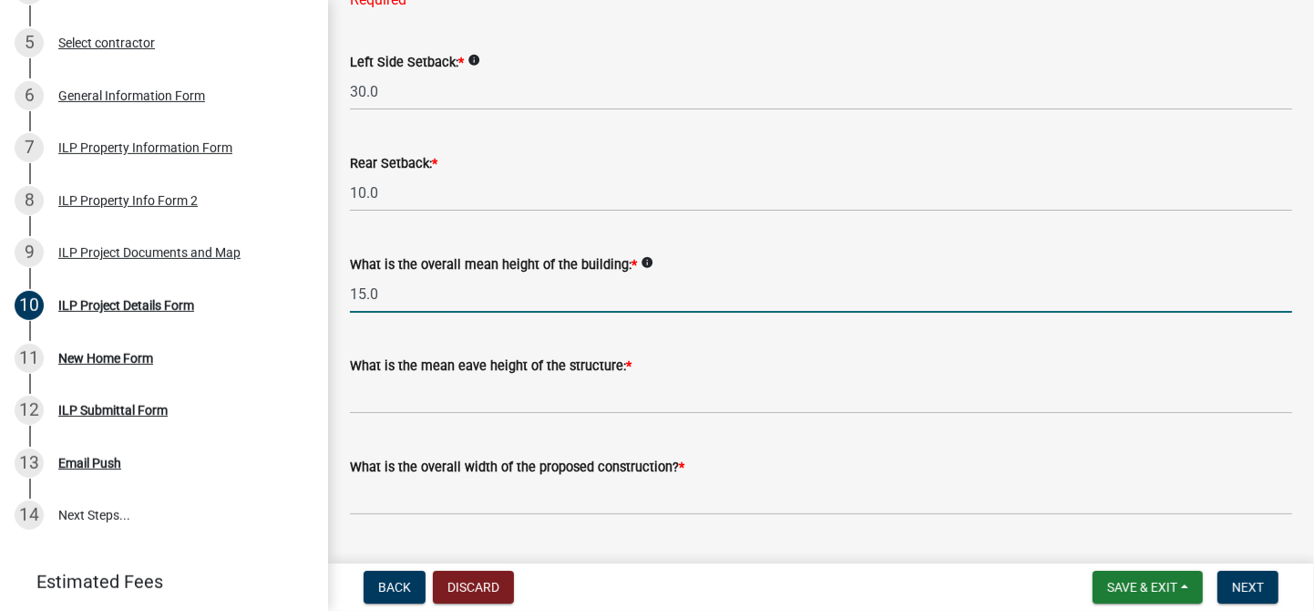
scroll to position [637, 0]
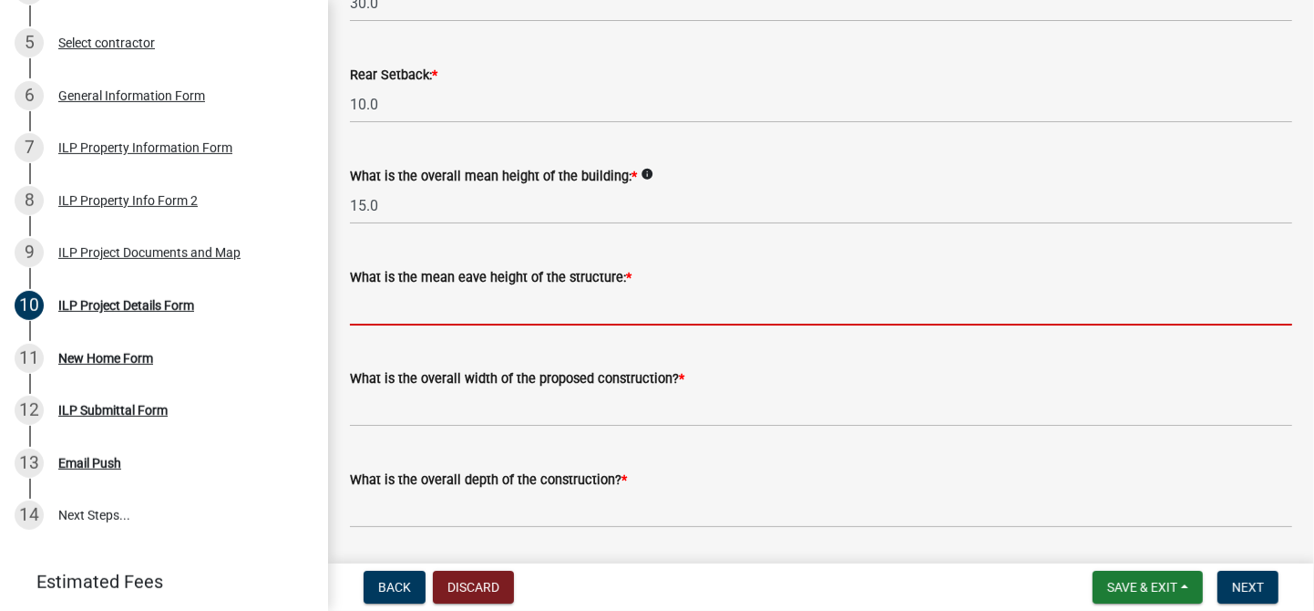
click at [365, 308] on input "text" at bounding box center [821, 306] width 942 height 37
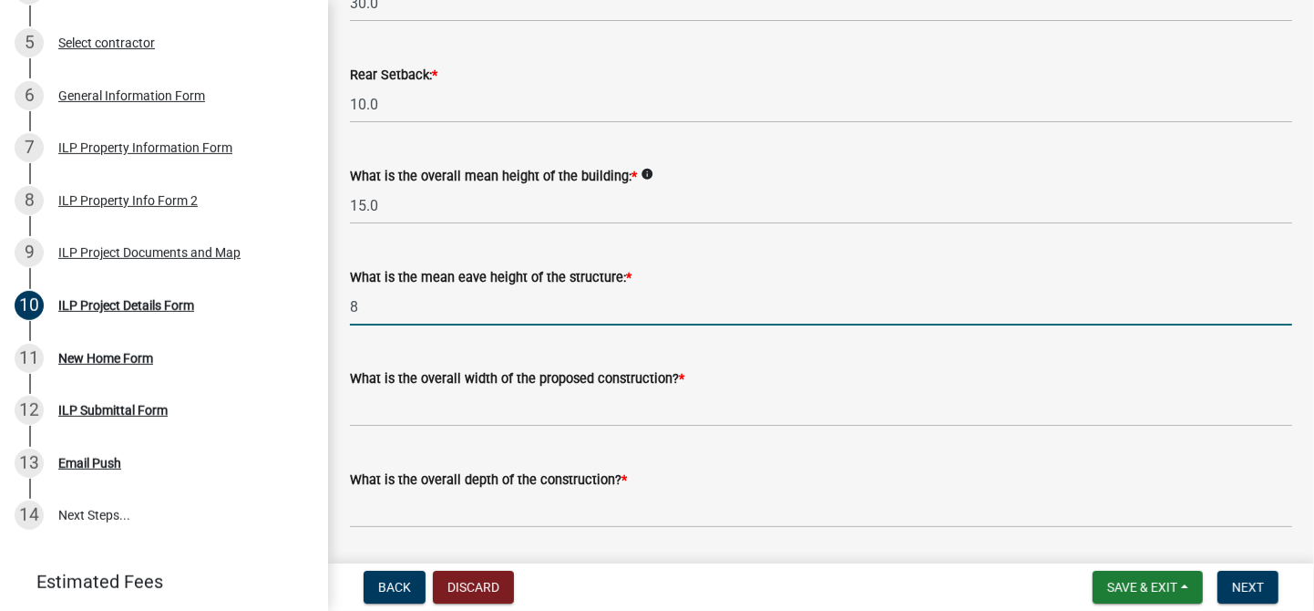
type input "8.0"
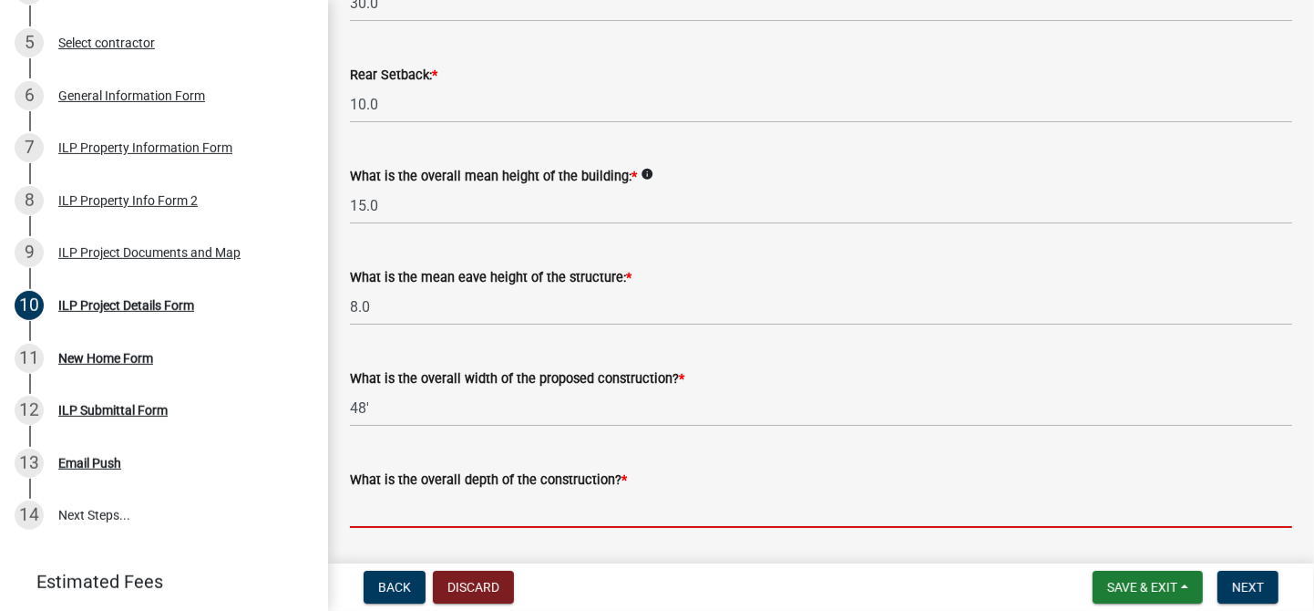
type input "48.00"
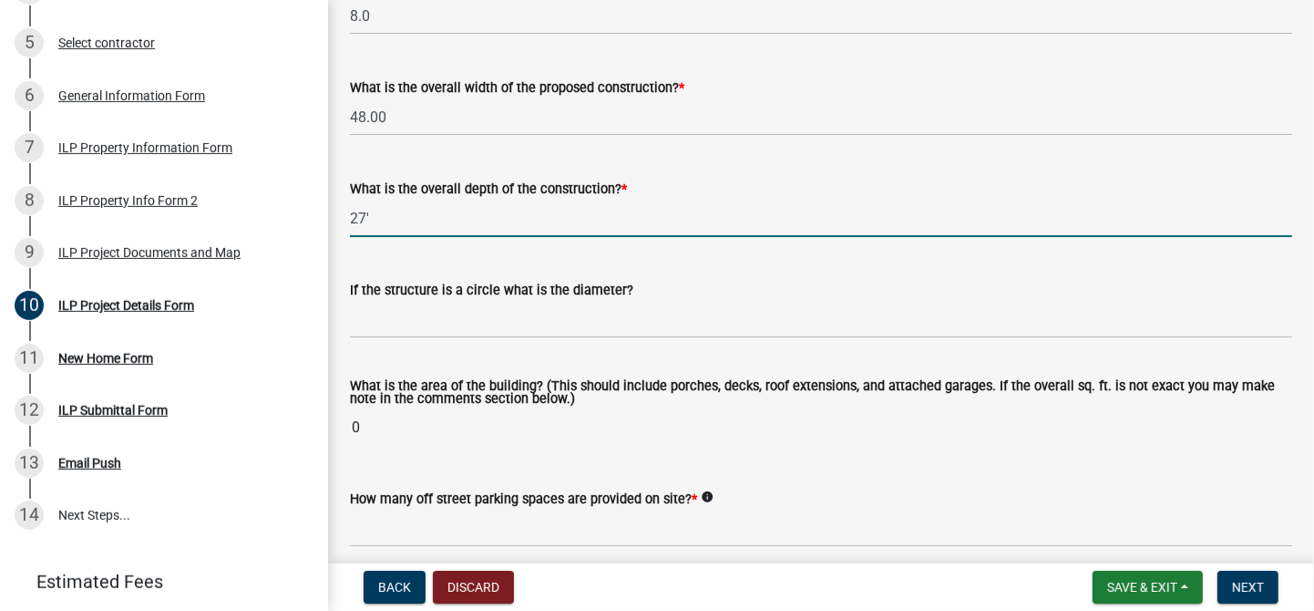
scroll to position [956, 0]
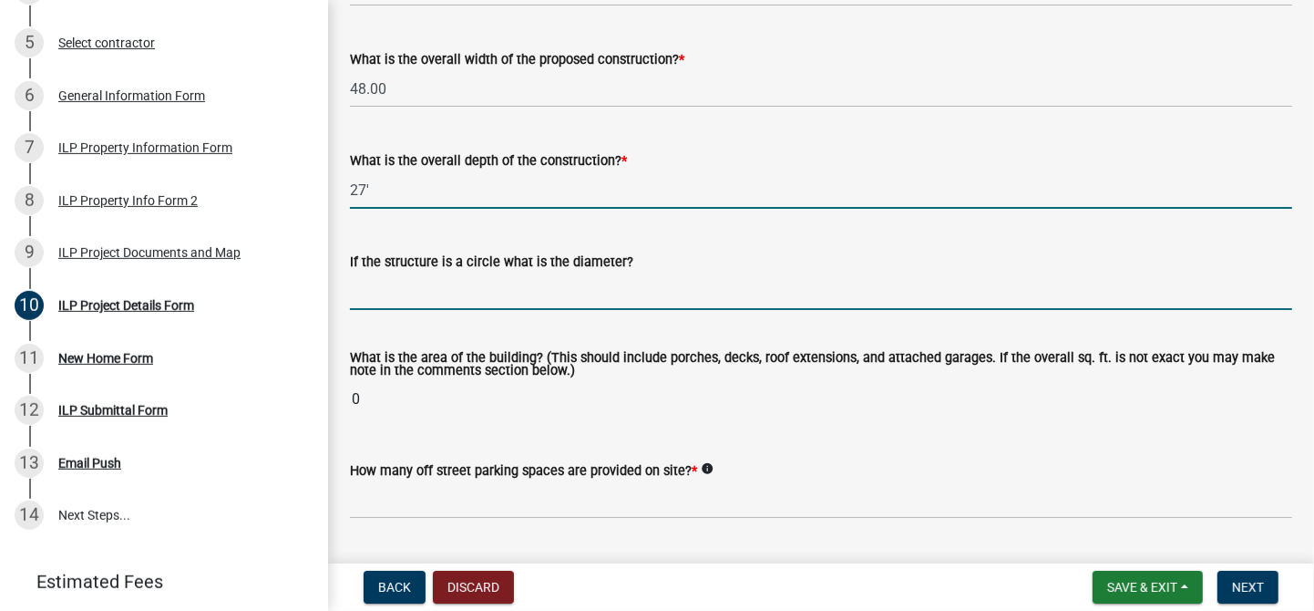
type input "27.00"
click at [359, 282] on input "text" at bounding box center [821, 290] width 942 height 37
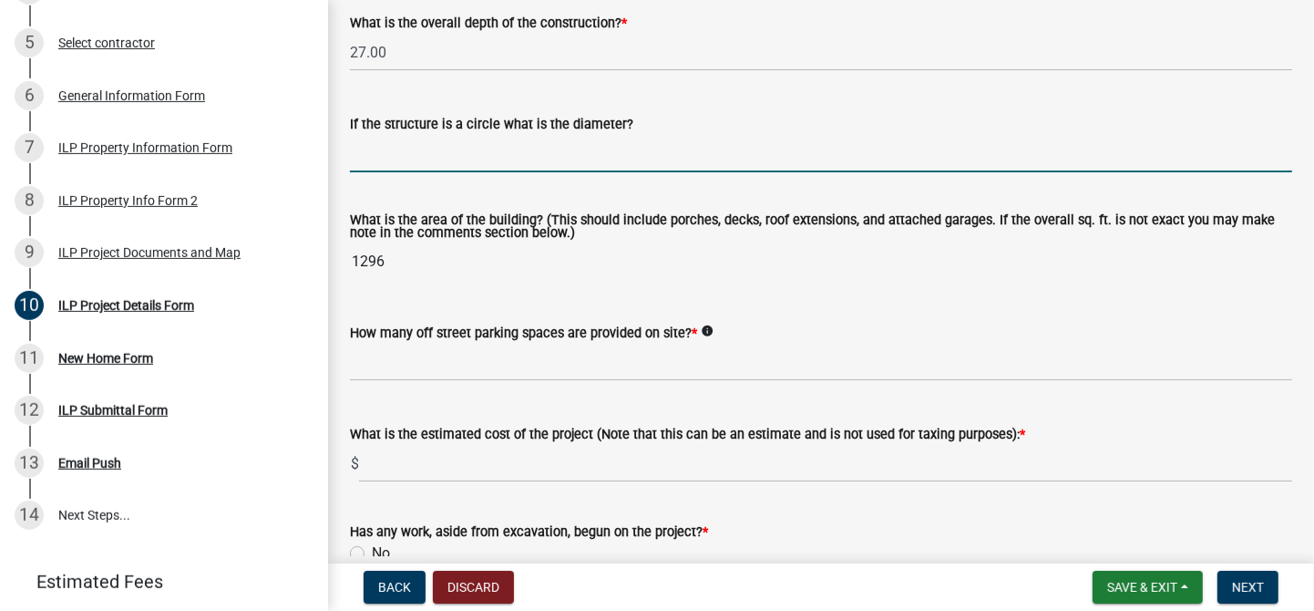
scroll to position [1115, 0]
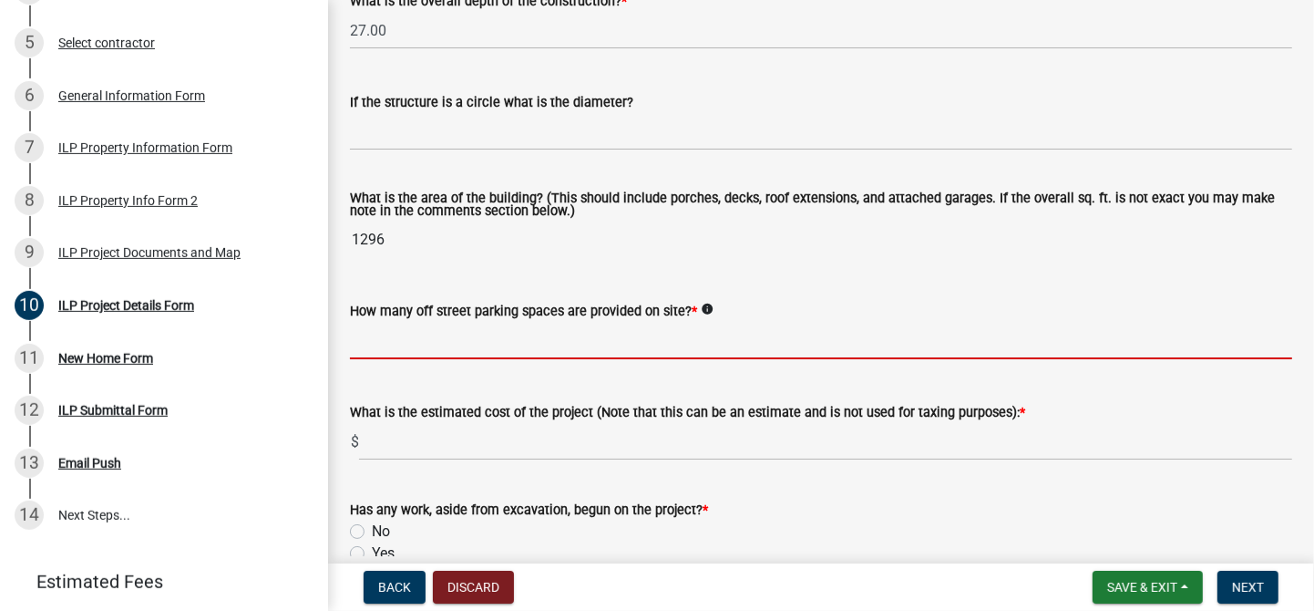
click at [360, 342] on input "text" at bounding box center [821, 340] width 942 height 37
type input "2"
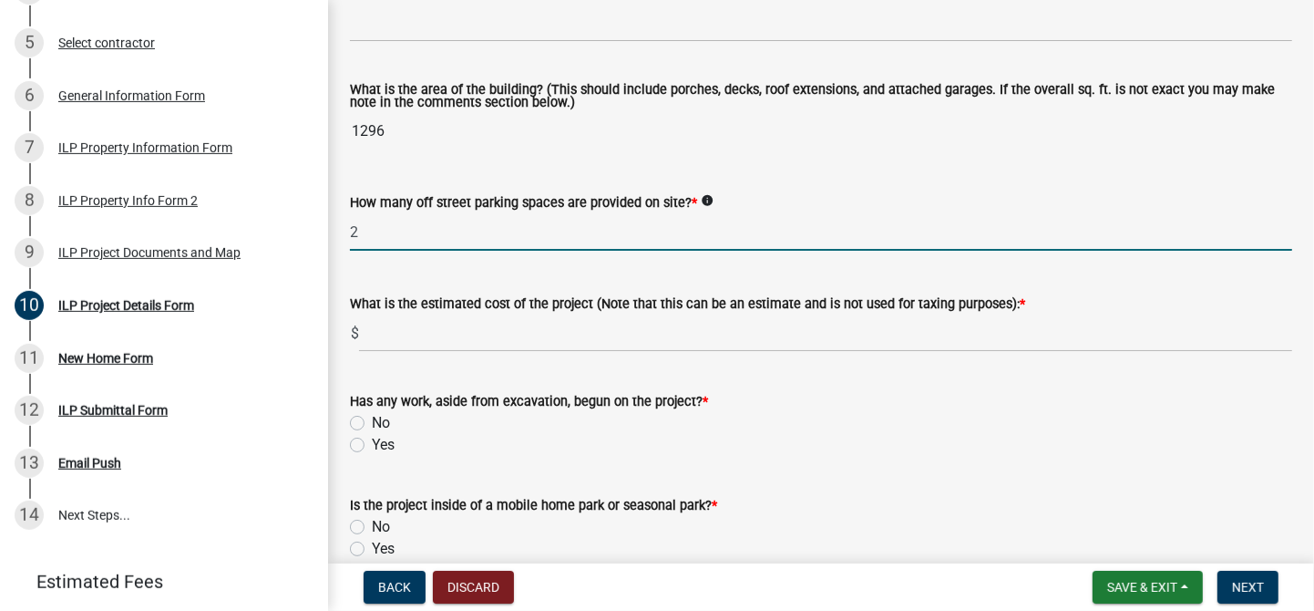
scroll to position [1276, 0]
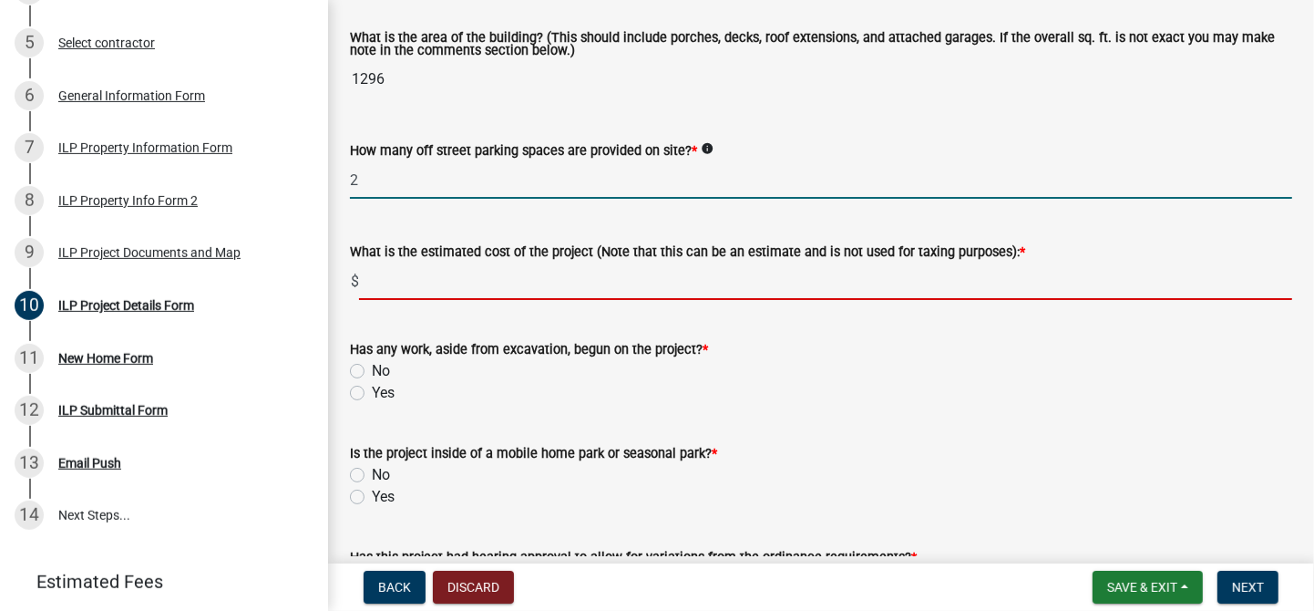
click at [378, 282] on input "text" at bounding box center [825, 280] width 933 height 37
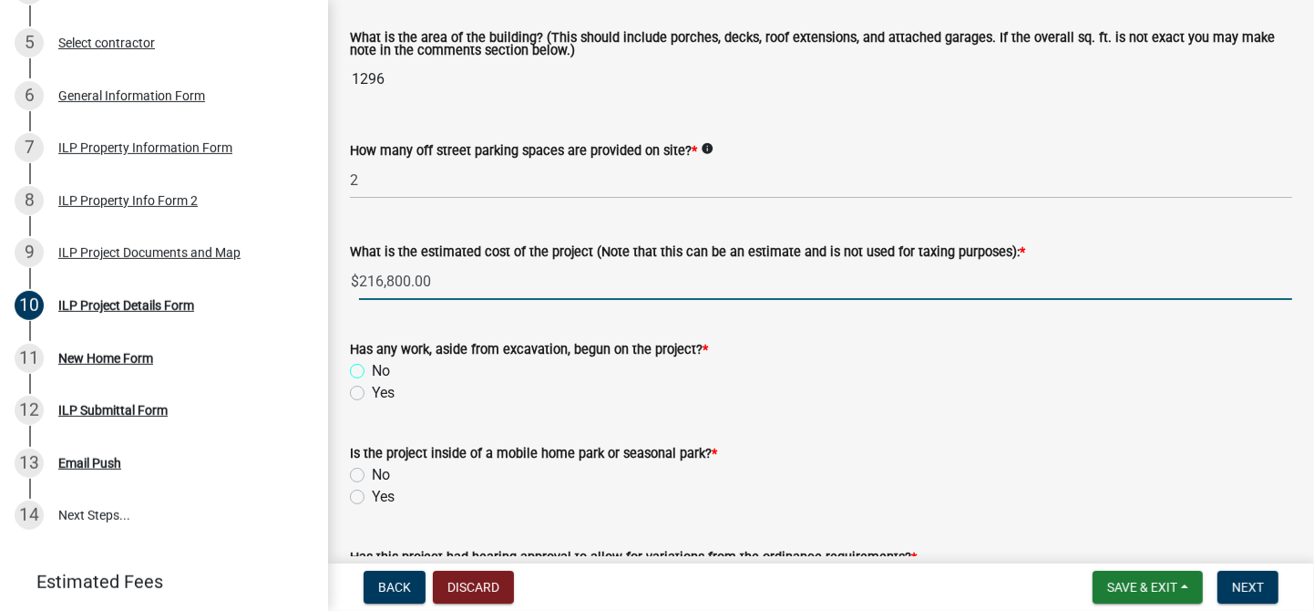
type input "216800"
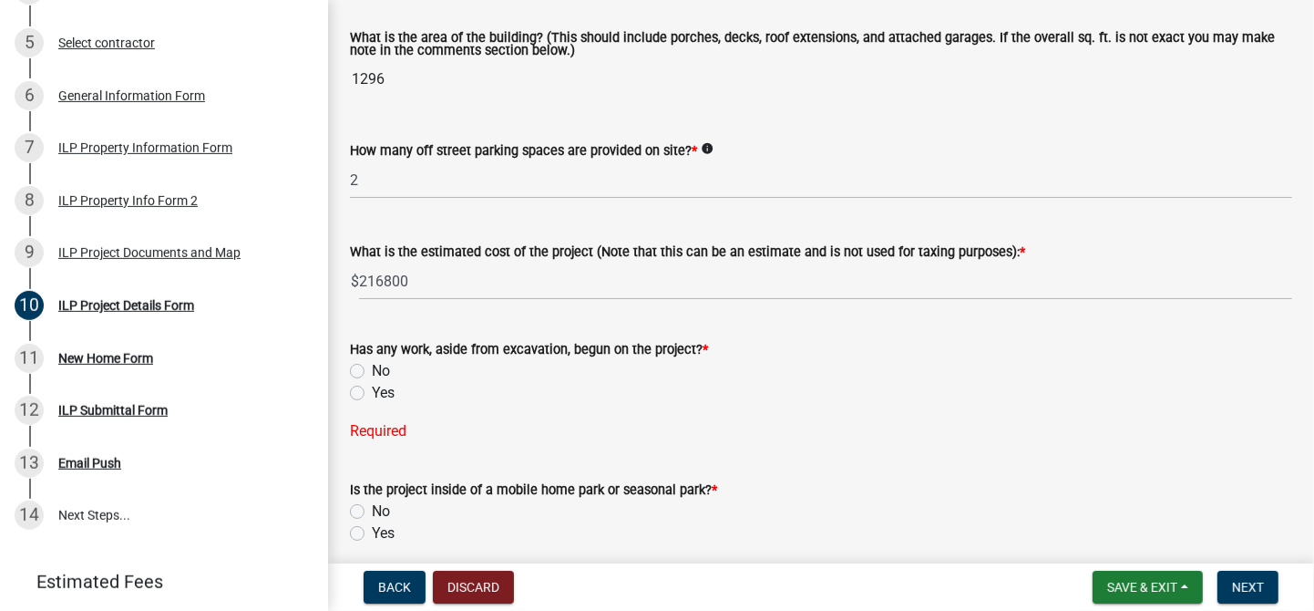
click at [372, 373] on label "No" at bounding box center [381, 371] width 18 height 22
click at [372, 372] on input "No" at bounding box center [378, 366] width 12 height 12
radio input "true"
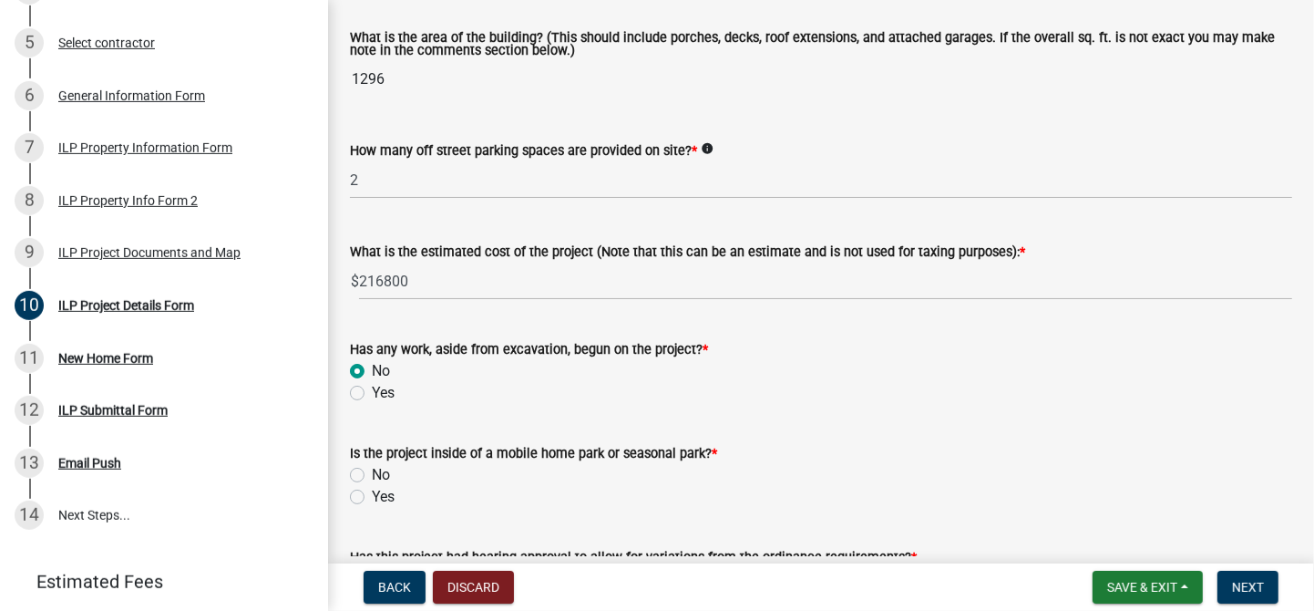
click at [372, 473] on label "No" at bounding box center [381, 475] width 18 height 22
click at [372, 473] on input "No" at bounding box center [378, 470] width 12 height 12
radio input "true"
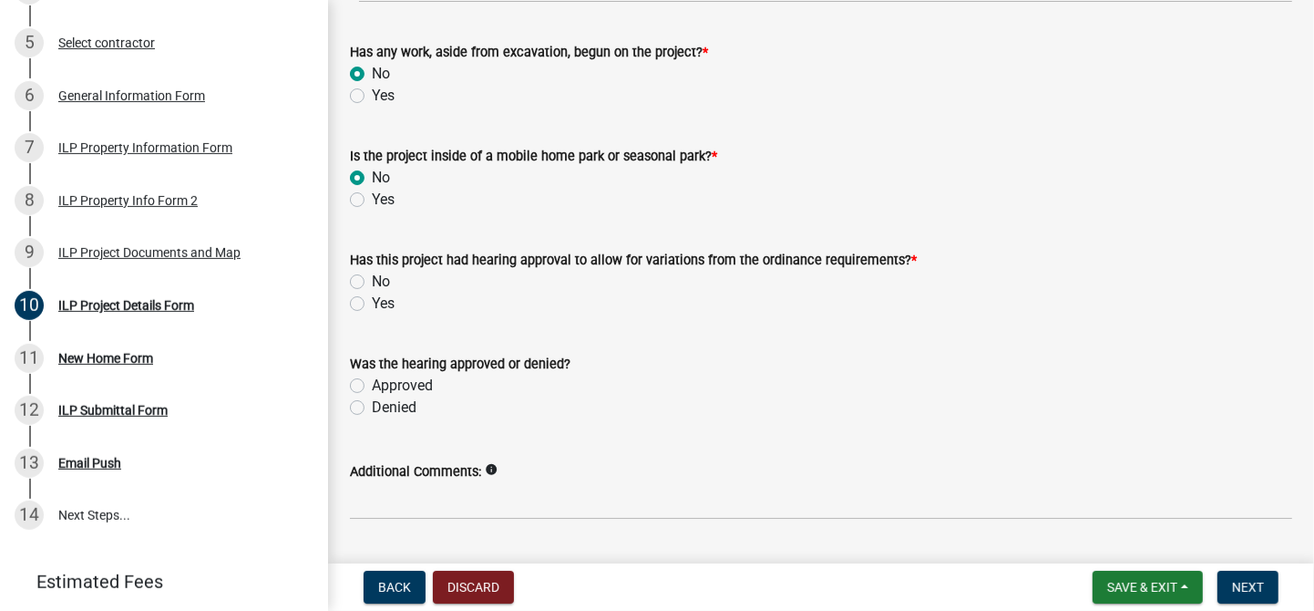
scroll to position [1595, 0]
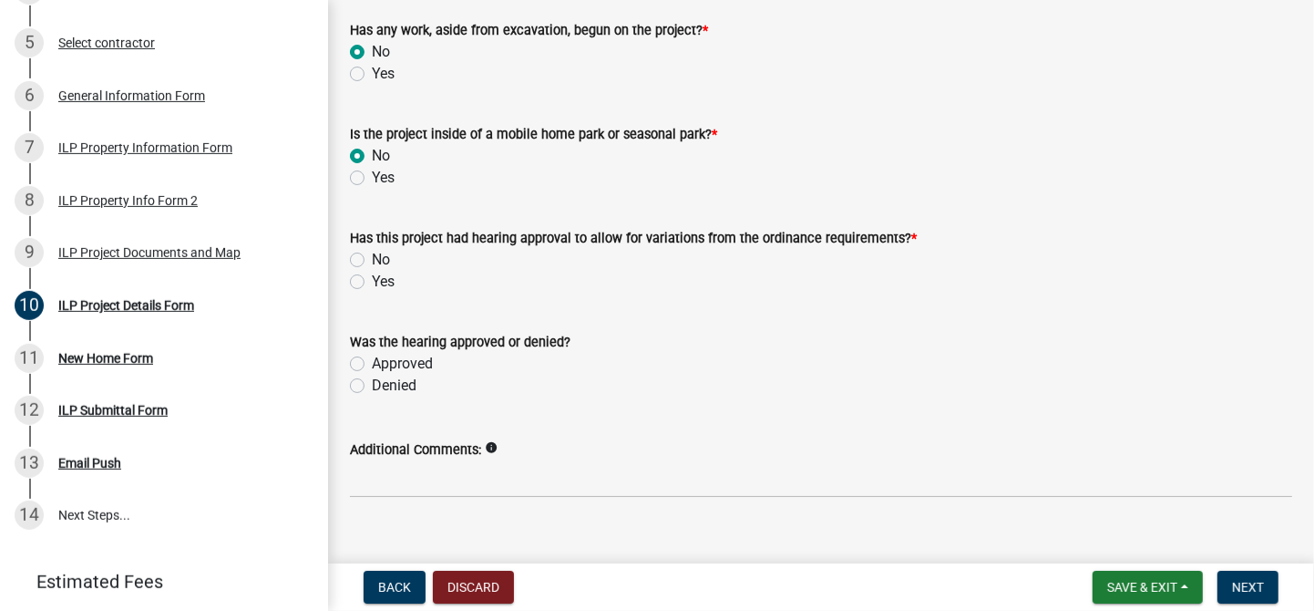
click at [372, 258] on label "No" at bounding box center [381, 260] width 18 height 22
click at [372, 258] on input "No" at bounding box center [378, 255] width 12 height 12
radio input "true"
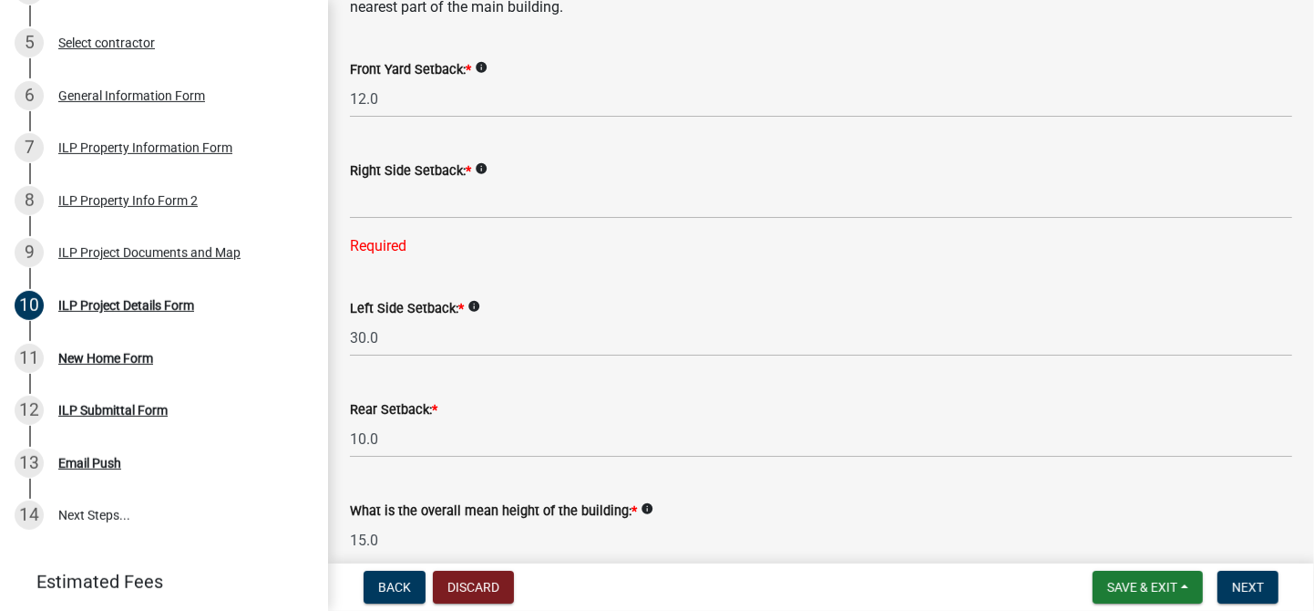
scroll to position [319, 0]
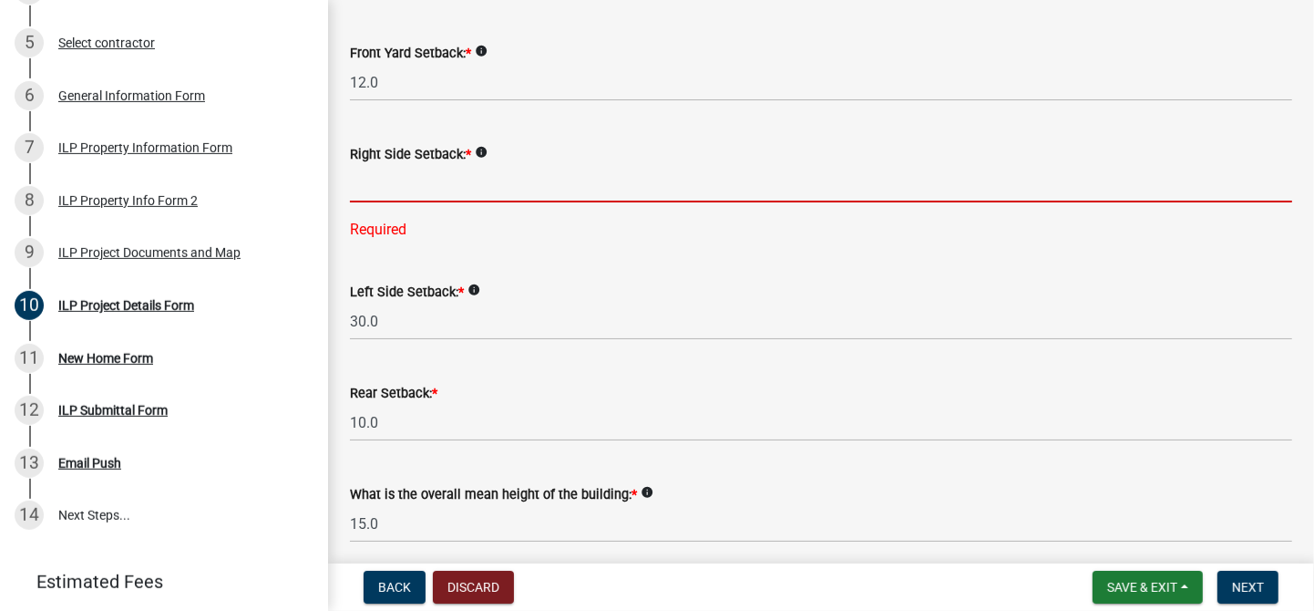
click at [355, 192] on input "text" at bounding box center [821, 183] width 942 height 37
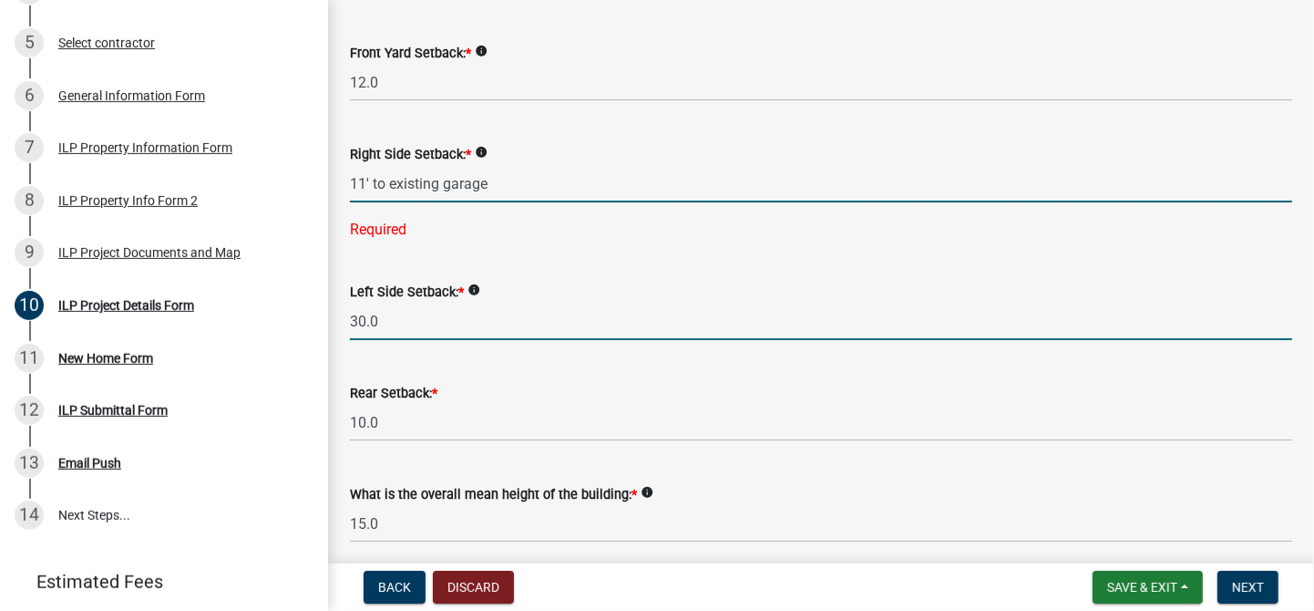
type input "11.0"
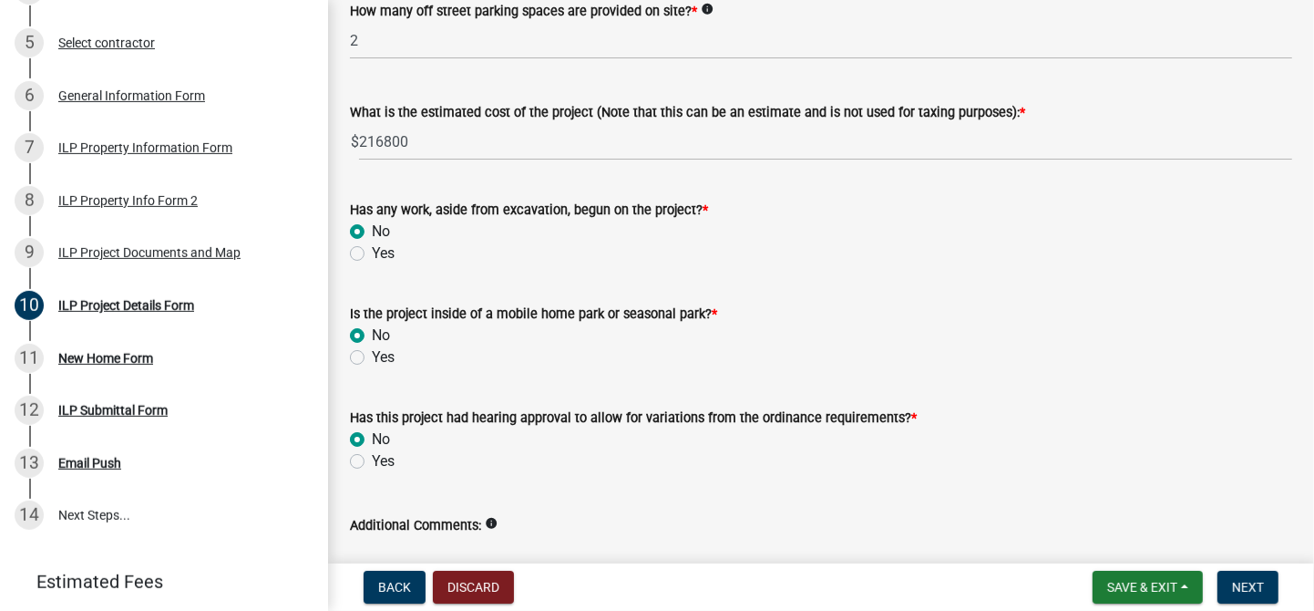
scroll to position [1481, 0]
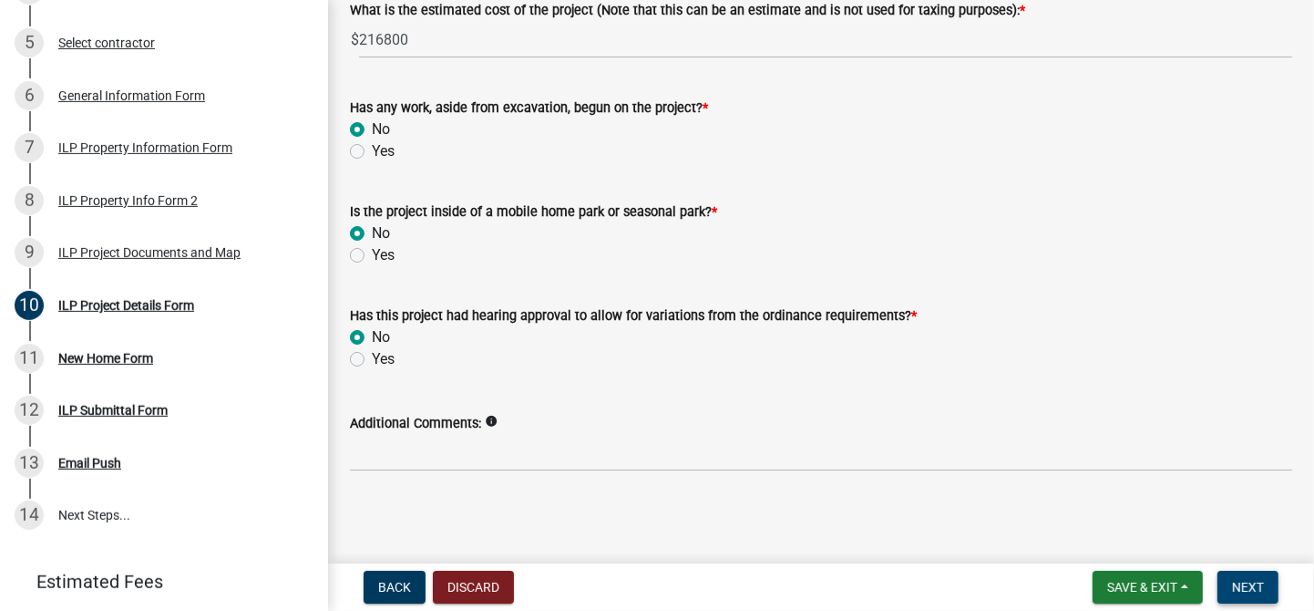
click at [1260, 586] on span "Next" at bounding box center [1248, 587] width 32 height 15
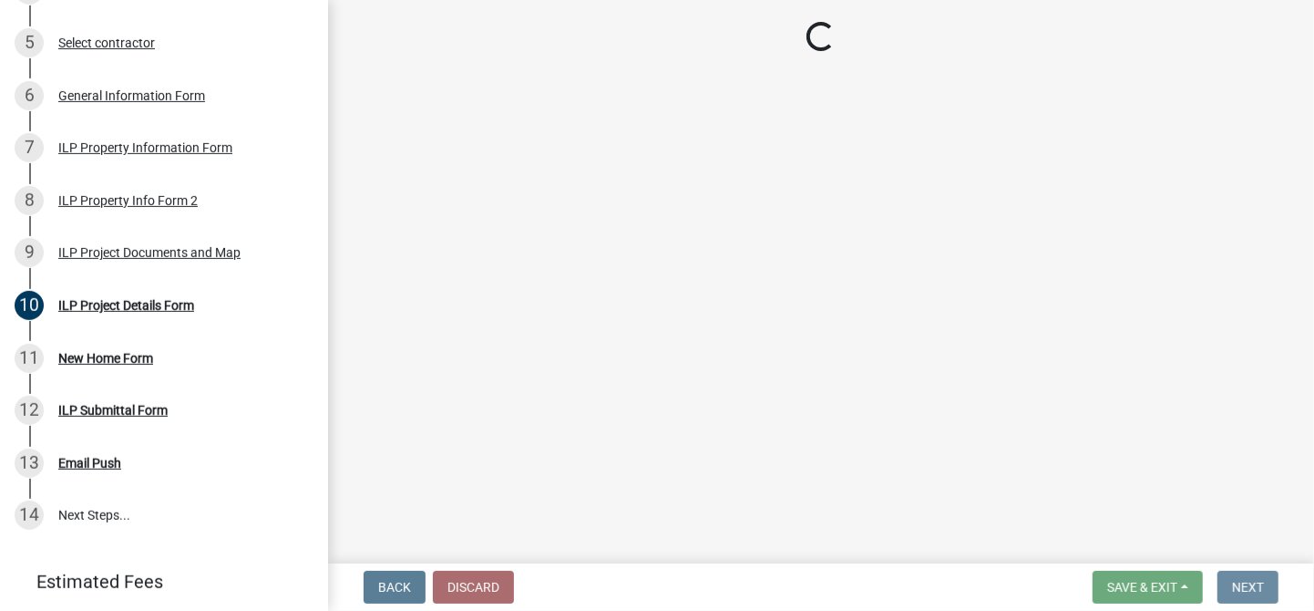
scroll to position [0, 0]
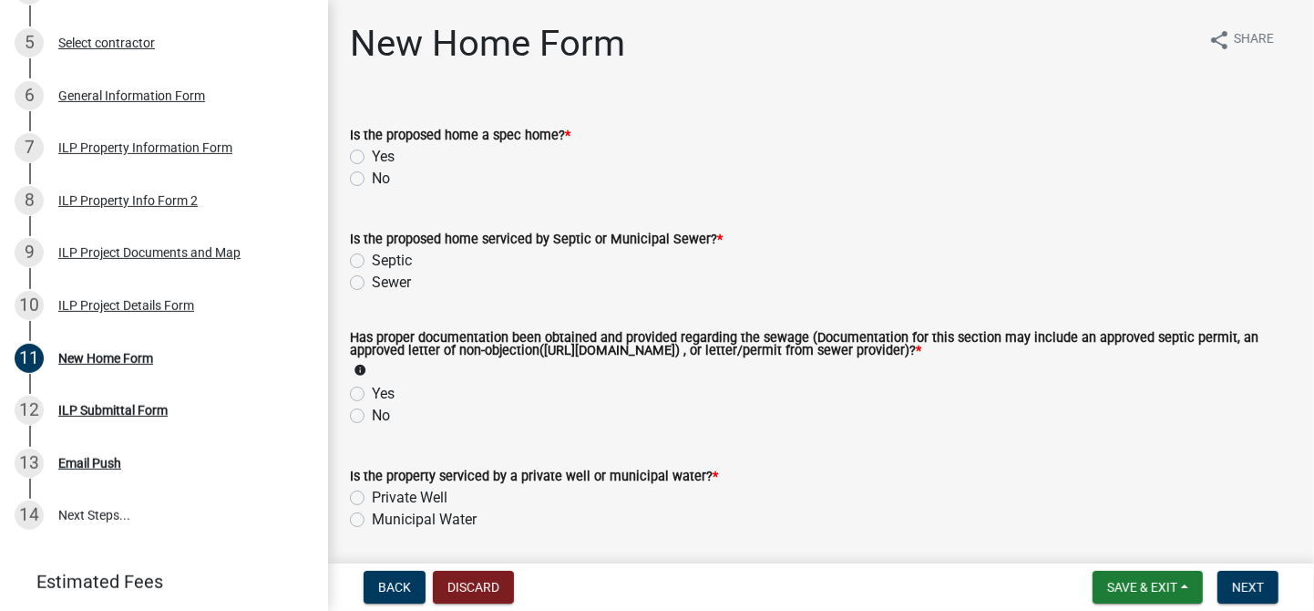
click at [372, 180] on label "No" at bounding box center [381, 179] width 18 height 22
click at [372, 180] on input "No" at bounding box center [378, 174] width 12 height 12
radio input "true"
click at [372, 261] on label "Septic" at bounding box center [392, 261] width 40 height 22
click at [372, 261] on input "Septic" at bounding box center [378, 256] width 12 height 12
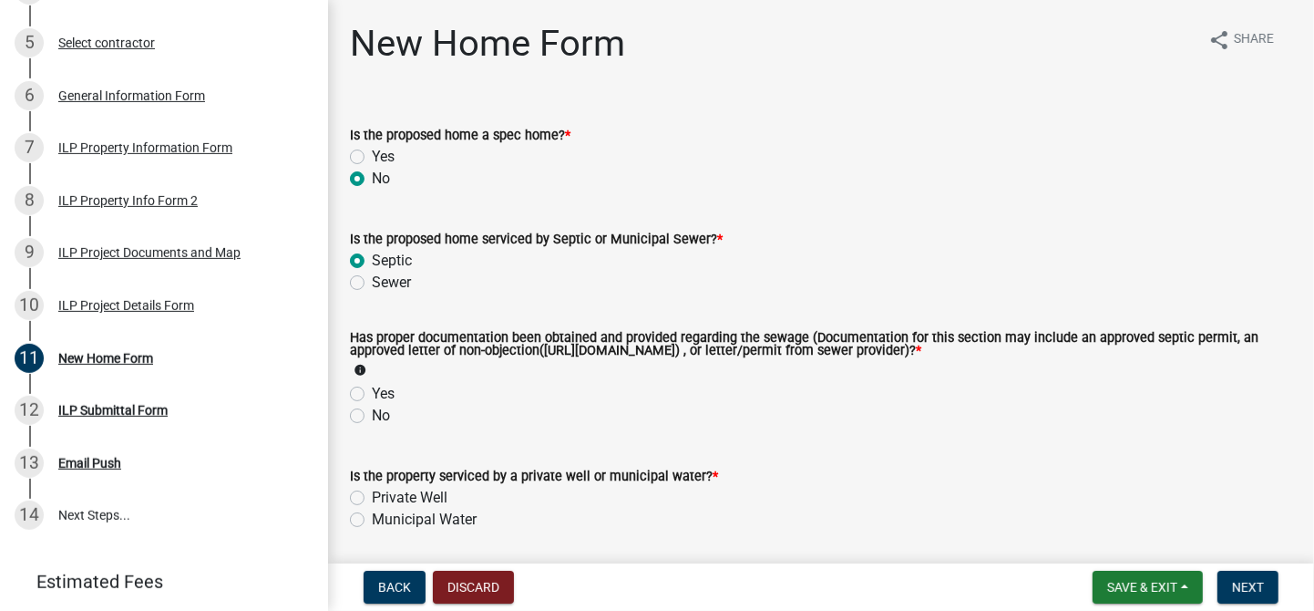
radio input "true"
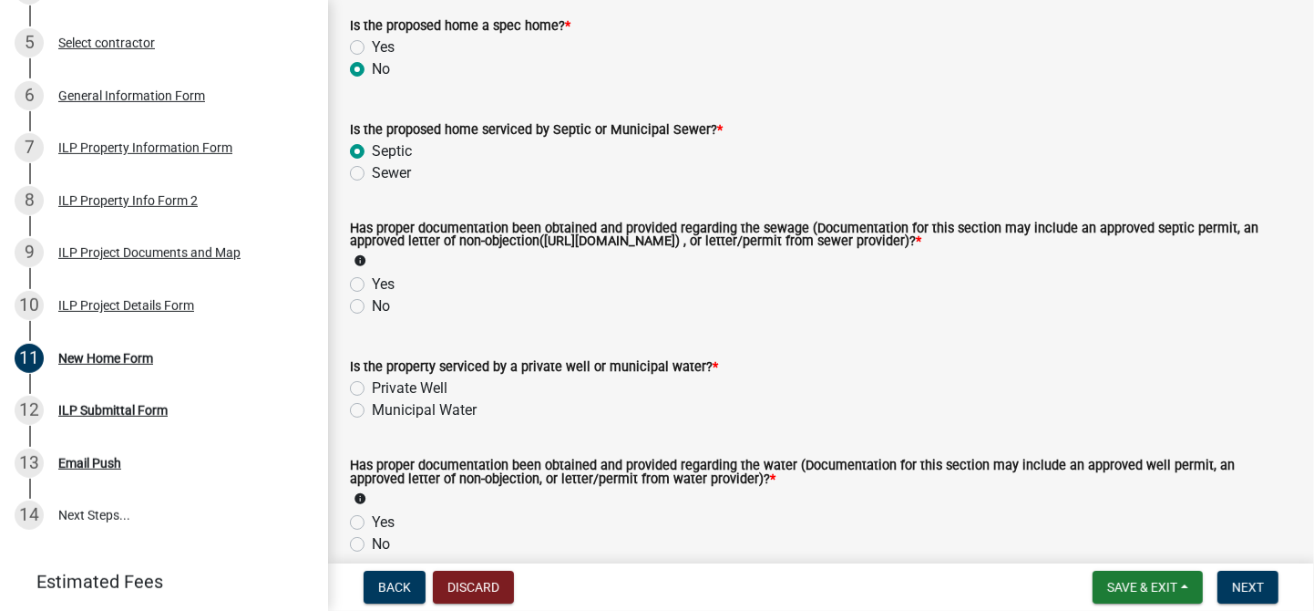
scroll to position [159, 0]
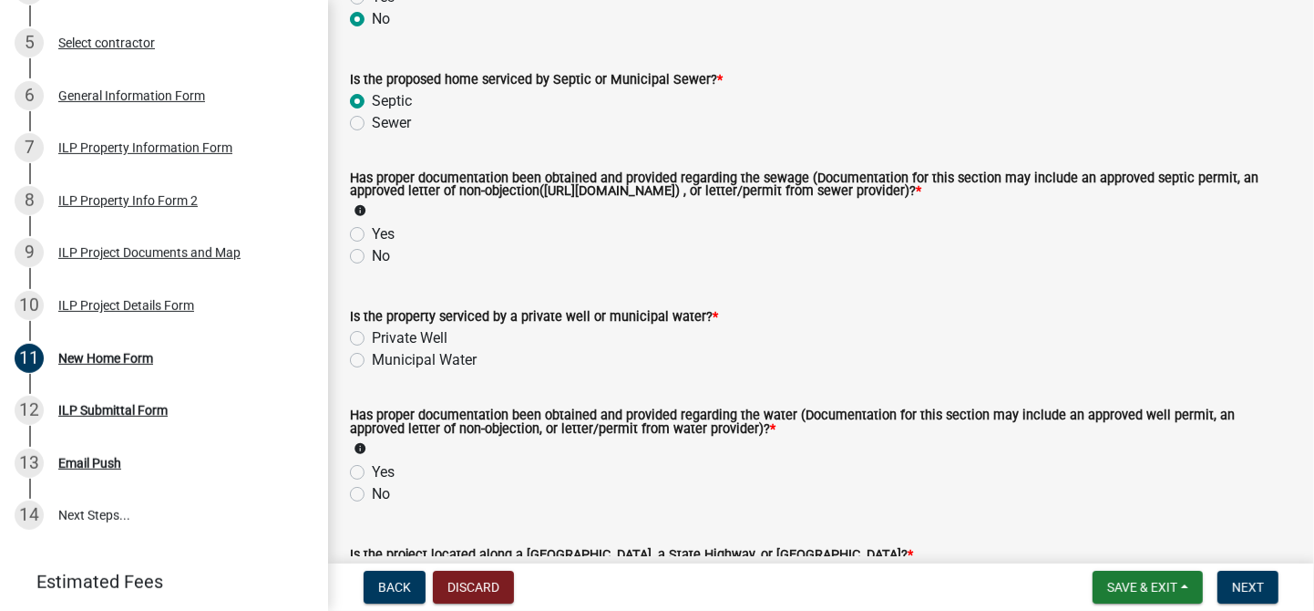
click at [372, 230] on label "Yes" at bounding box center [383, 234] width 23 height 22
click at [372, 230] on input "Yes" at bounding box center [378, 229] width 12 height 12
radio input "true"
click at [372, 334] on label "Private Well" at bounding box center [410, 338] width 76 height 22
click at [372, 334] on input "Private Well" at bounding box center [378, 333] width 12 height 12
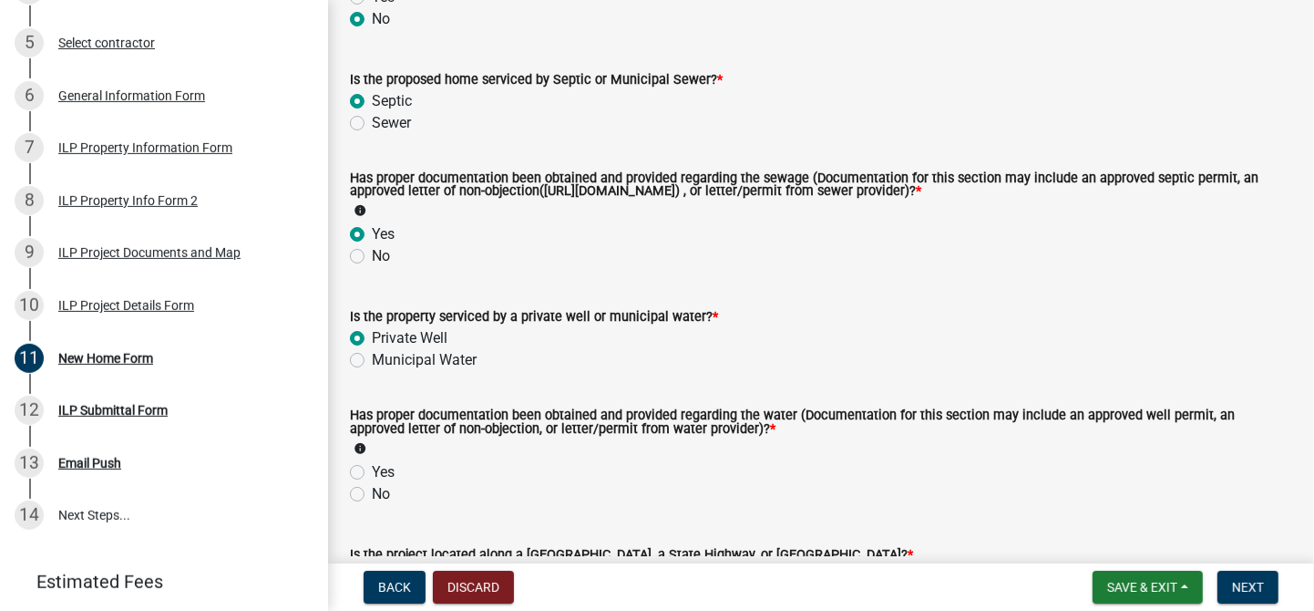
radio input "true"
click at [372, 474] on label "Yes" at bounding box center [383, 472] width 23 height 22
click at [372, 473] on input "Yes" at bounding box center [378, 467] width 12 height 12
radio input "true"
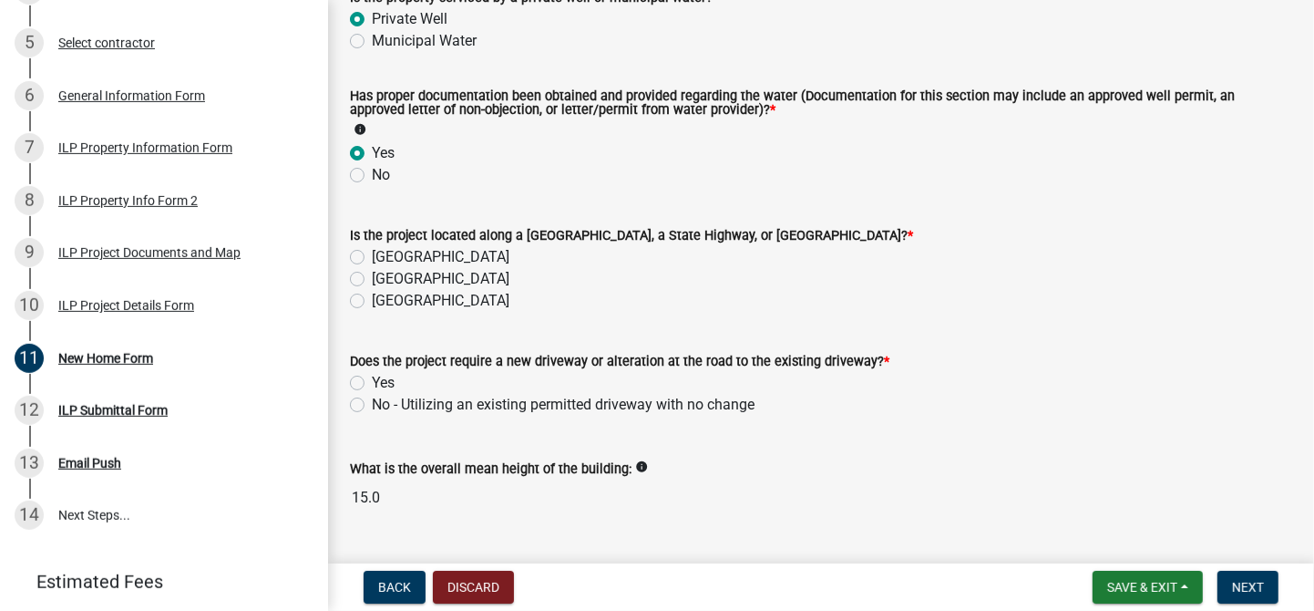
click at [372, 258] on label "[GEOGRAPHIC_DATA]" at bounding box center [441, 257] width 138 height 22
click at [372, 258] on input "[GEOGRAPHIC_DATA]" at bounding box center [378, 252] width 12 height 12
radio input "true"
click at [372, 406] on label "No - Utilizing an existing permitted driveway with no change" at bounding box center [563, 405] width 383 height 22
click at [372, 406] on input "No - Utilizing an existing permitted driveway with no change" at bounding box center [378, 400] width 12 height 12
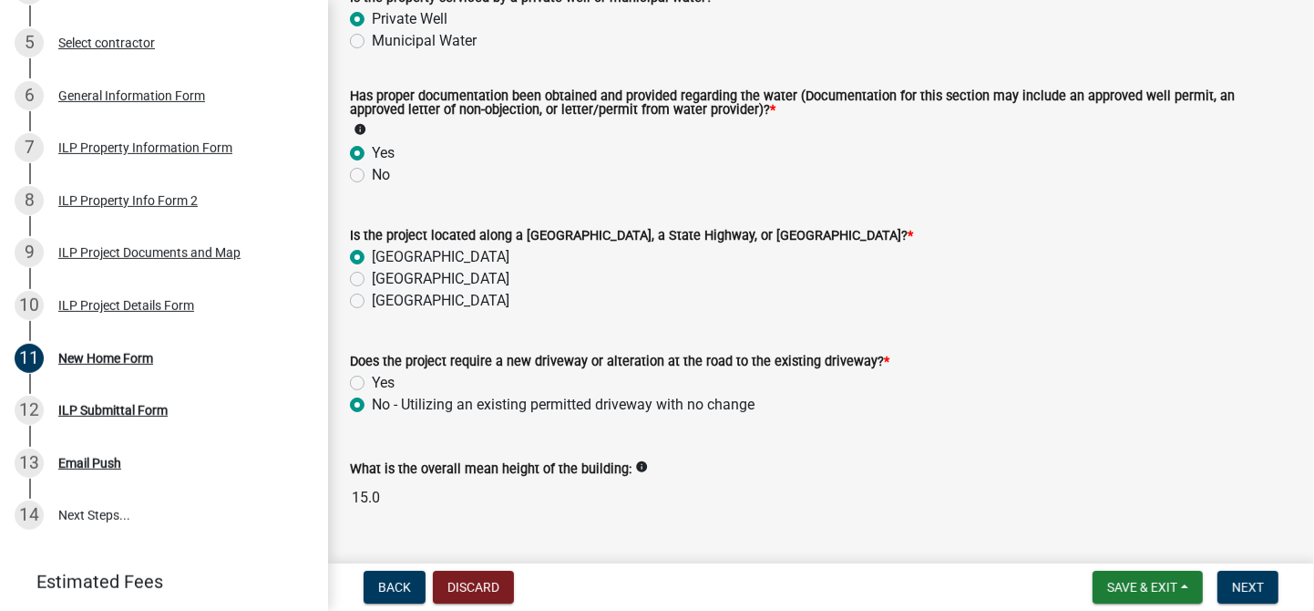
radio input "true"
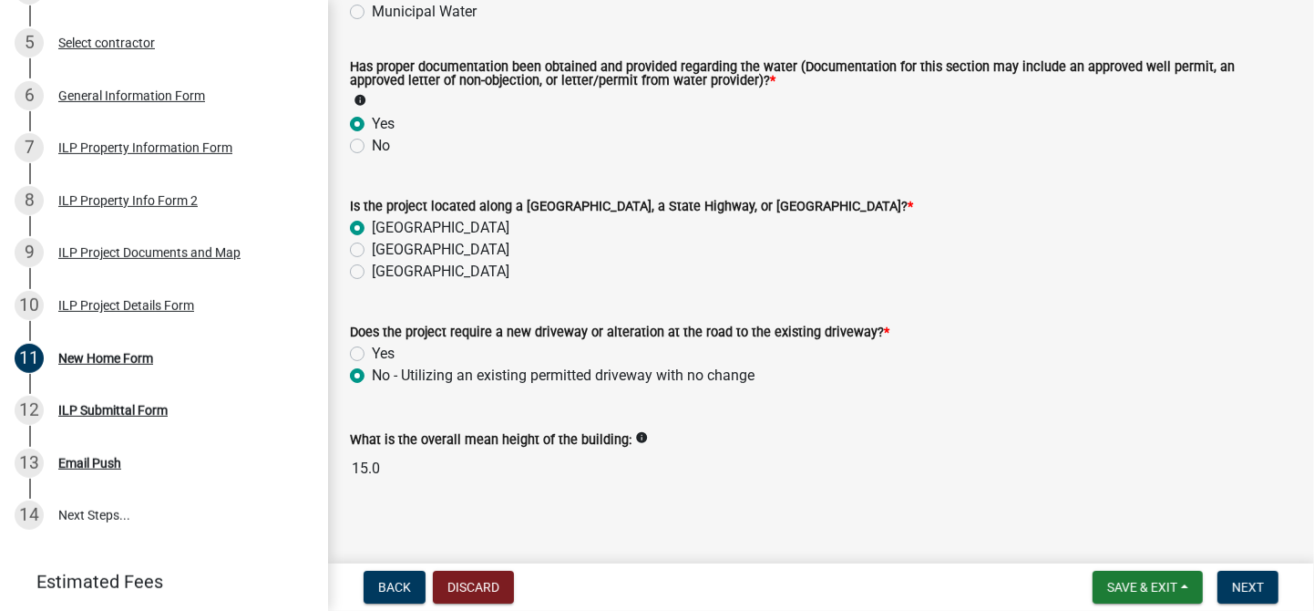
scroll to position [524, 0]
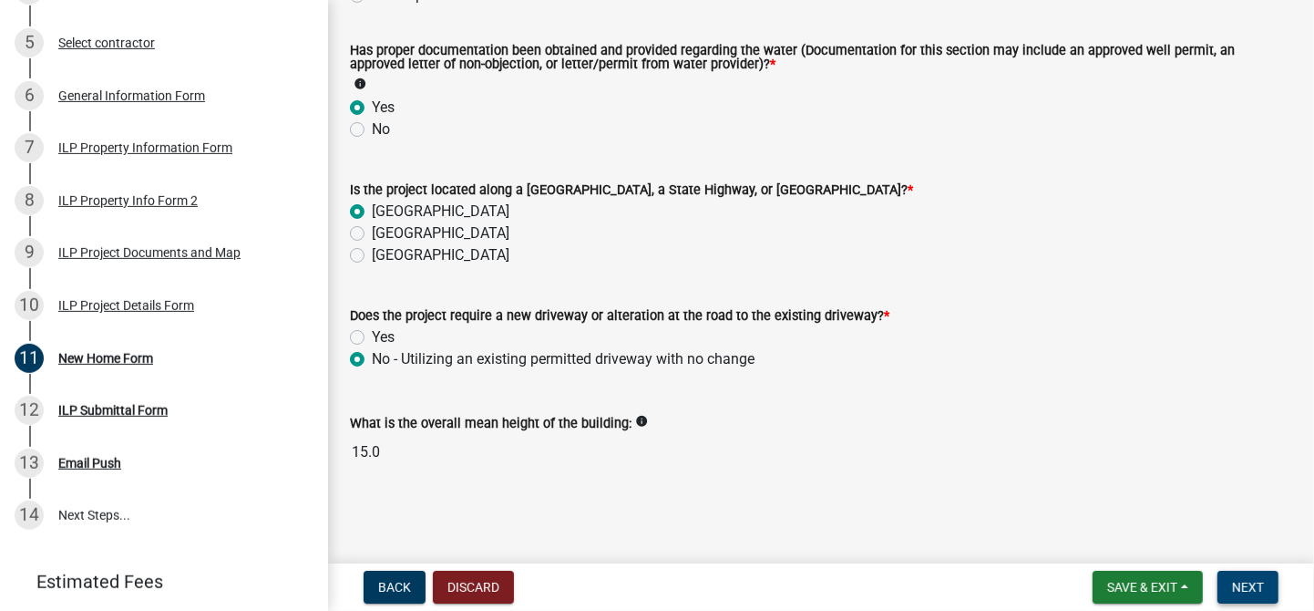
click at [1248, 590] on span "Next" at bounding box center [1248, 587] width 32 height 15
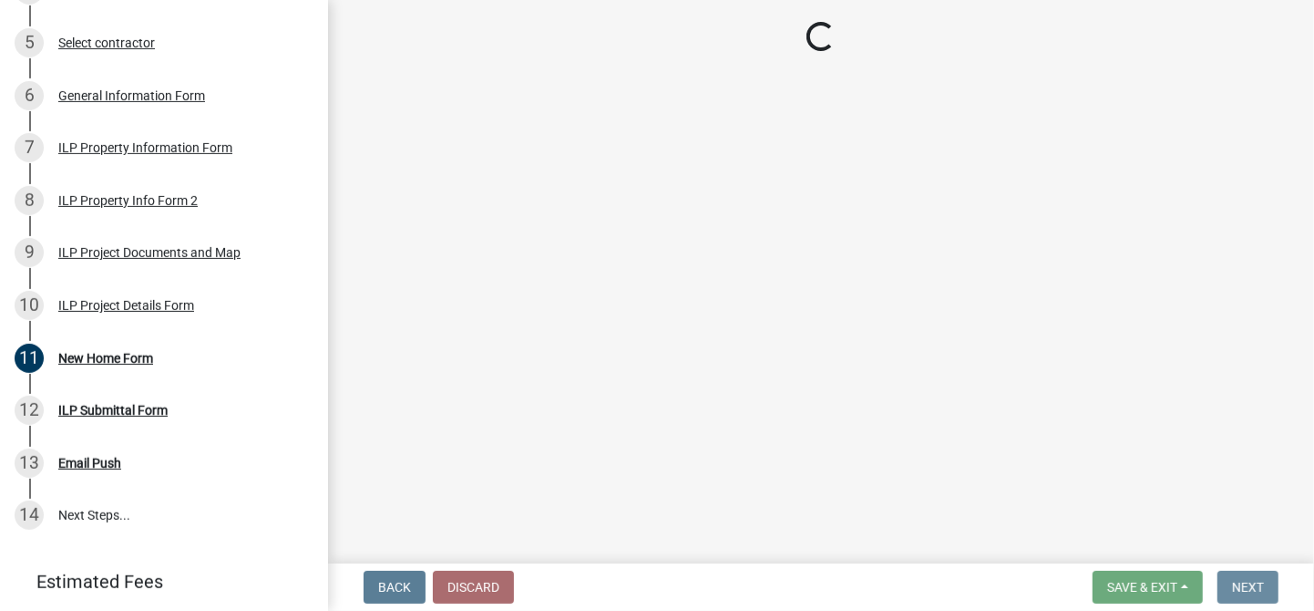
scroll to position [0, 0]
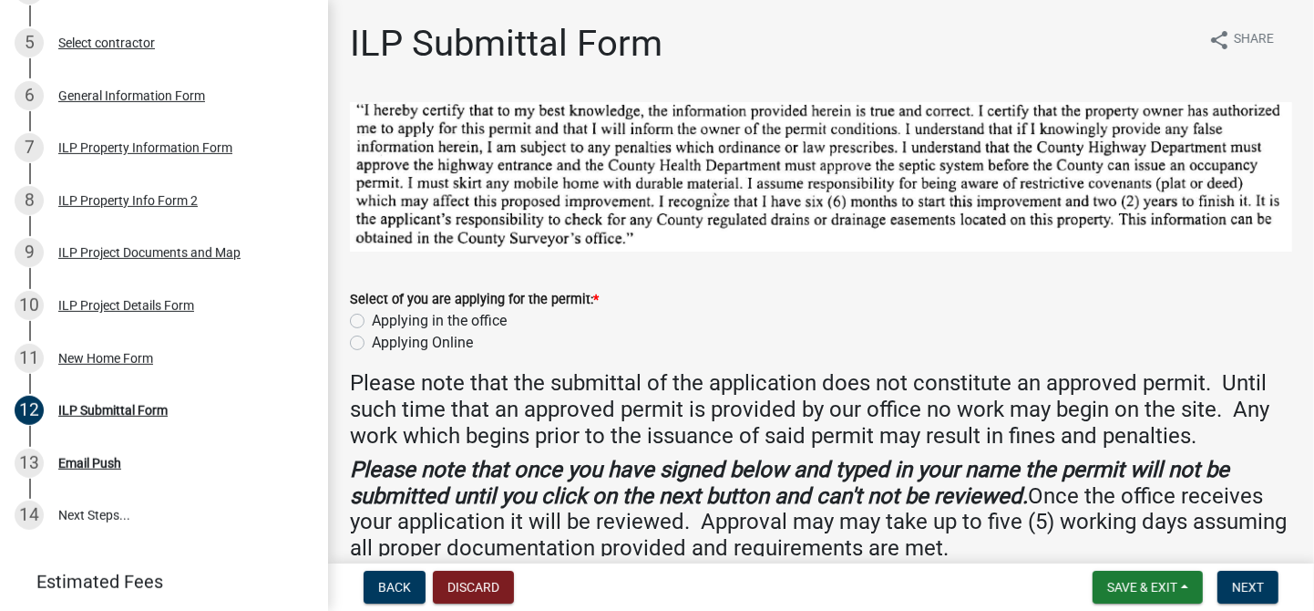
click at [372, 340] on label "Applying Online" at bounding box center [422, 343] width 101 height 22
click at [372, 340] on input "Applying Online" at bounding box center [378, 338] width 12 height 12
radio input "true"
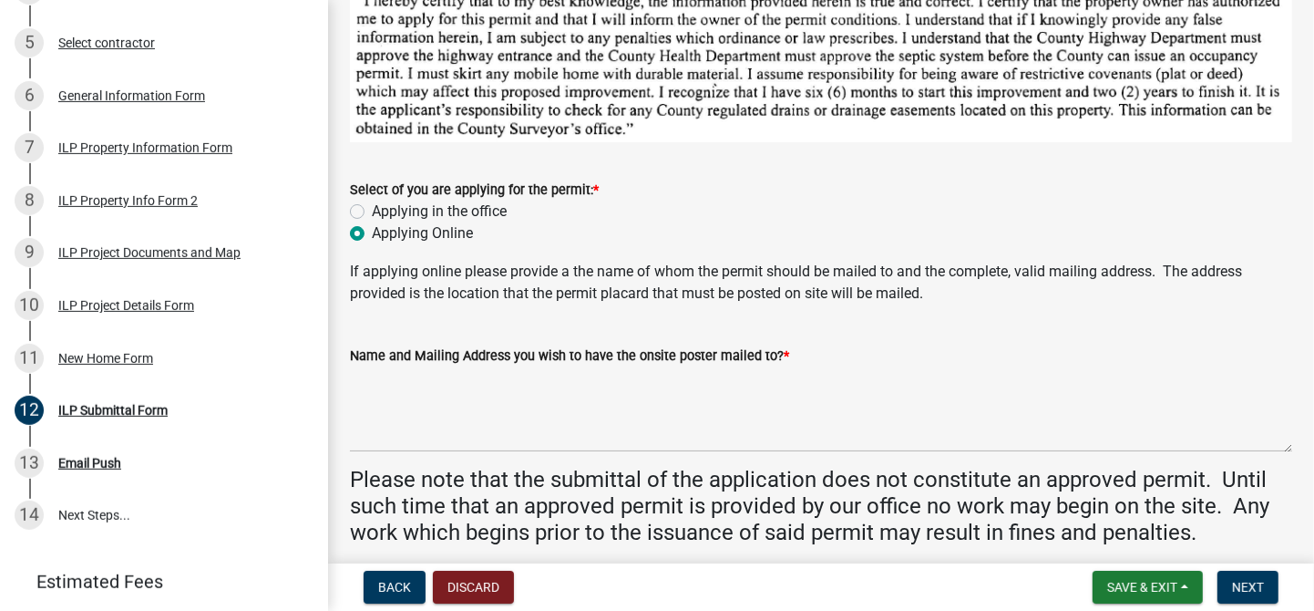
scroll to position [319, 0]
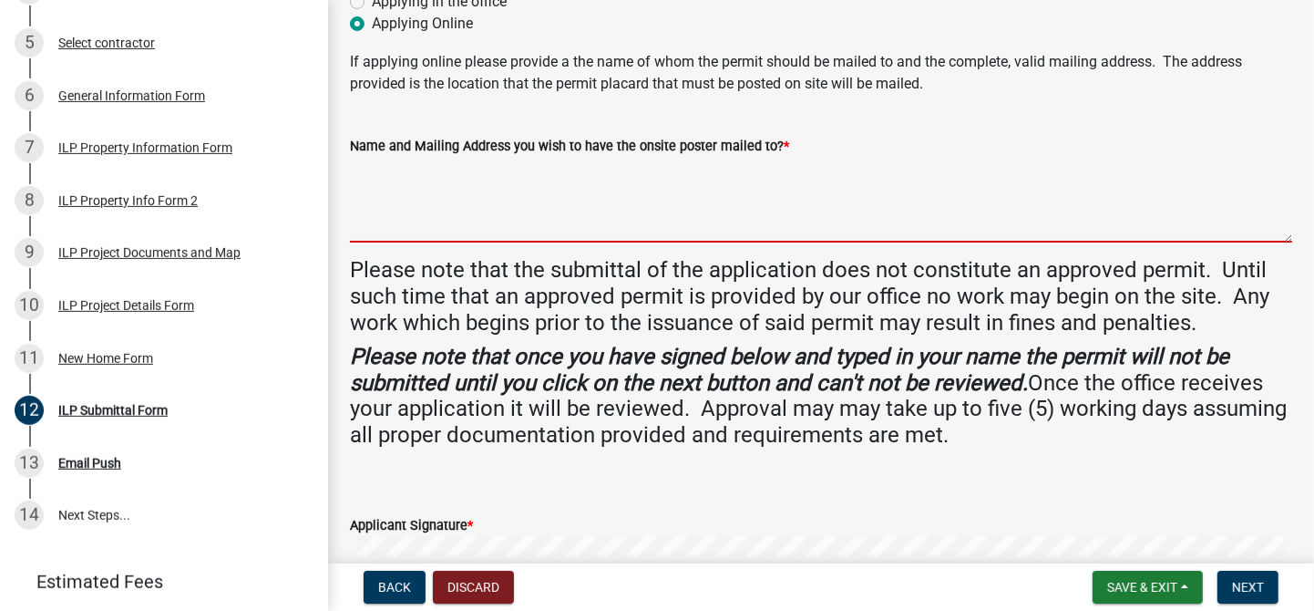
click at [365, 169] on textarea "Name and Mailing Address you wish to have the onsite poster mailed to? *" at bounding box center [821, 200] width 942 height 86
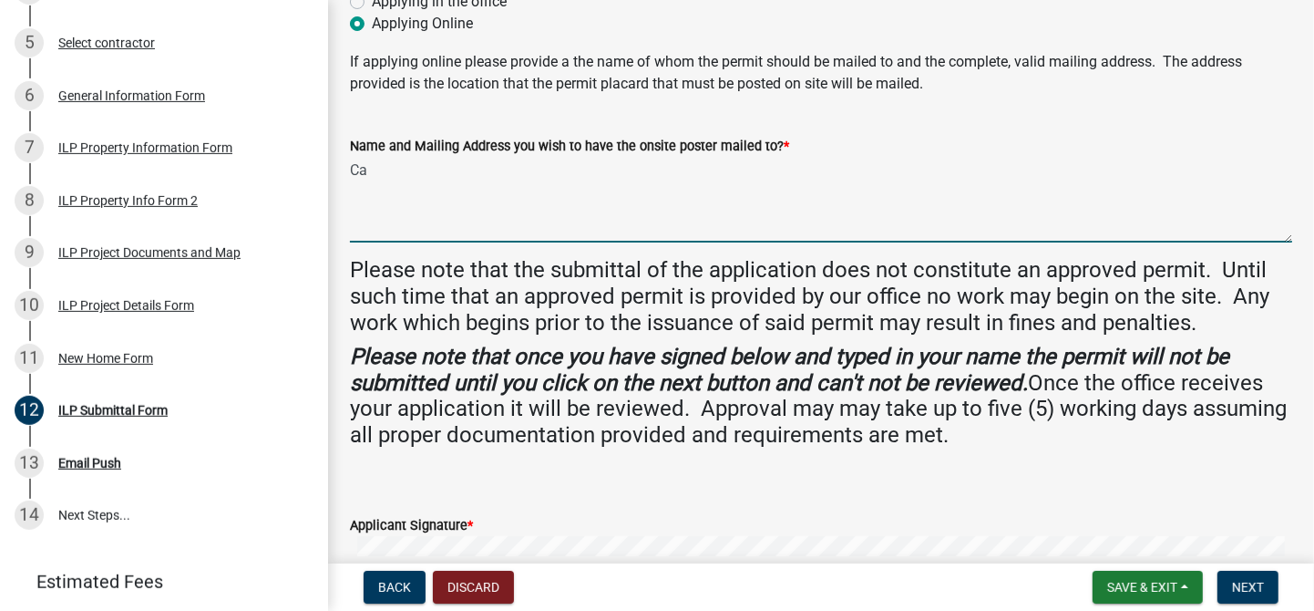
type textarea "C"
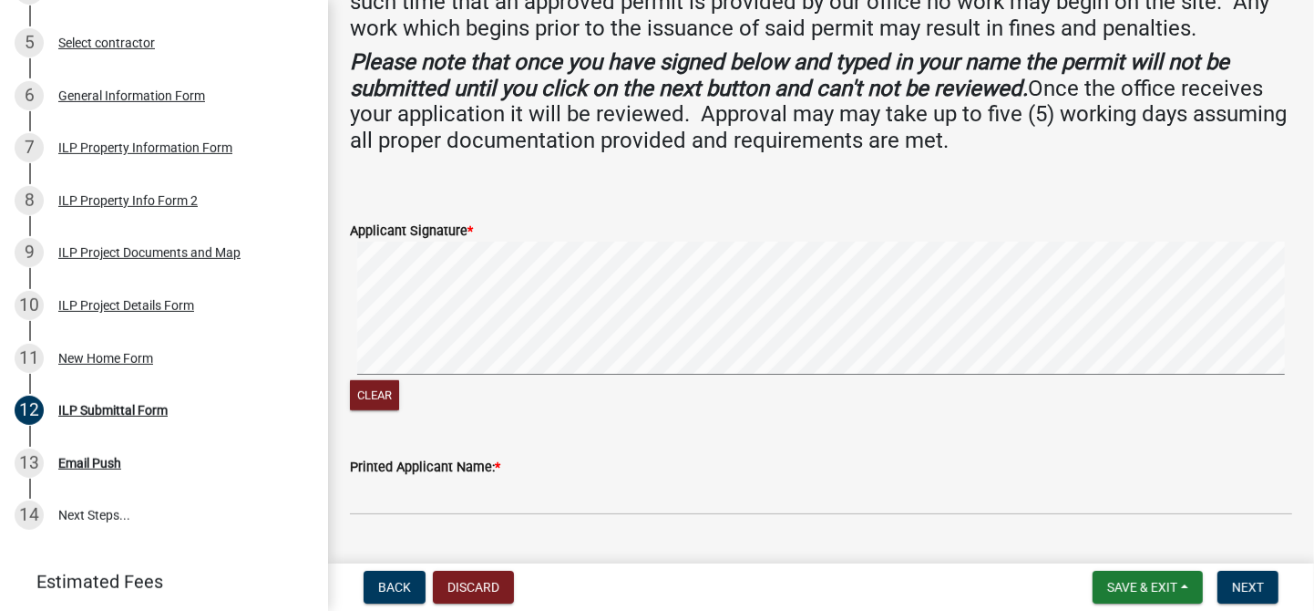
scroll to position [753, 0]
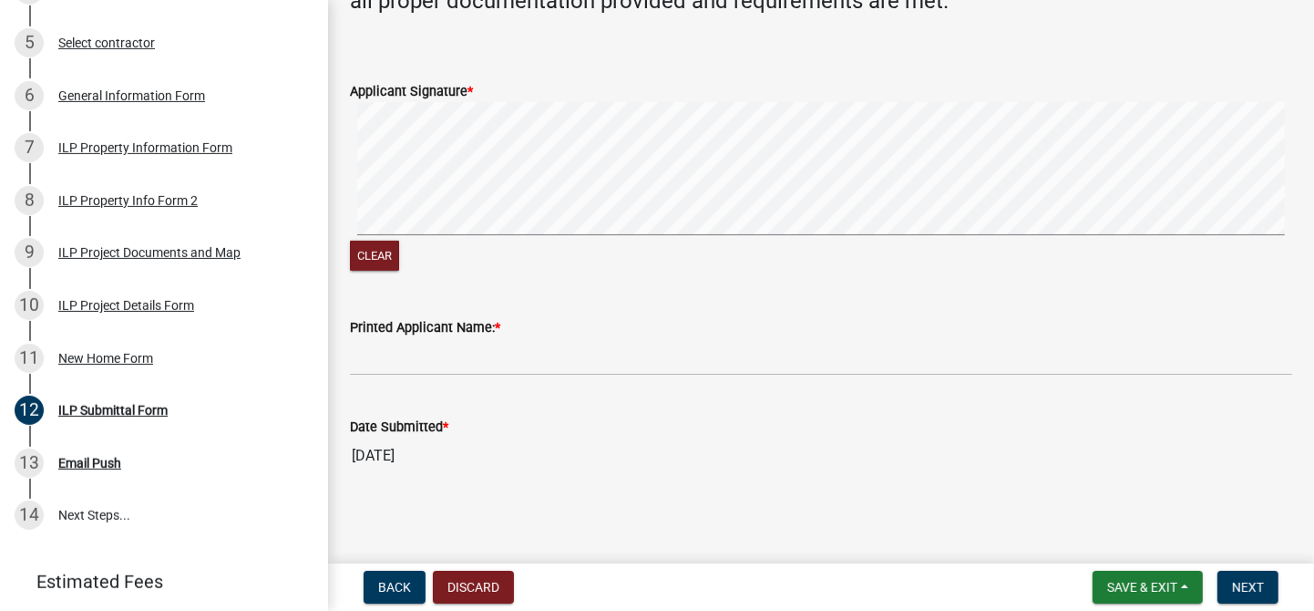
type textarea "[PERSON_NAME] Homes LLC [STREET_ADDRESS]"
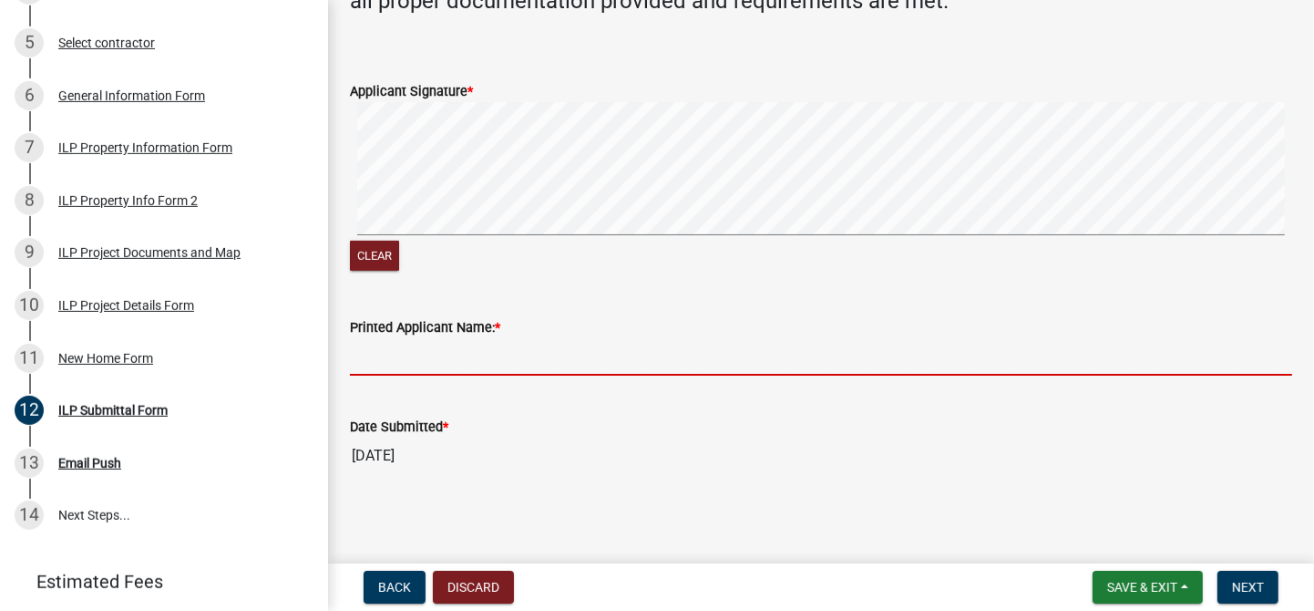
click at [366, 357] on input "Printed Applicant Name: *" at bounding box center [821, 356] width 942 height 37
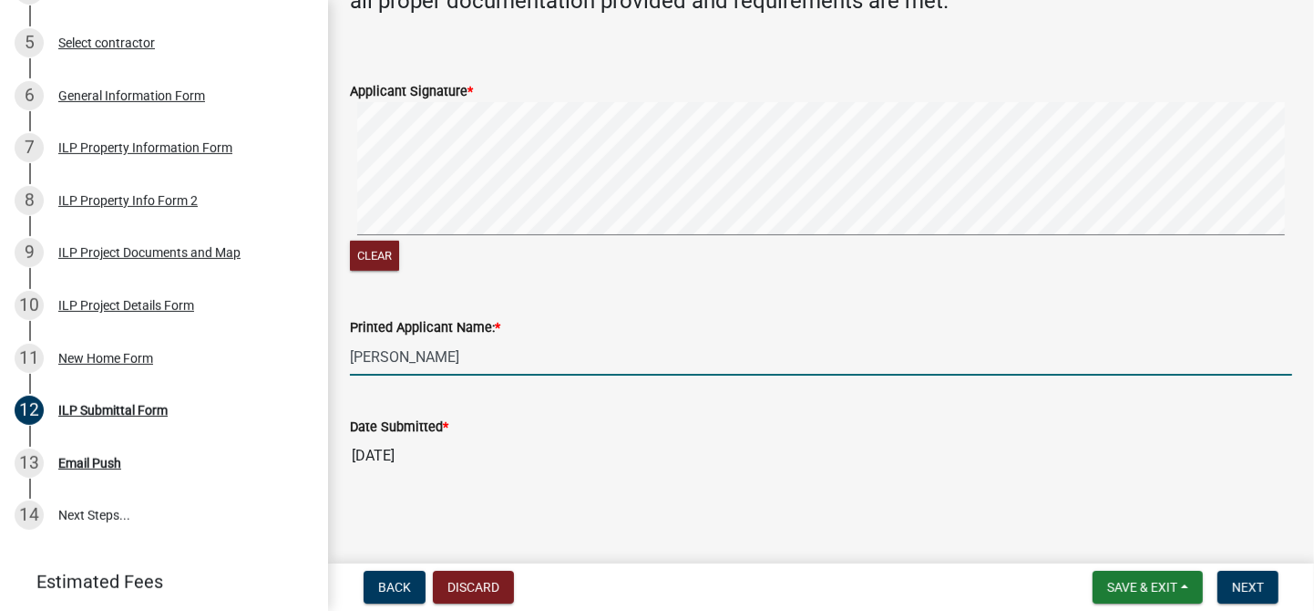
type input "[PERSON_NAME]"
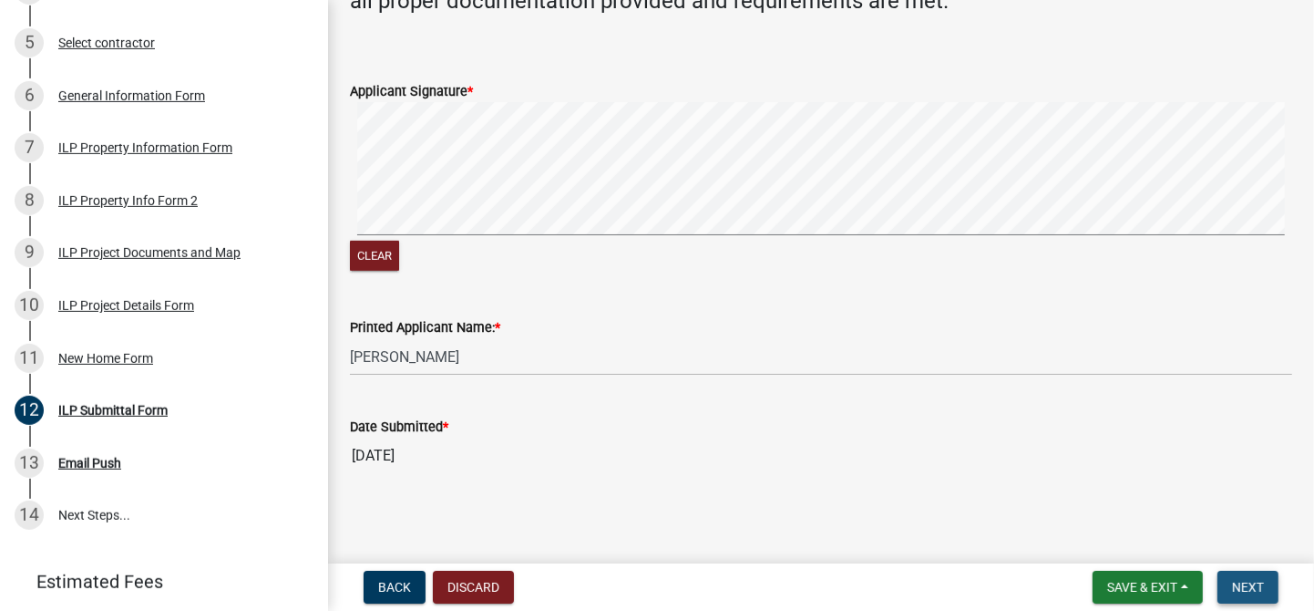
click at [1257, 581] on span "Next" at bounding box center [1248, 587] width 32 height 15
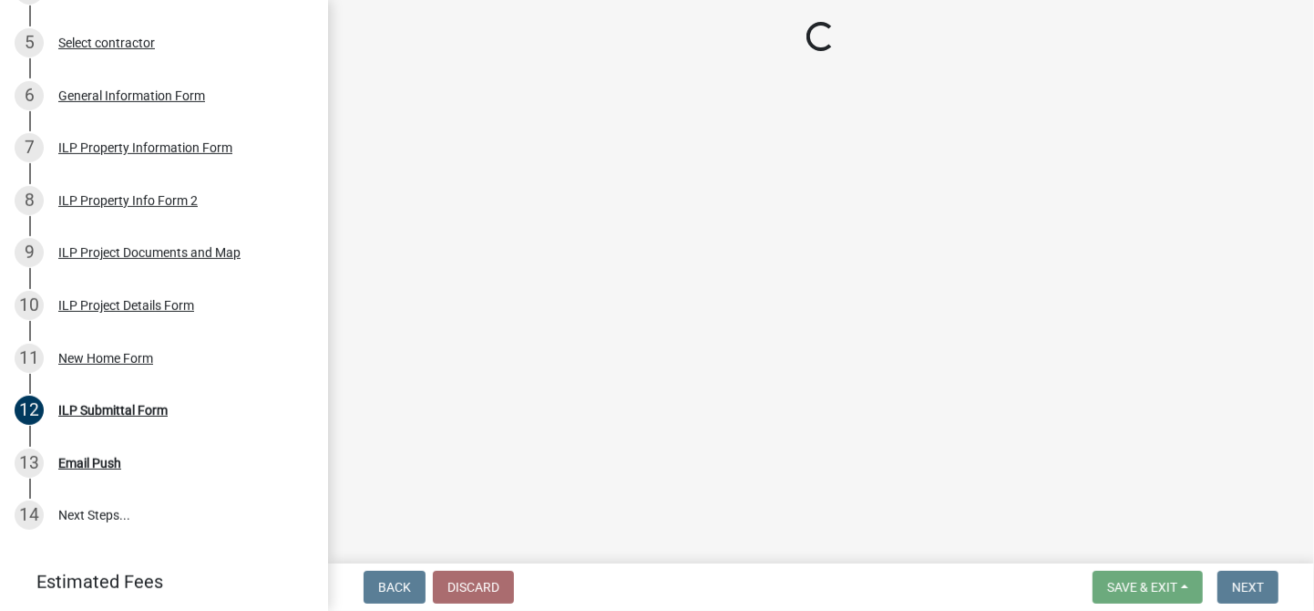
scroll to position [513, 0]
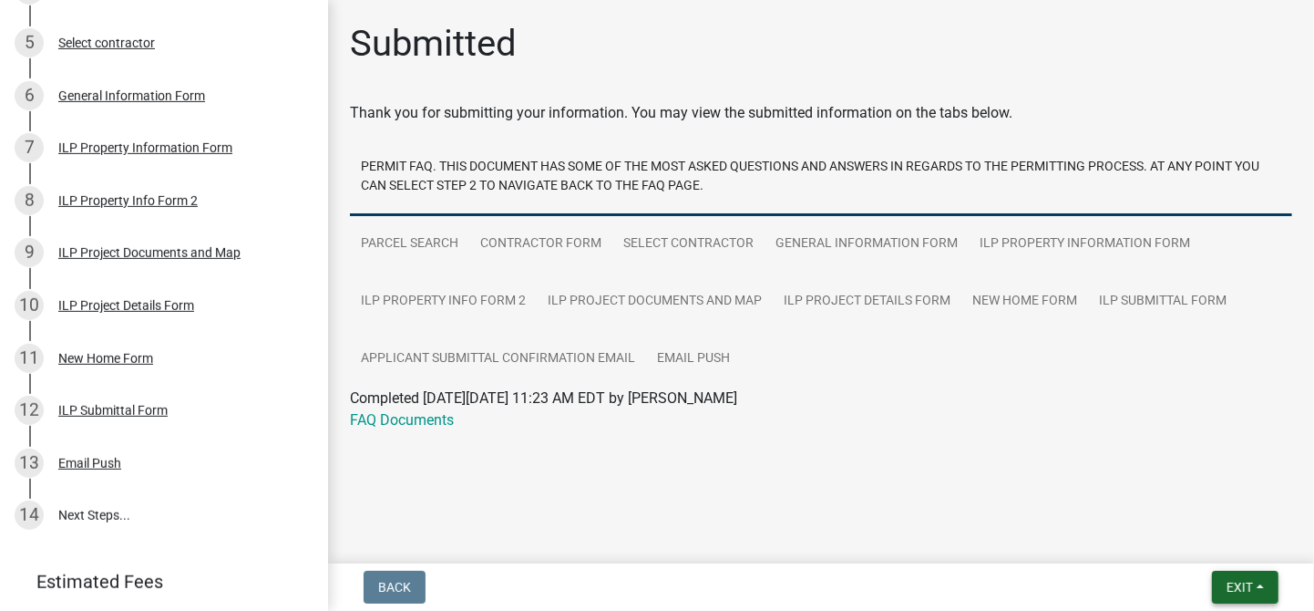
click at [1228, 586] on span "Exit" at bounding box center [1240, 587] width 26 height 15
click at [1240, 583] on span "Exit" at bounding box center [1240, 587] width 26 height 15
click at [1228, 584] on span "Exit" at bounding box center [1240, 587] width 26 height 15
click at [1183, 497] on button "Save" at bounding box center [1206, 496] width 146 height 44
